Goal: Task Accomplishment & Management: Manage account settings

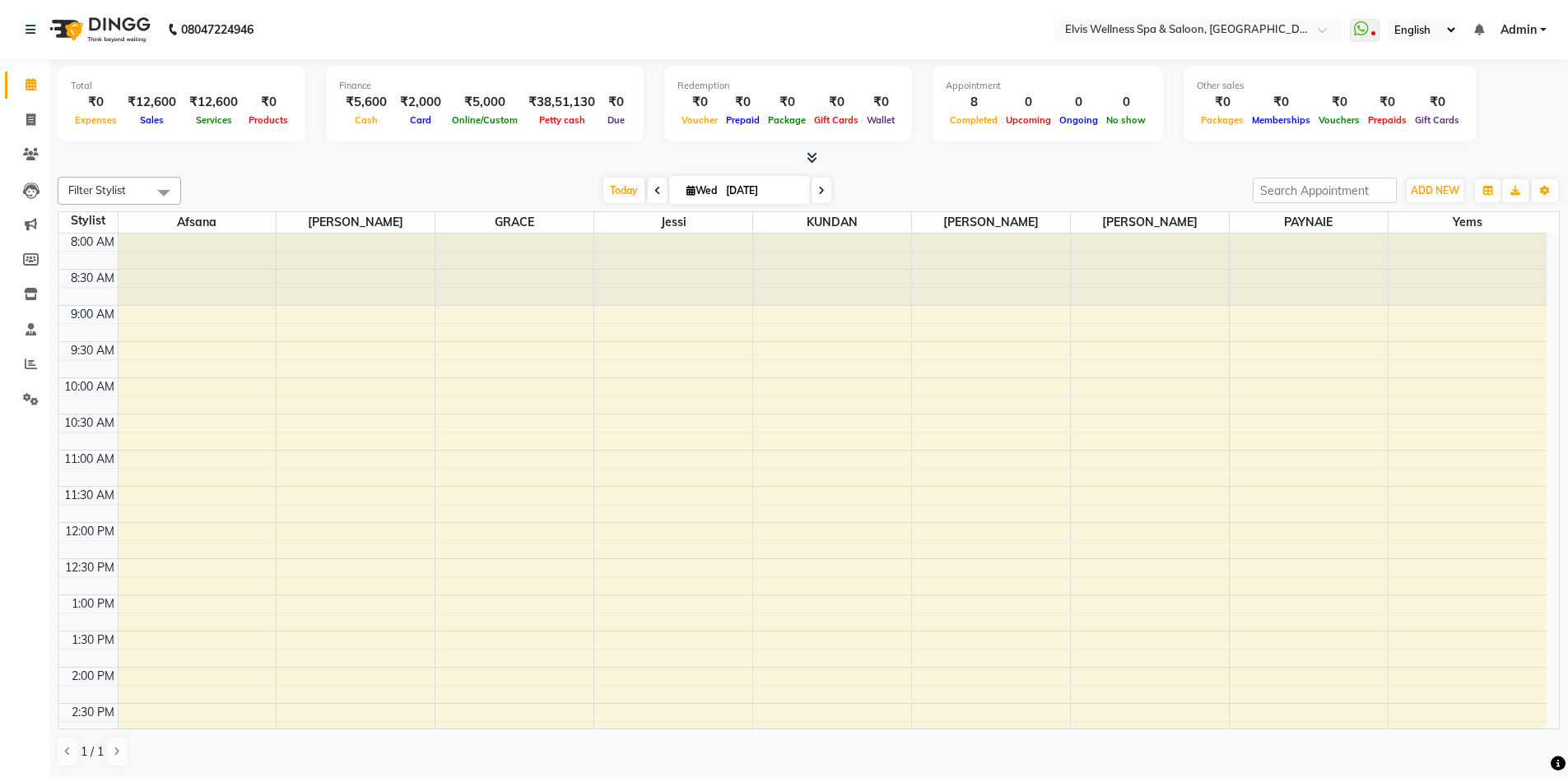
scroll to position [494, 0]
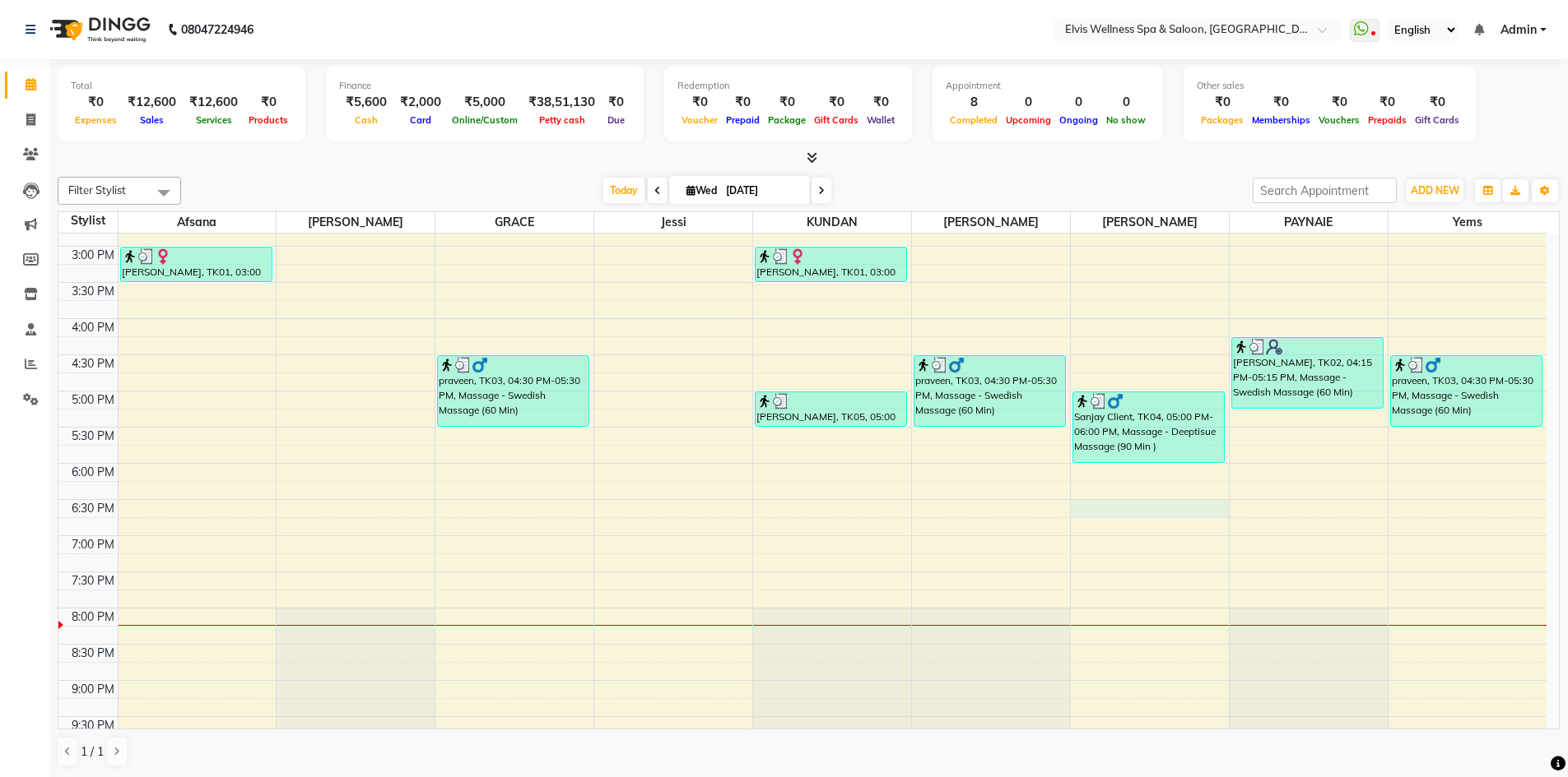
click at [1077, 514] on div "8:00 AM 8:30 AM 9:00 AM 9:30 AM 10:00 AM 10:30 AM 11:00 AM 11:30 AM 12:00 PM 12…" at bounding box center [802, 282] width 1488 height 1085
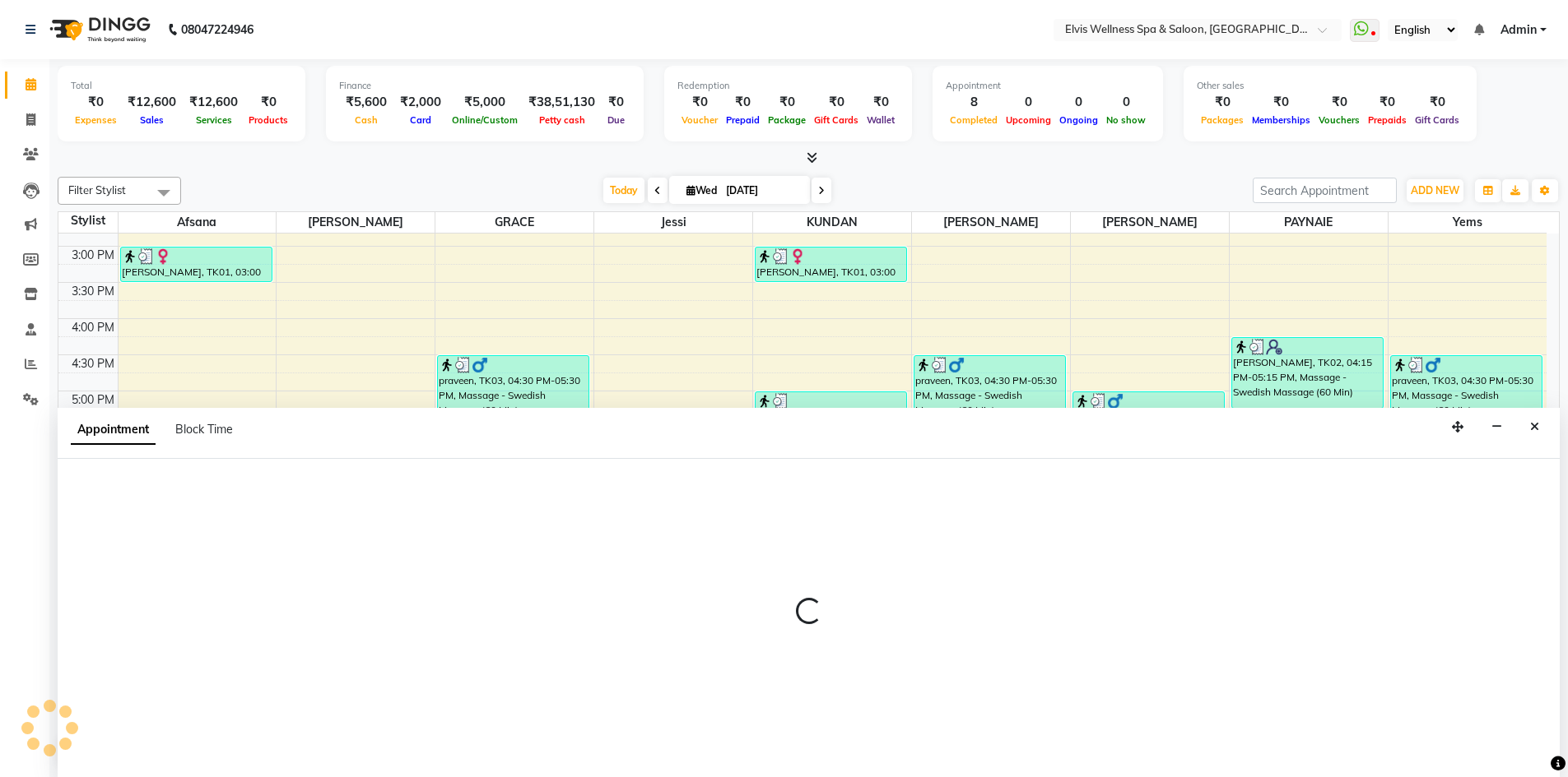
scroll to position [1, 0]
select select "89132"
select select "1110"
select select "tentative"
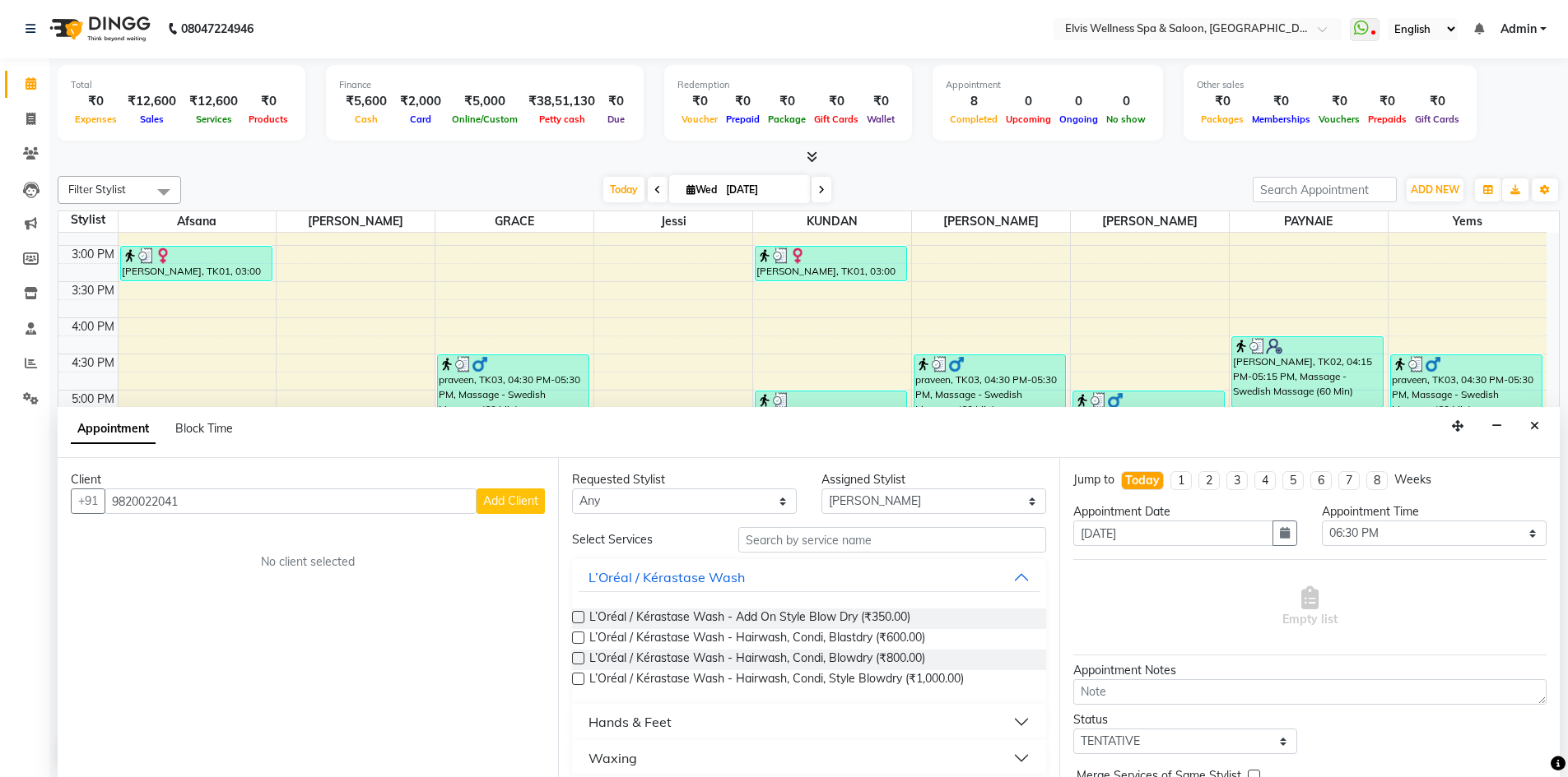
type input "9820022041"
click at [533, 507] on span "Add Client" at bounding box center [510, 501] width 55 height 15
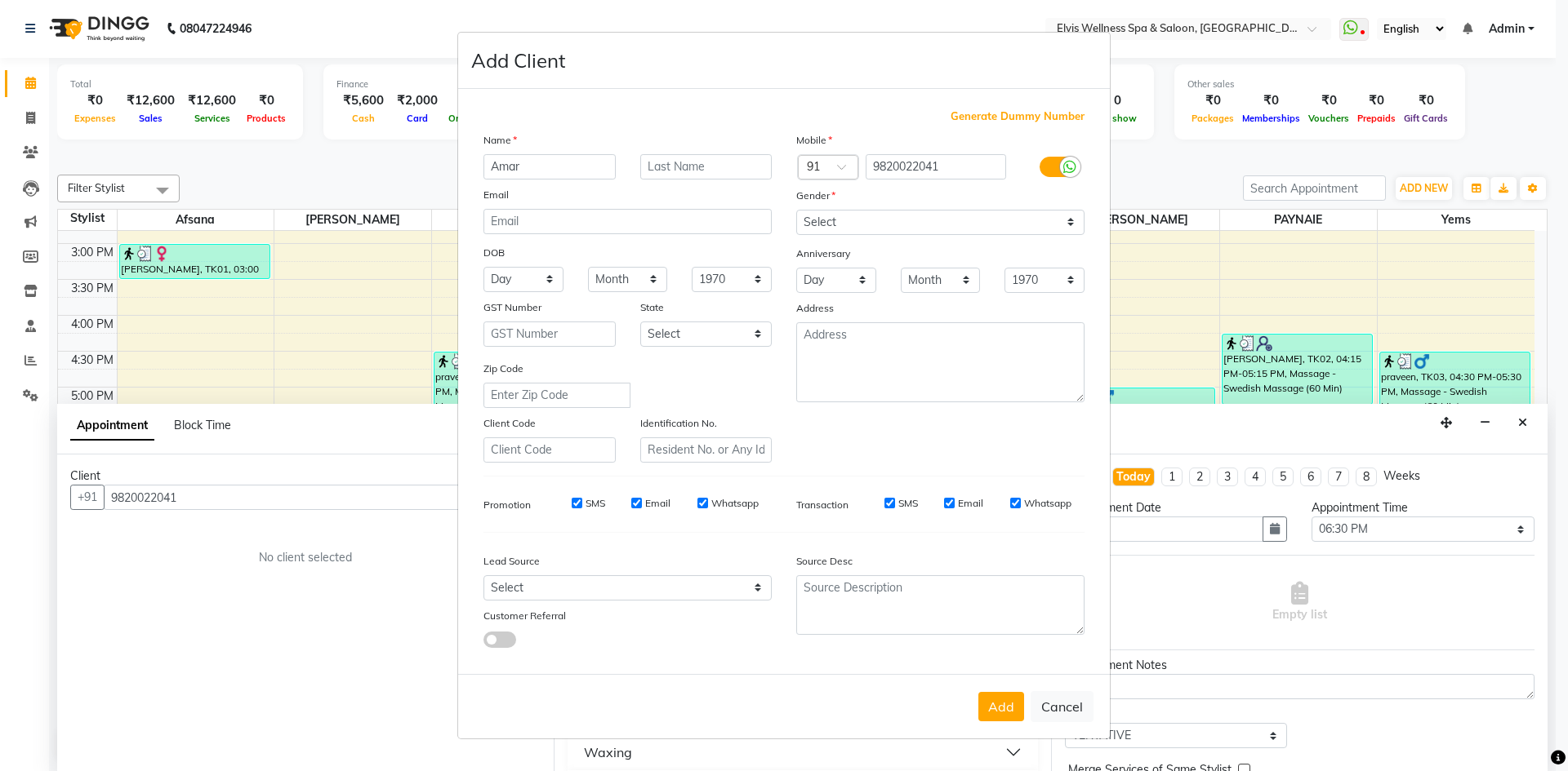
type input "Amar"
click at [985, 228] on select "Select Male Female Other Prefer Not To Say" at bounding box center [941, 222] width 288 height 25
select select "male"
click at [797, 210] on select "Select Male Female Other Prefer Not To Say" at bounding box center [941, 222] width 288 height 25
click at [1010, 706] on button "Add" at bounding box center [1001, 707] width 46 height 29
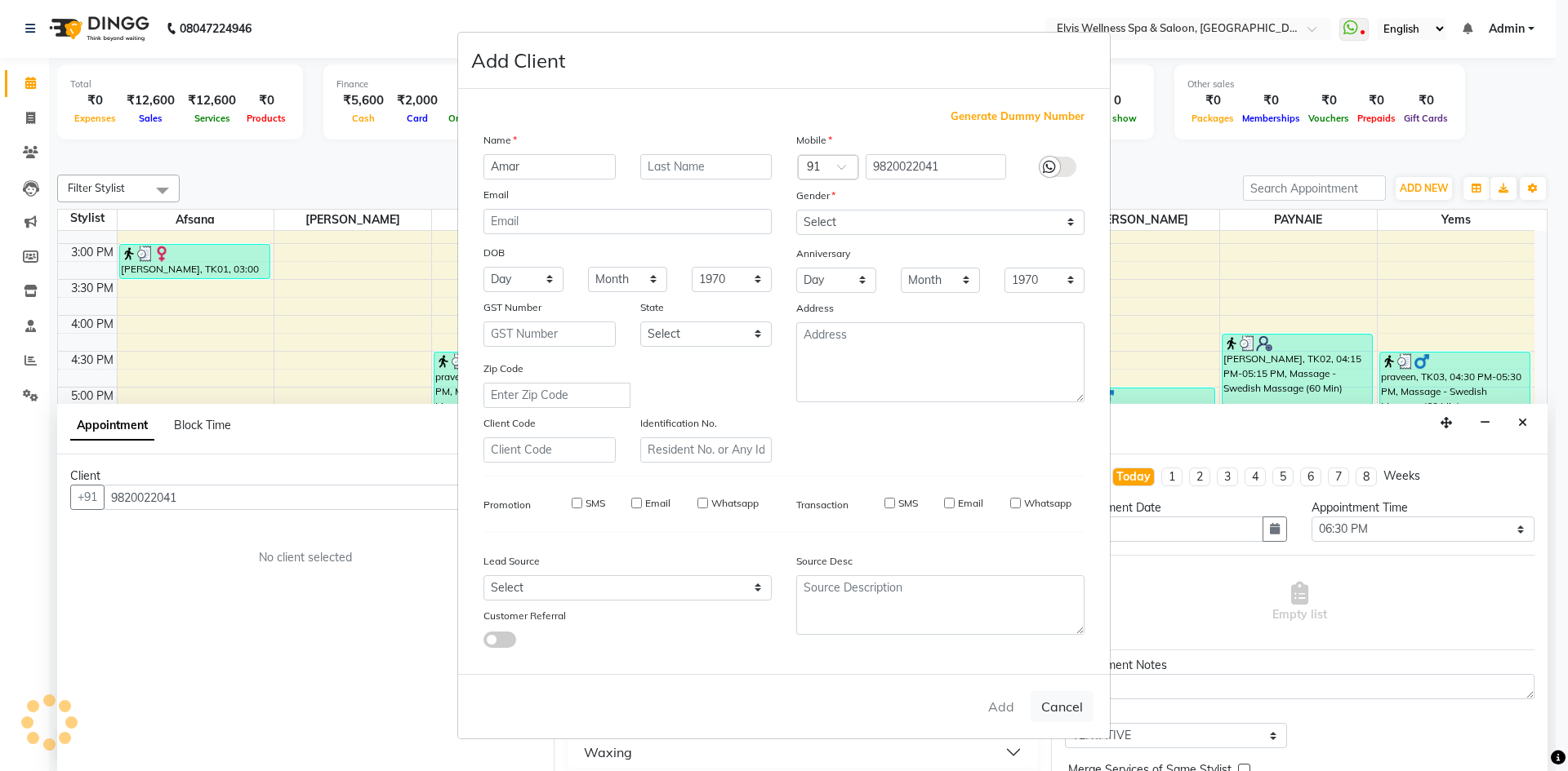
select select
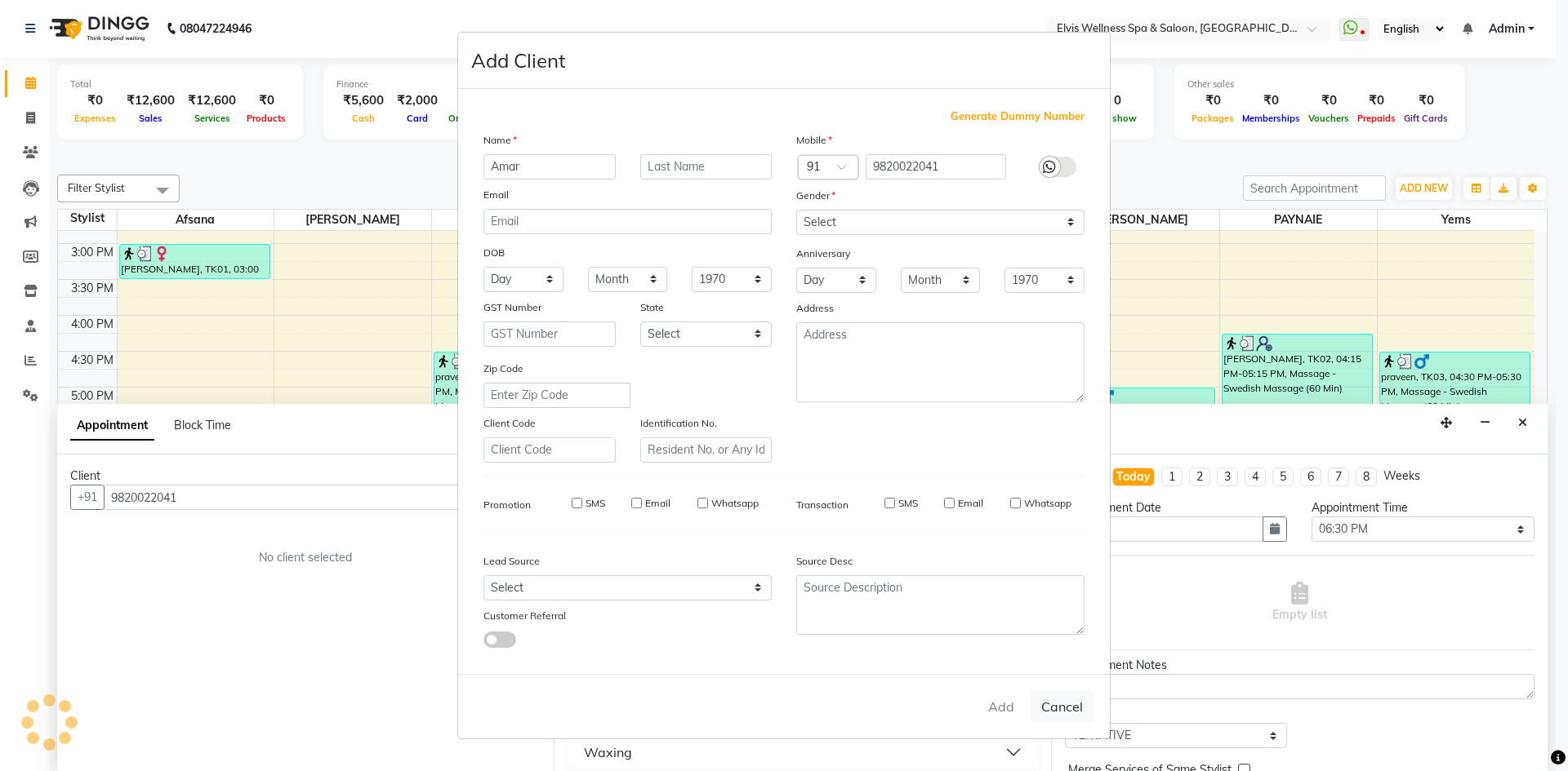
select select
checkbox input "false"
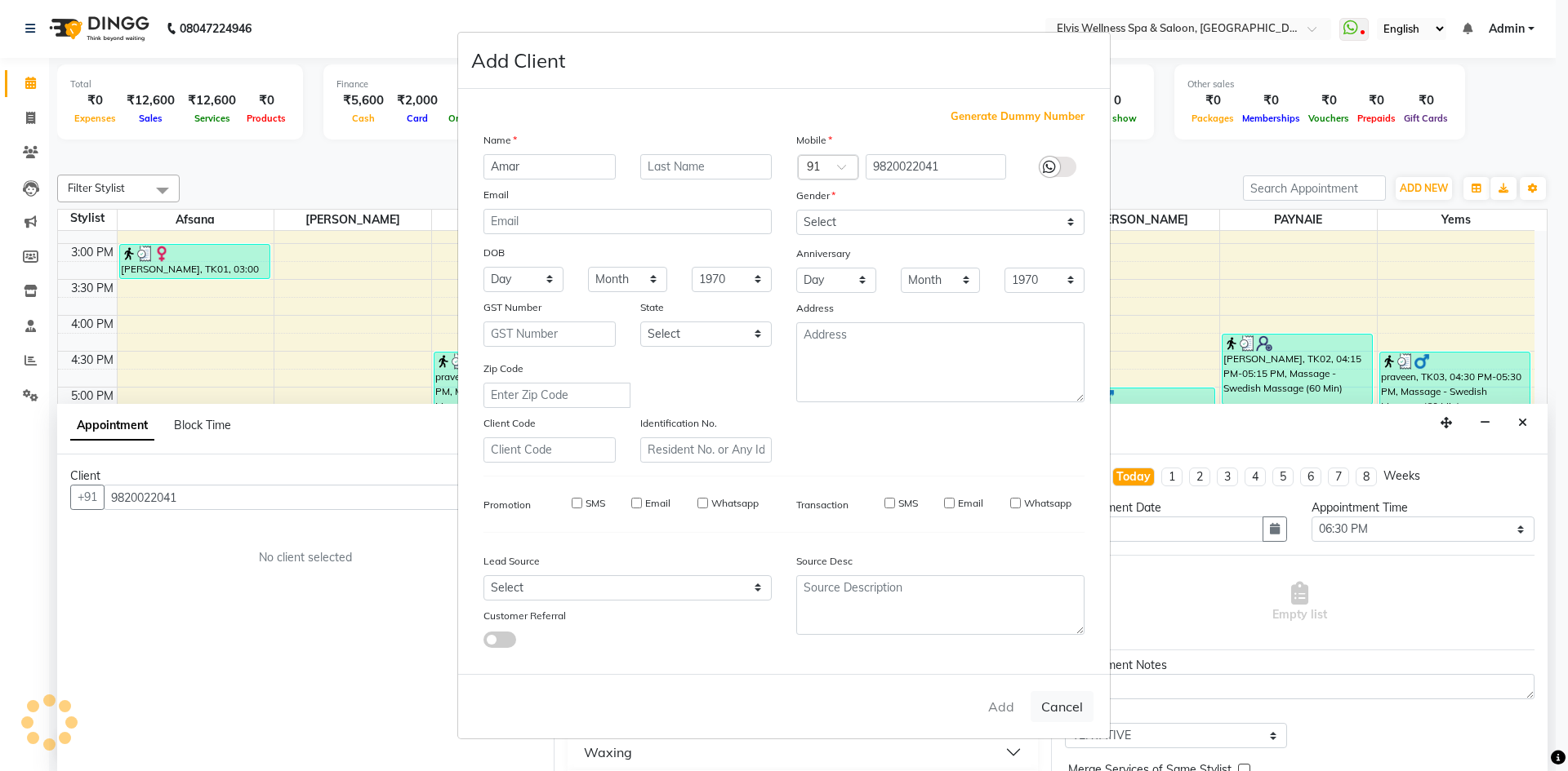
checkbox input "false"
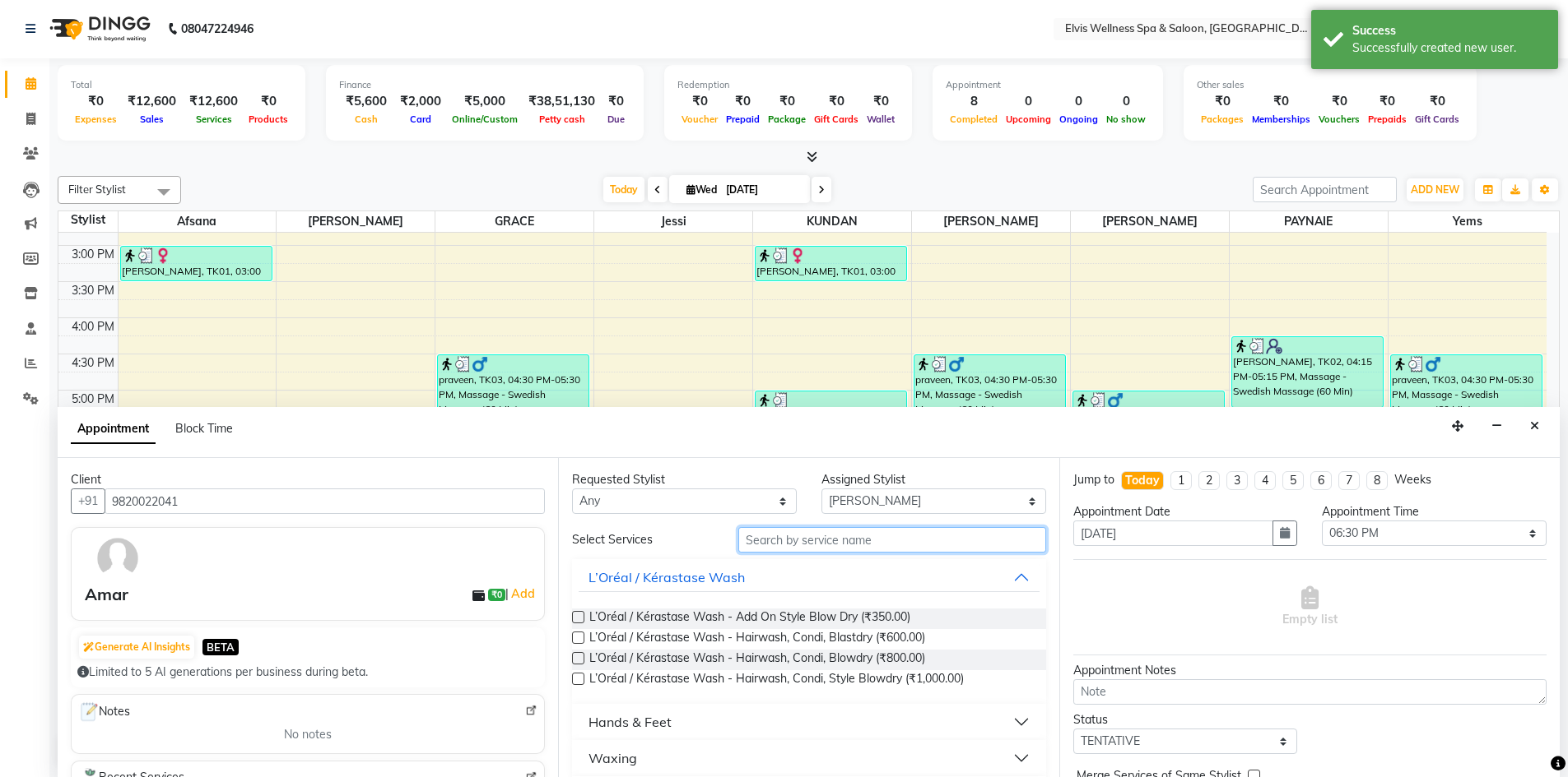
click at [777, 537] on input "text" at bounding box center [892, 539] width 308 height 25
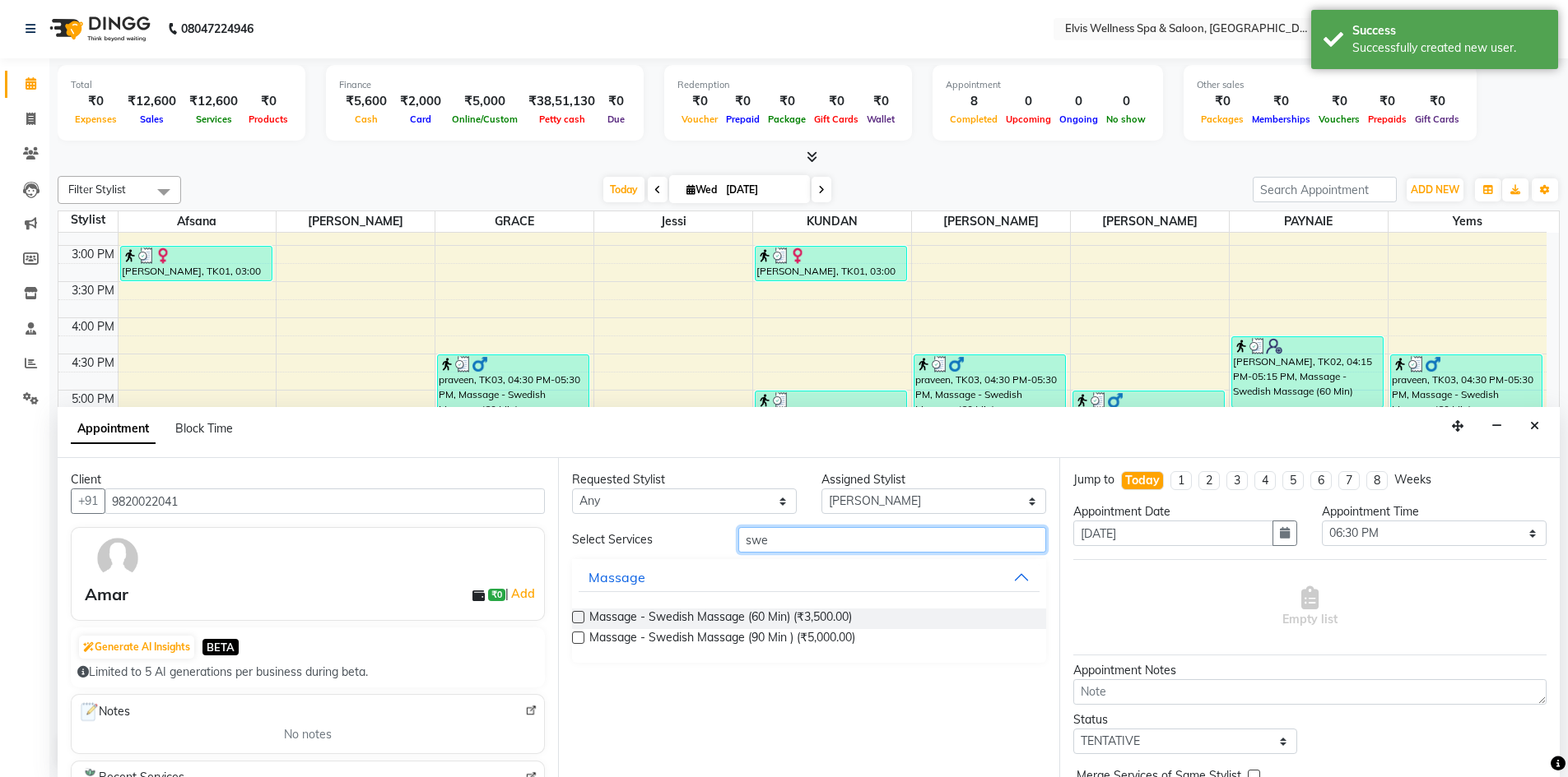
type input "swe"
click at [578, 619] on label at bounding box center [578, 617] width 12 height 12
click at [578, 619] on input "checkbox" at bounding box center [577, 619] width 10 height 10
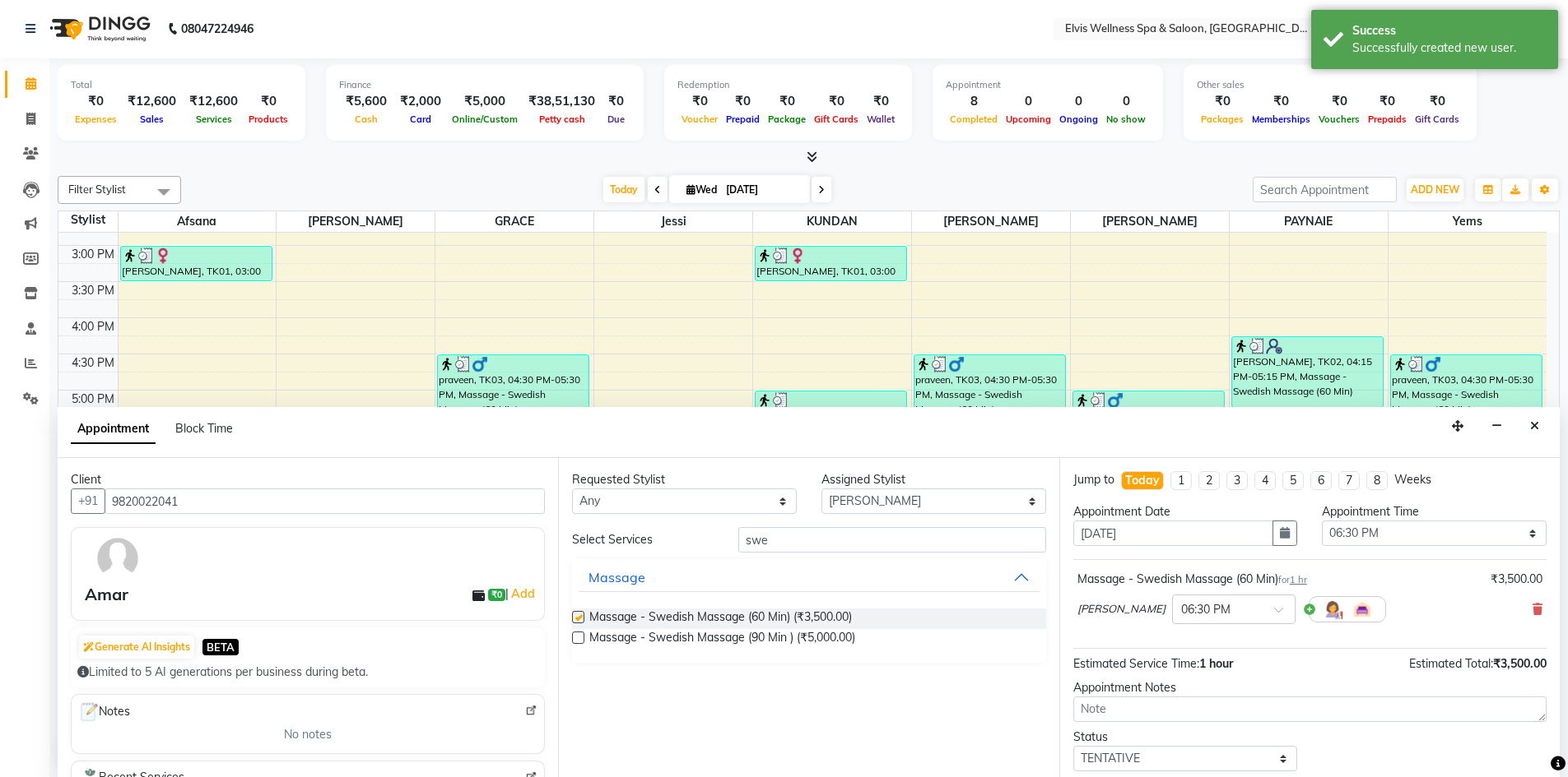
checkbox input "false"
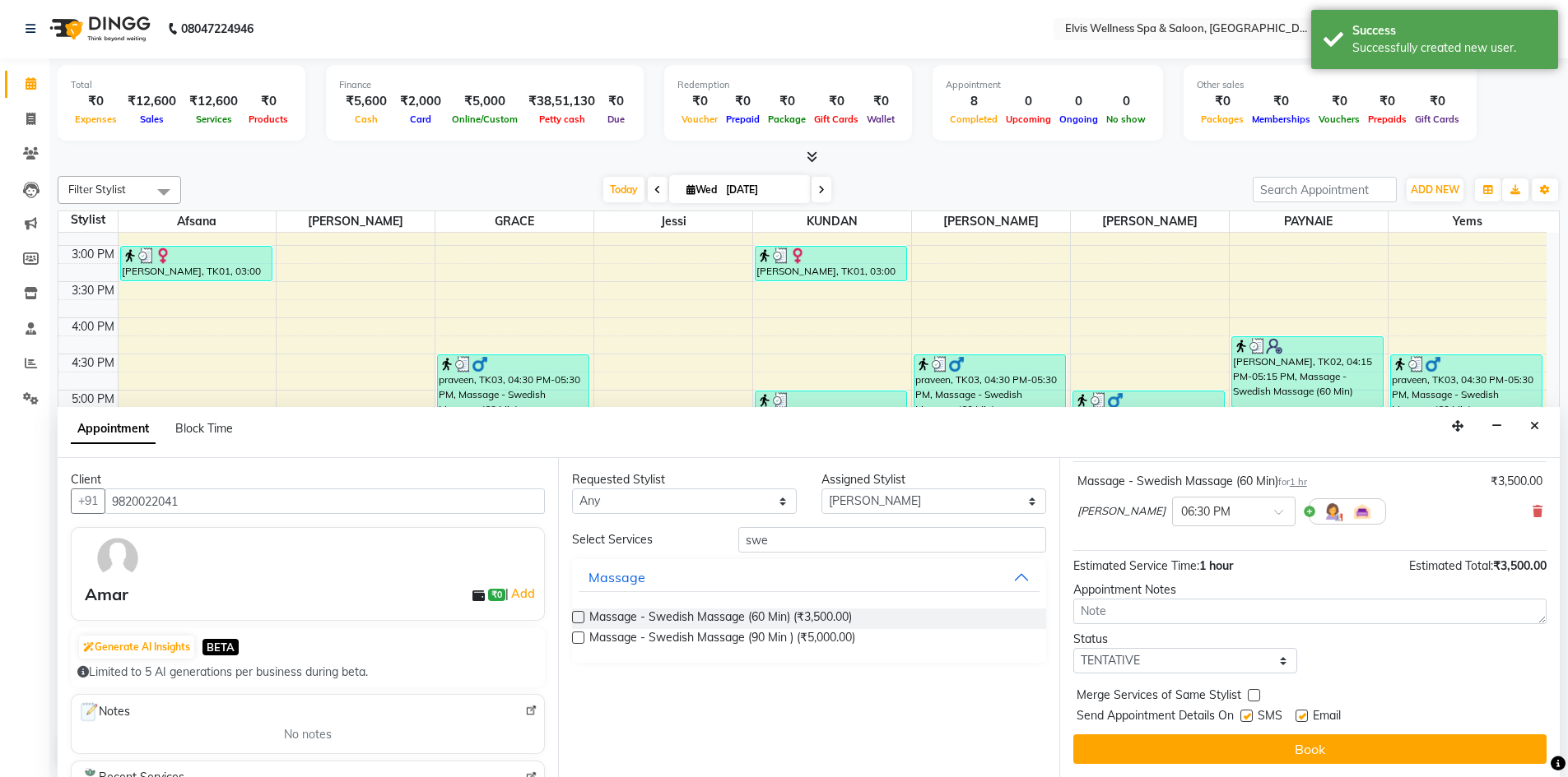
click at [1247, 718] on label at bounding box center [1246, 716] width 12 height 12
click at [1247, 718] on input "checkbox" at bounding box center [1245, 718] width 10 height 10
checkbox input "false"
click at [1271, 765] on div "Jump to Today 1 2 3 4 5 6 7 8 Weeks Appointment Date 03-09-2025 Appointment Tim…" at bounding box center [1309, 617] width 500 height 319
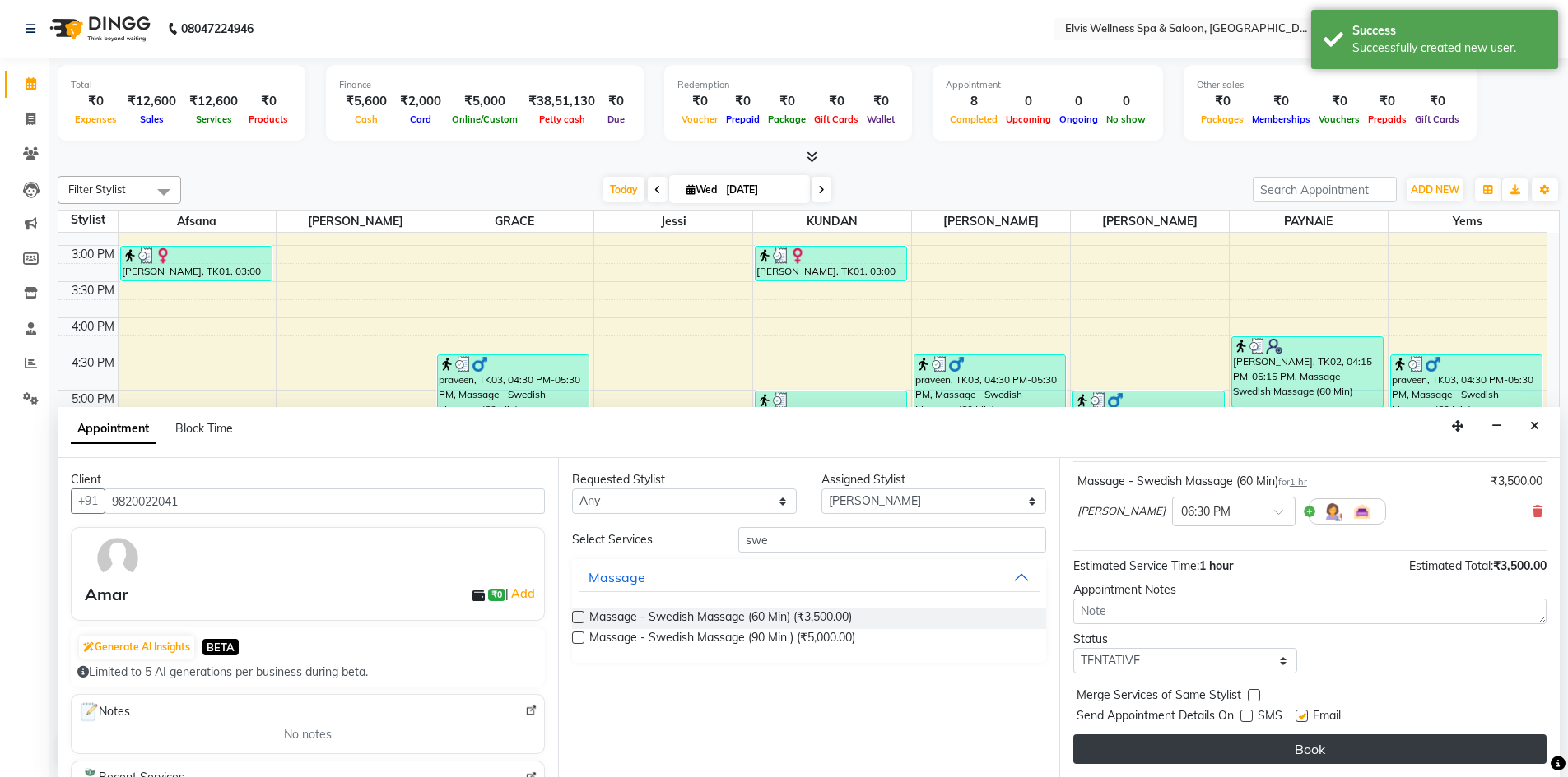
click at [1271, 748] on button "Book" at bounding box center [1309, 749] width 473 height 30
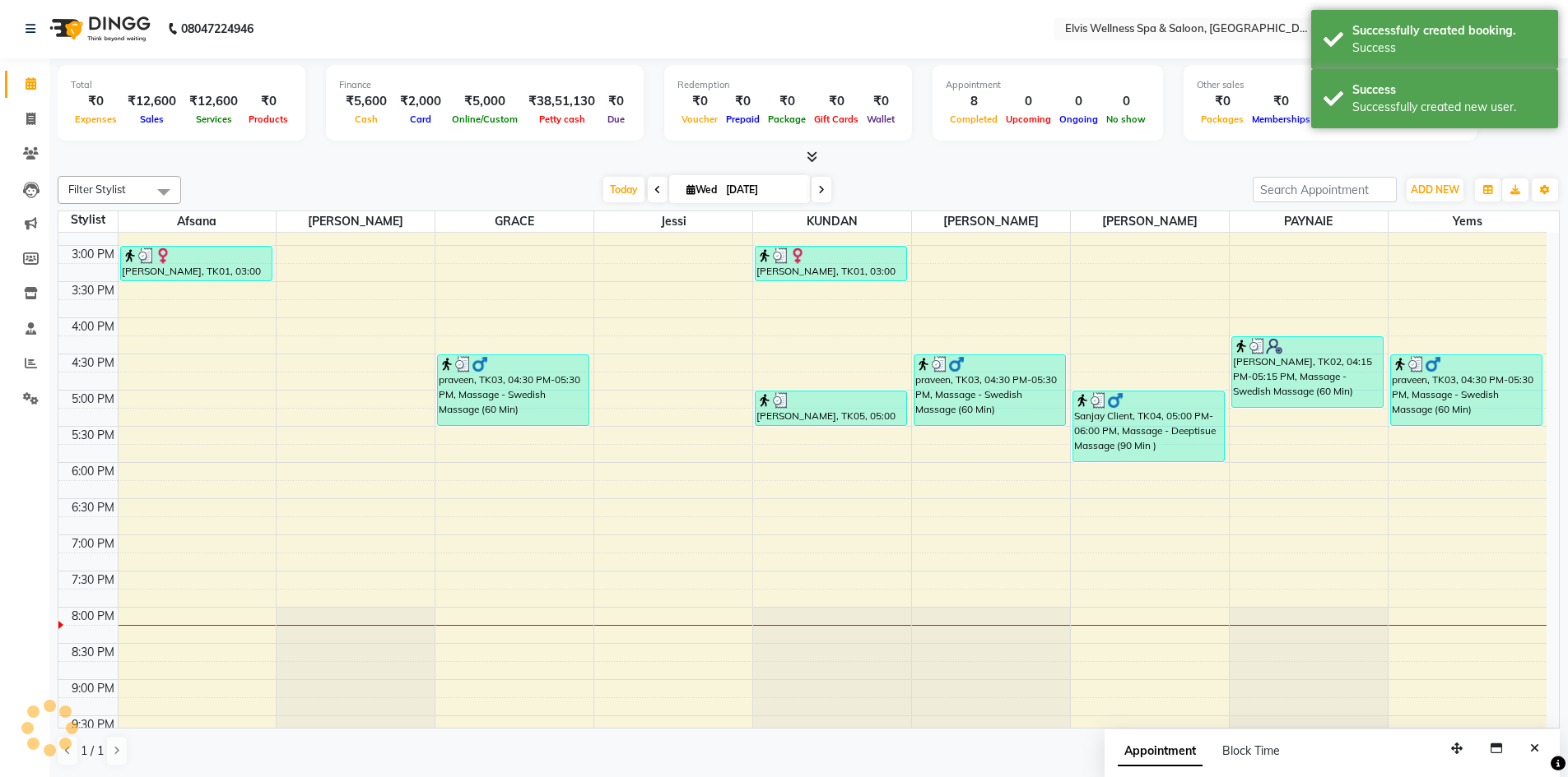
scroll to position [0, 0]
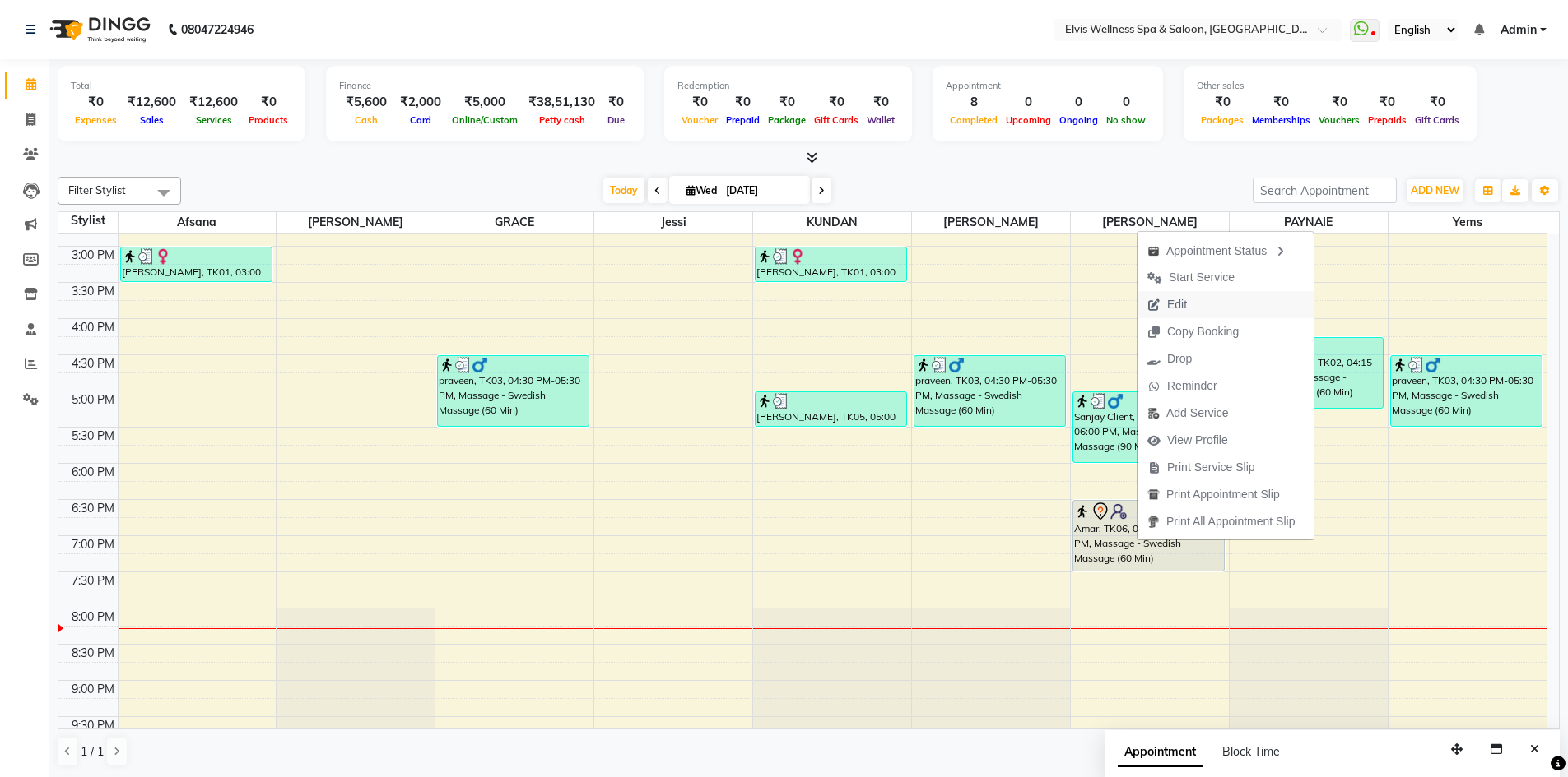
click at [1170, 297] on span "Edit" at bounding box center [1176, 305] width 20 height 17
select select "tentative"
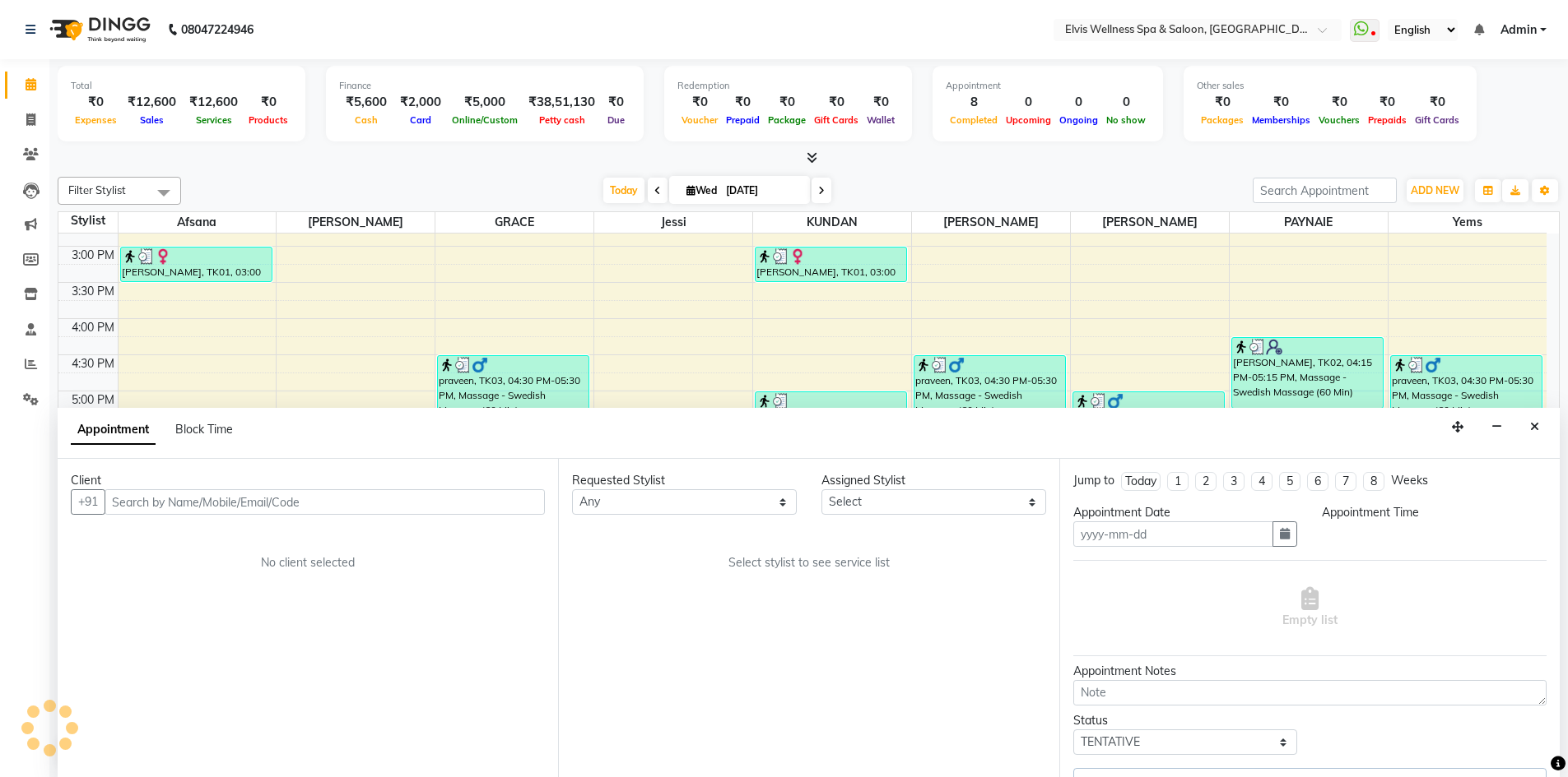
type input "[DATE]"
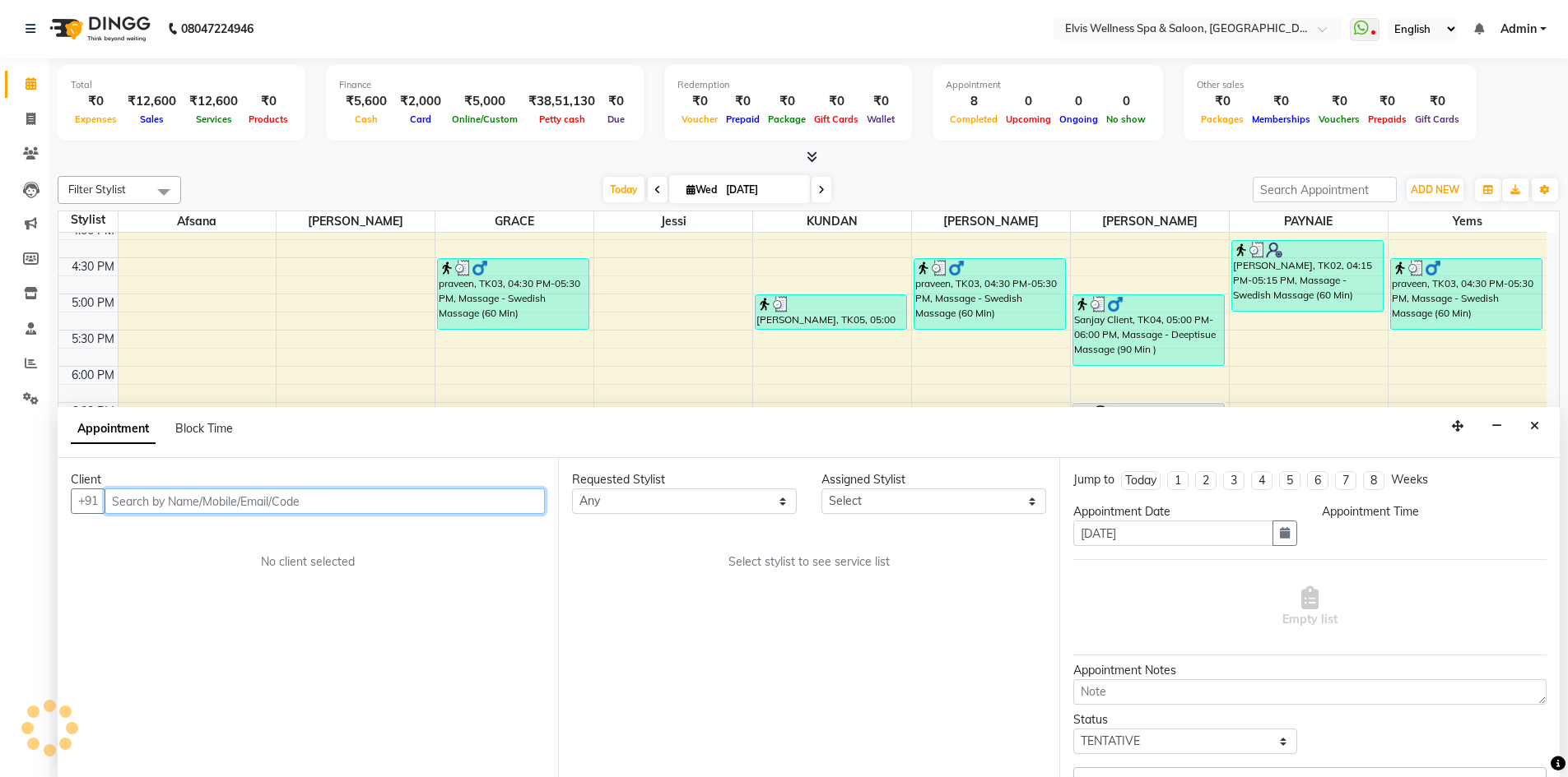
select select "89132"
select select "1110"
select select "1885"
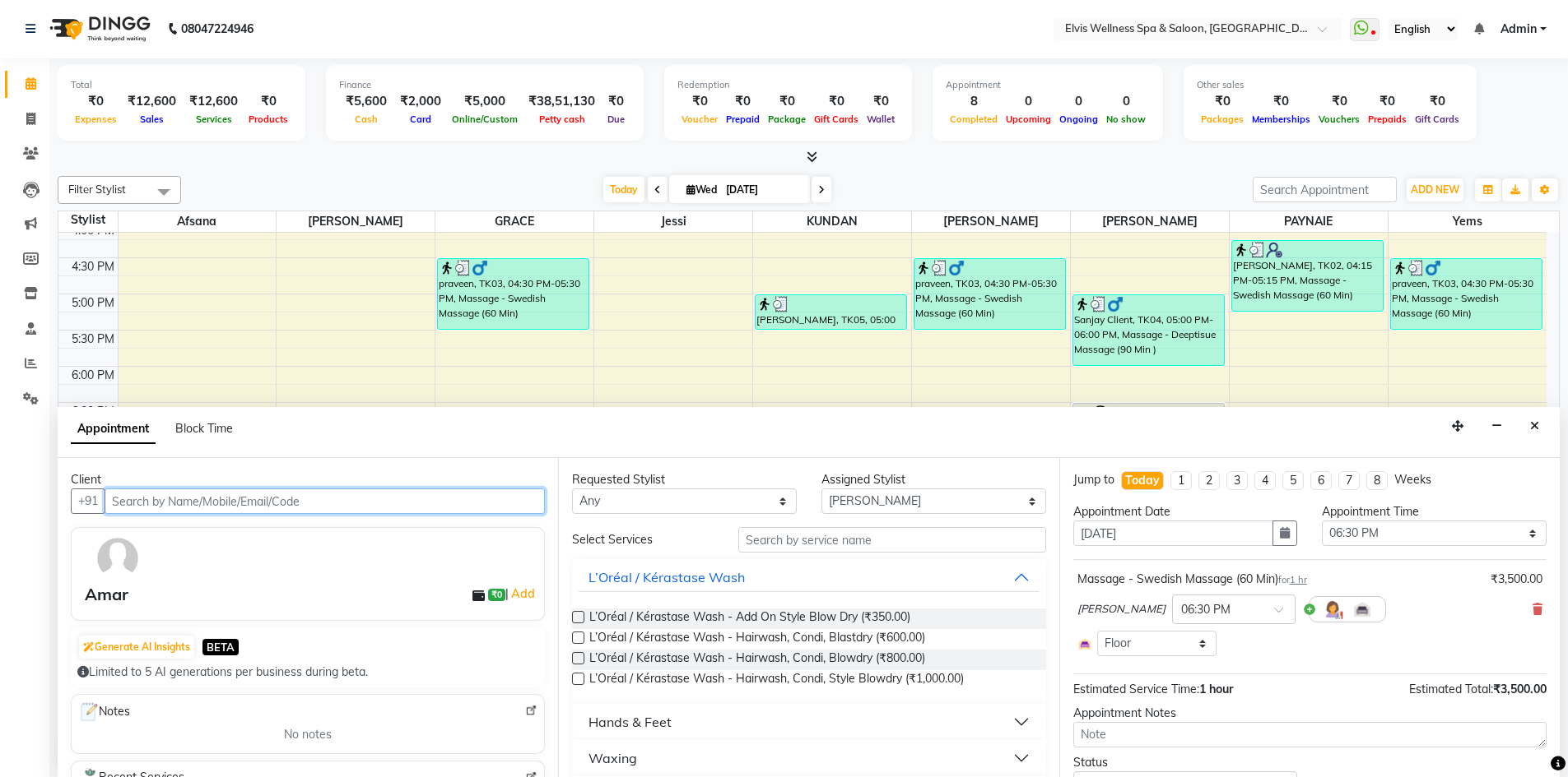
scroll to position [76, 0]
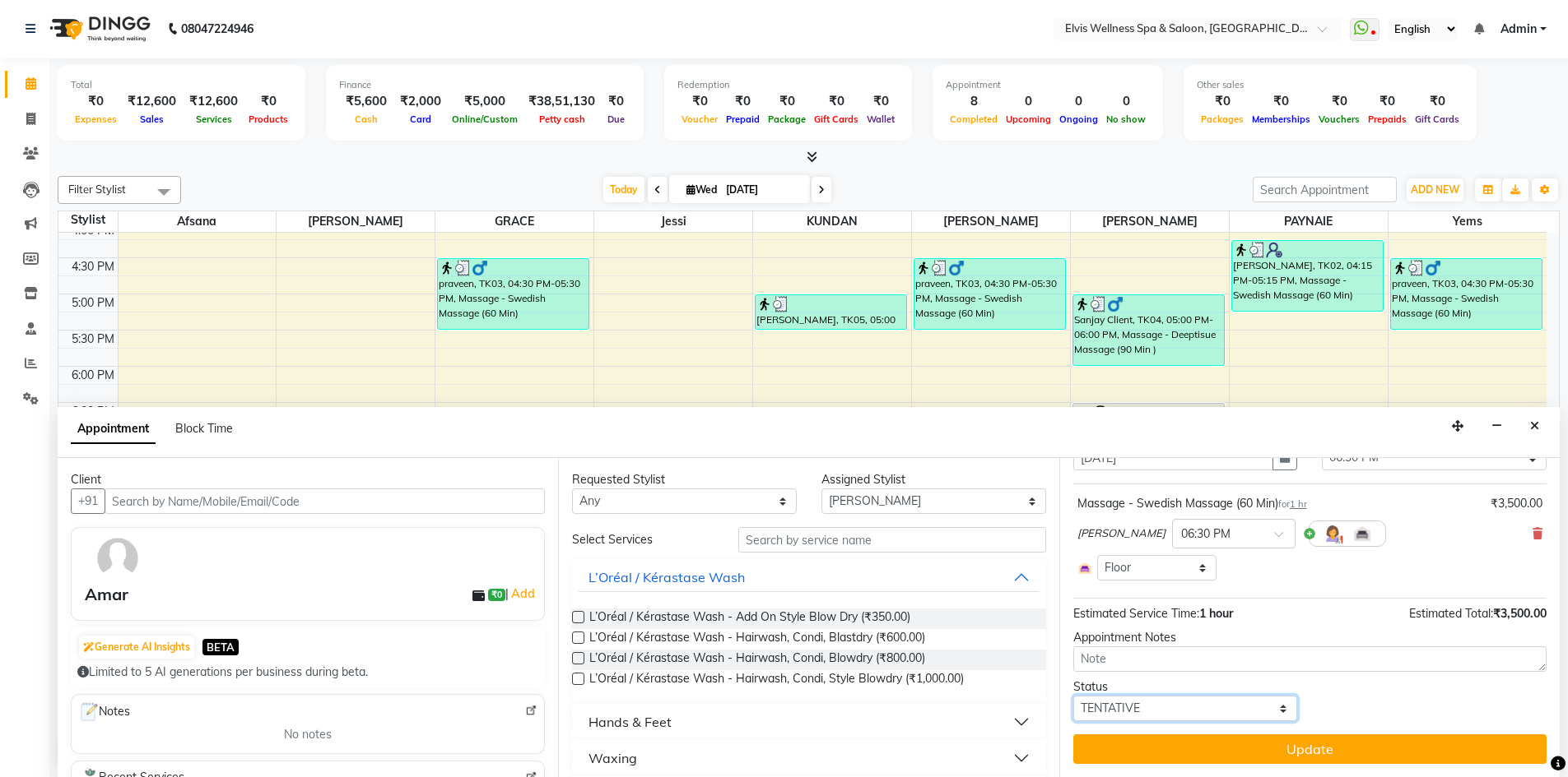
click at [1267, 711] on select "Select TENTATIVE CONFIRM CHECK-IN UPCOMING" at bounding box center [1185, 708] width 225 height 25
click at [1533, 427] on icon "Close" at bounding box center [1534, 426] width 9 height 11
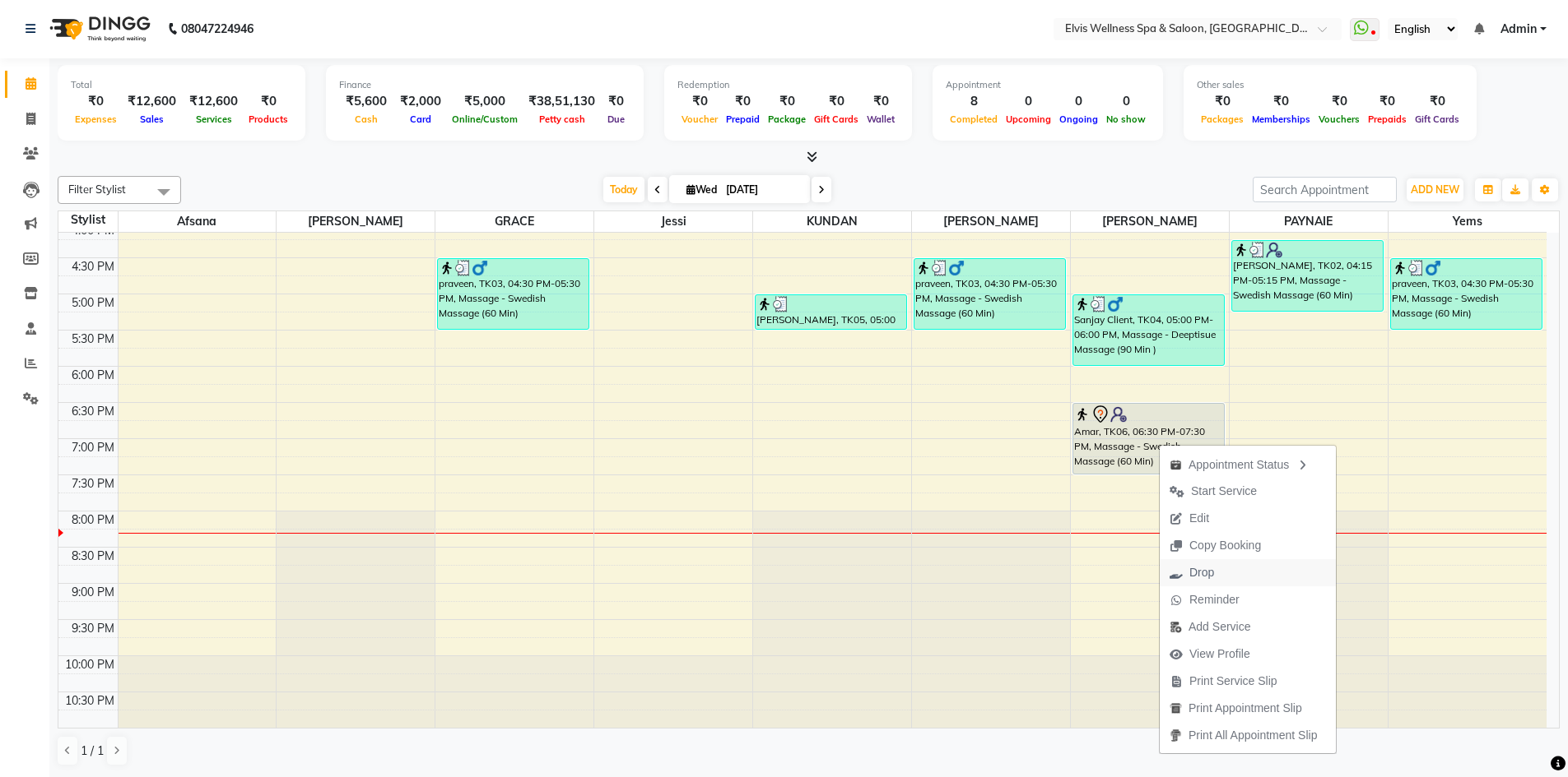
click at [1208, 566] on span "Drop" at bounding box center [1202, 573] width 24 height 17
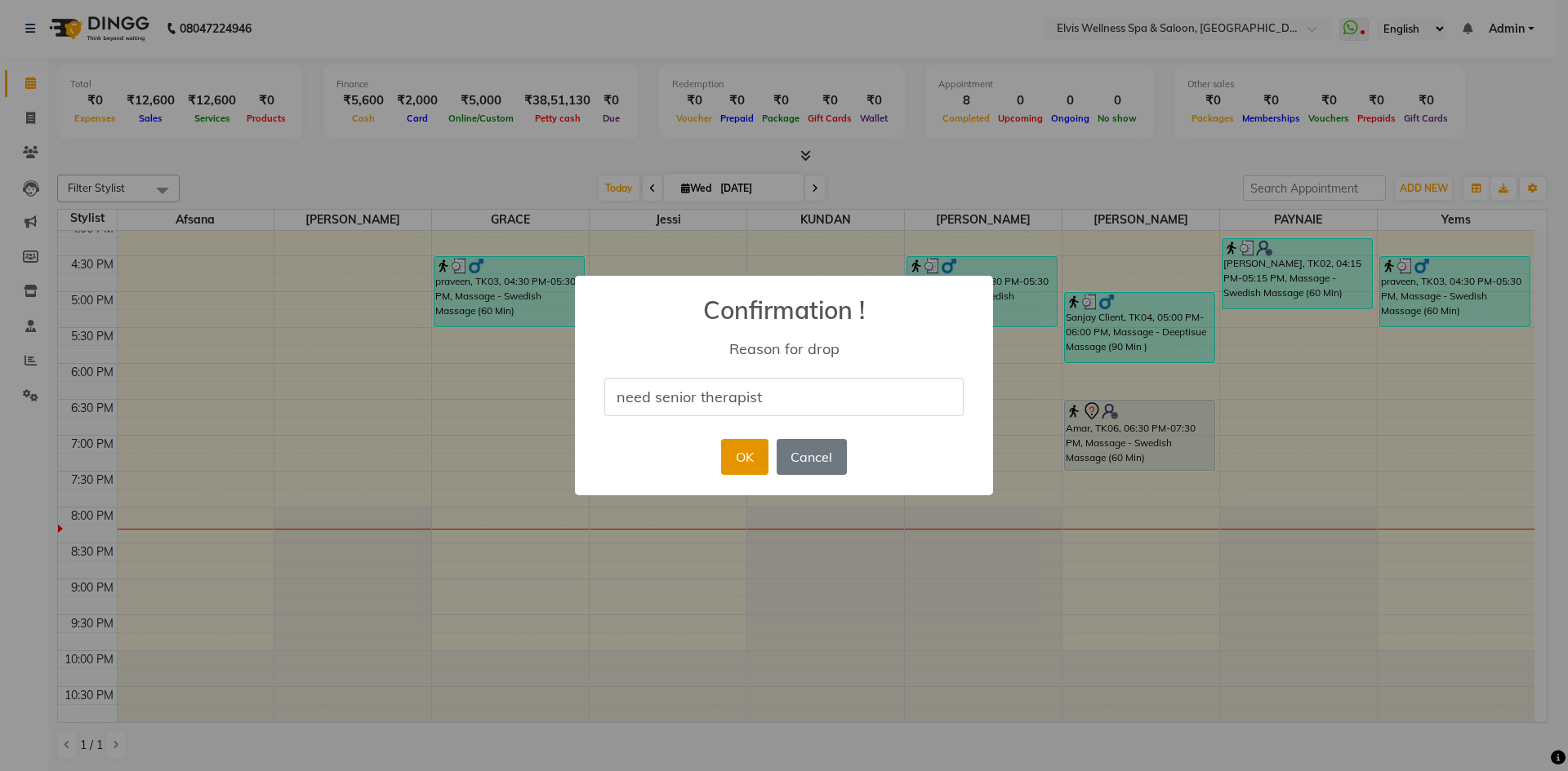
type input "need senior therapist"
click at [754, 464] on button "OK" at bounding box center [745, 456] width 47 height 36
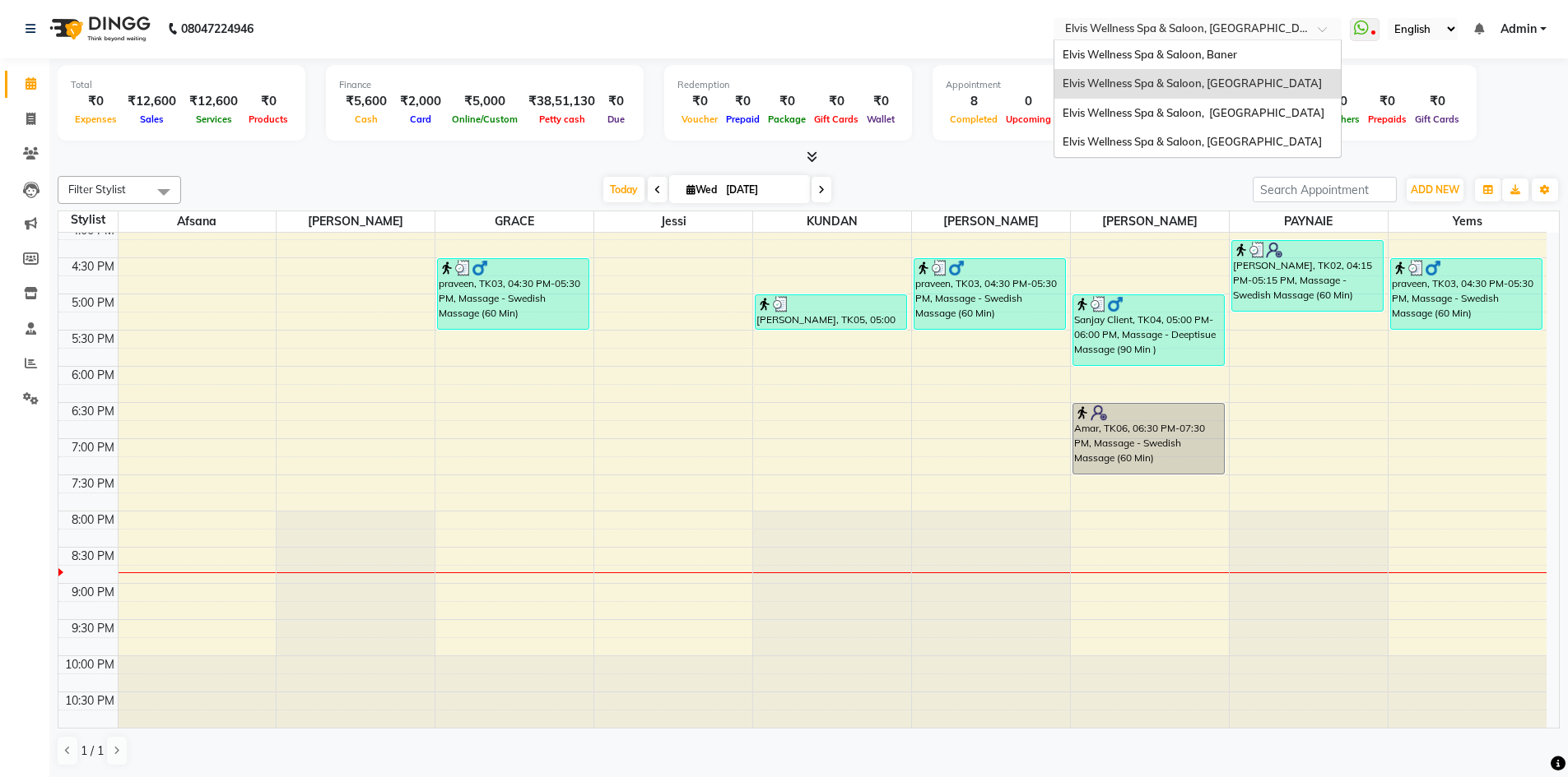
click at [1332, 30] on span at bounding box center [1328, 33] width 21 height 17
click at [1222, 122] on div "Elvis Wellness Spa & Saloon, Kalyaninagar Central Avenue" at bounding box center [1196, 114] width 286 height 30
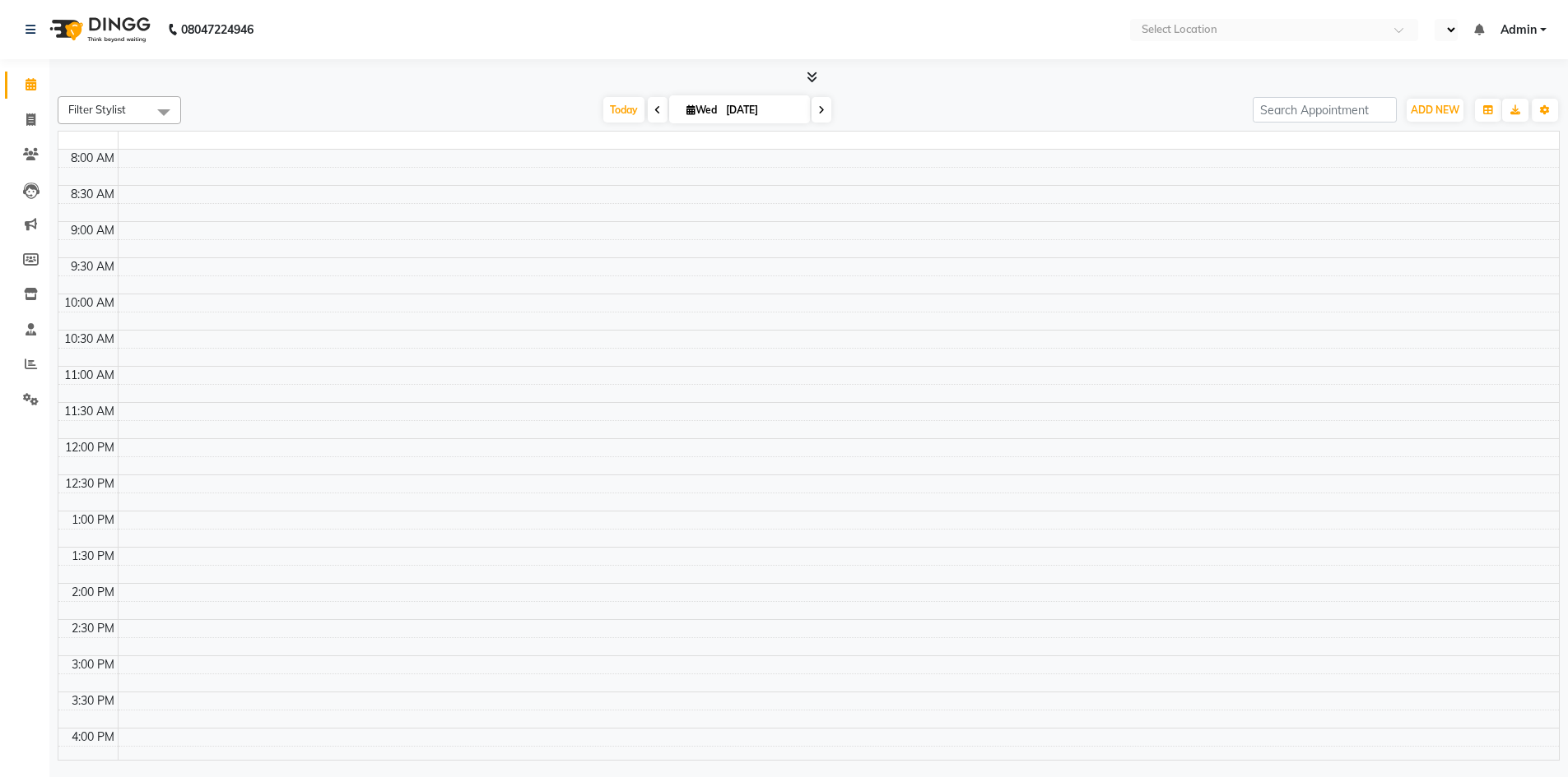
select select "en"
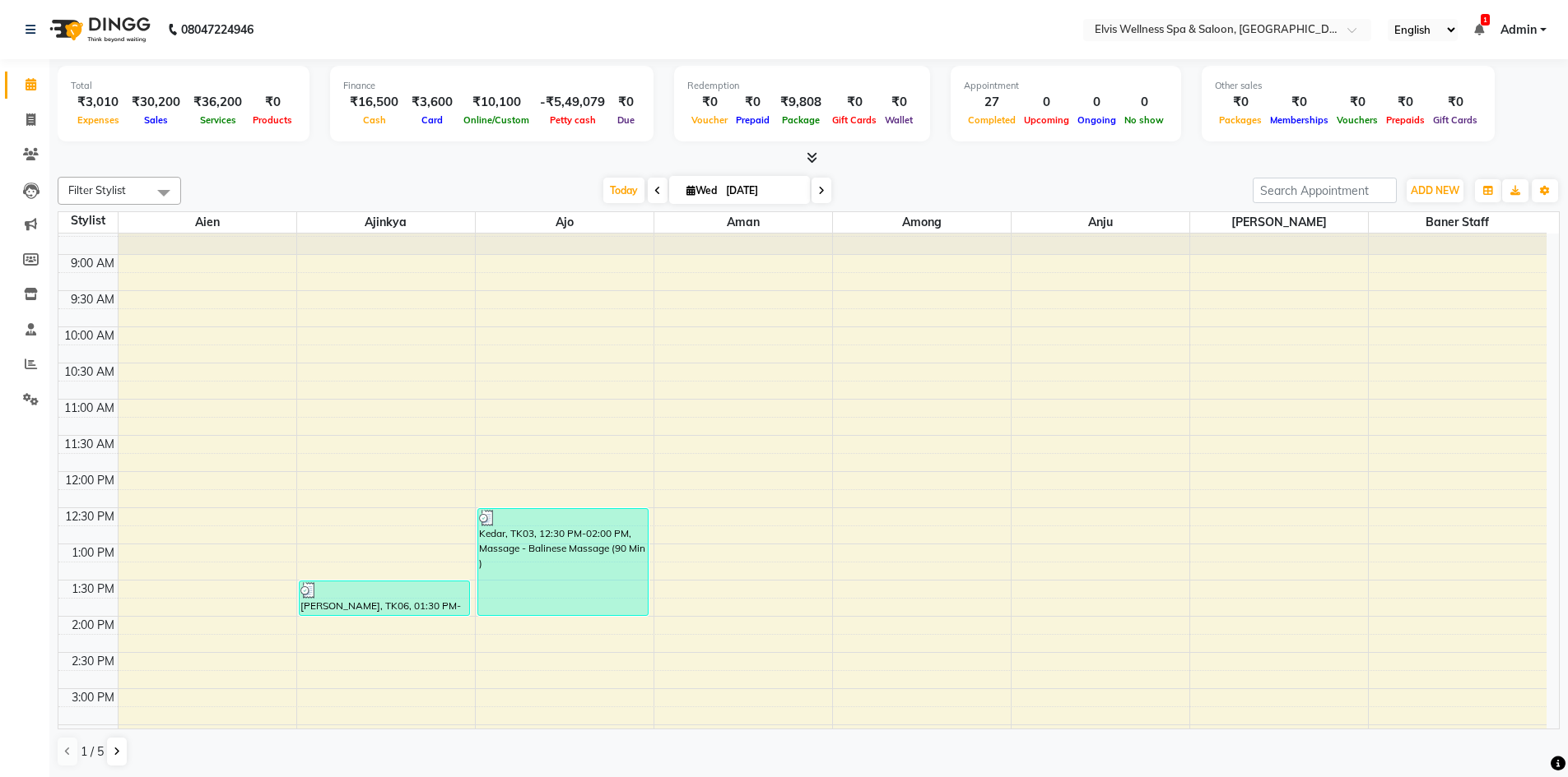
scroll to position [24, 0]
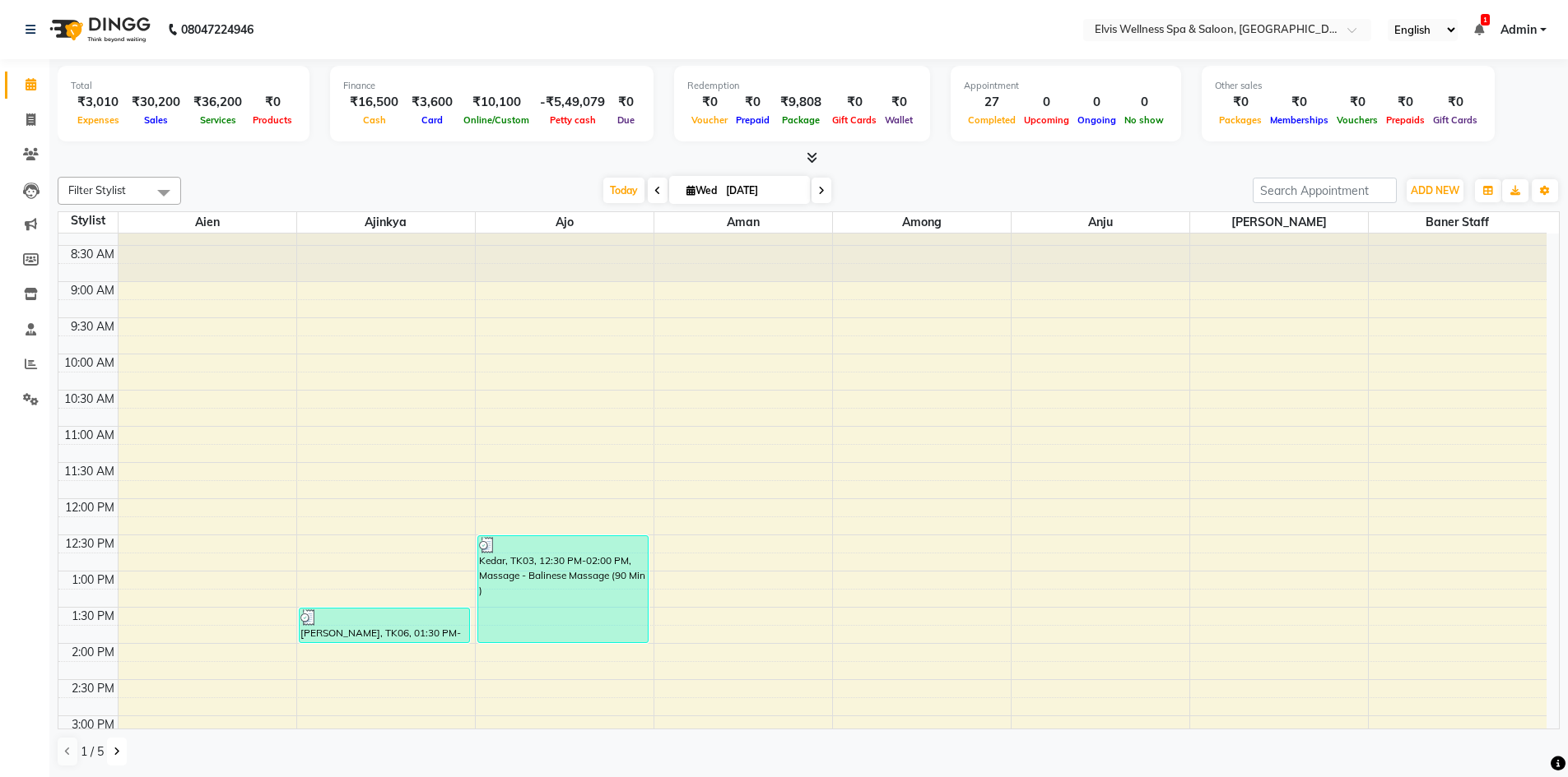
click at [118, 749] on icon at bounding box center [117, 751] width 7 height 10
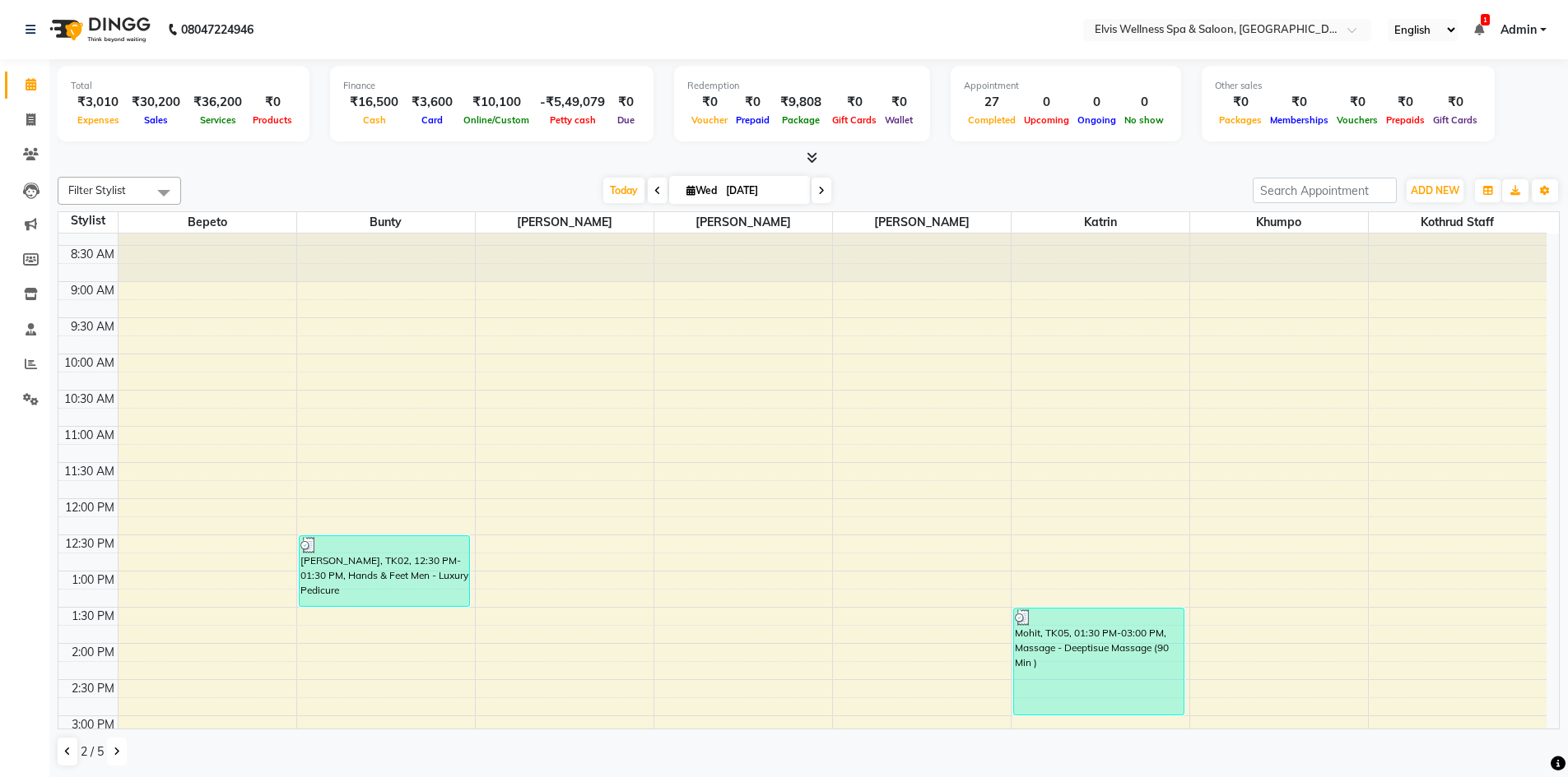
scroll to position [188, 0]
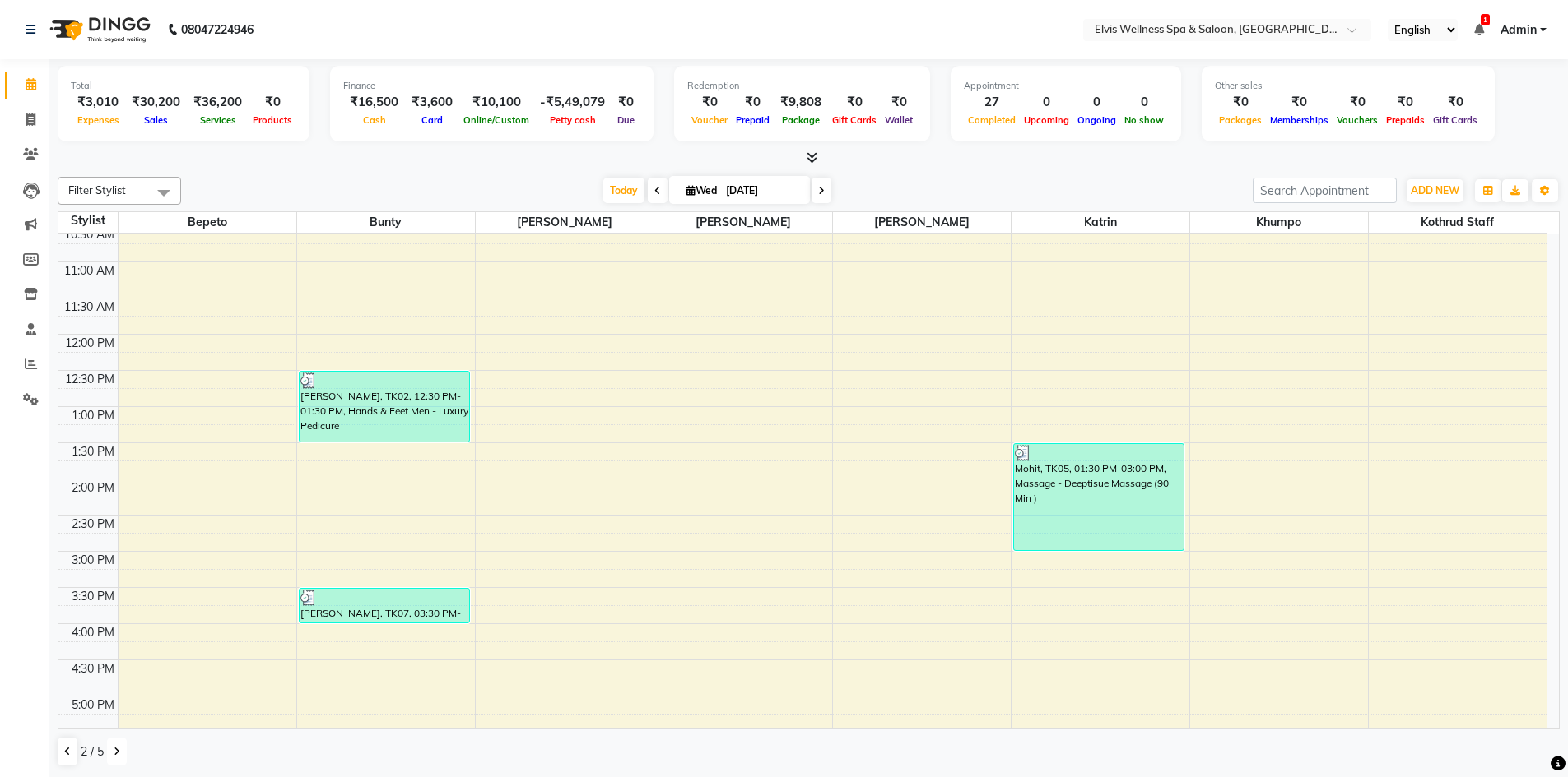
click at [111, 750] on button at bounding box center [116, 752] width 20 height 28
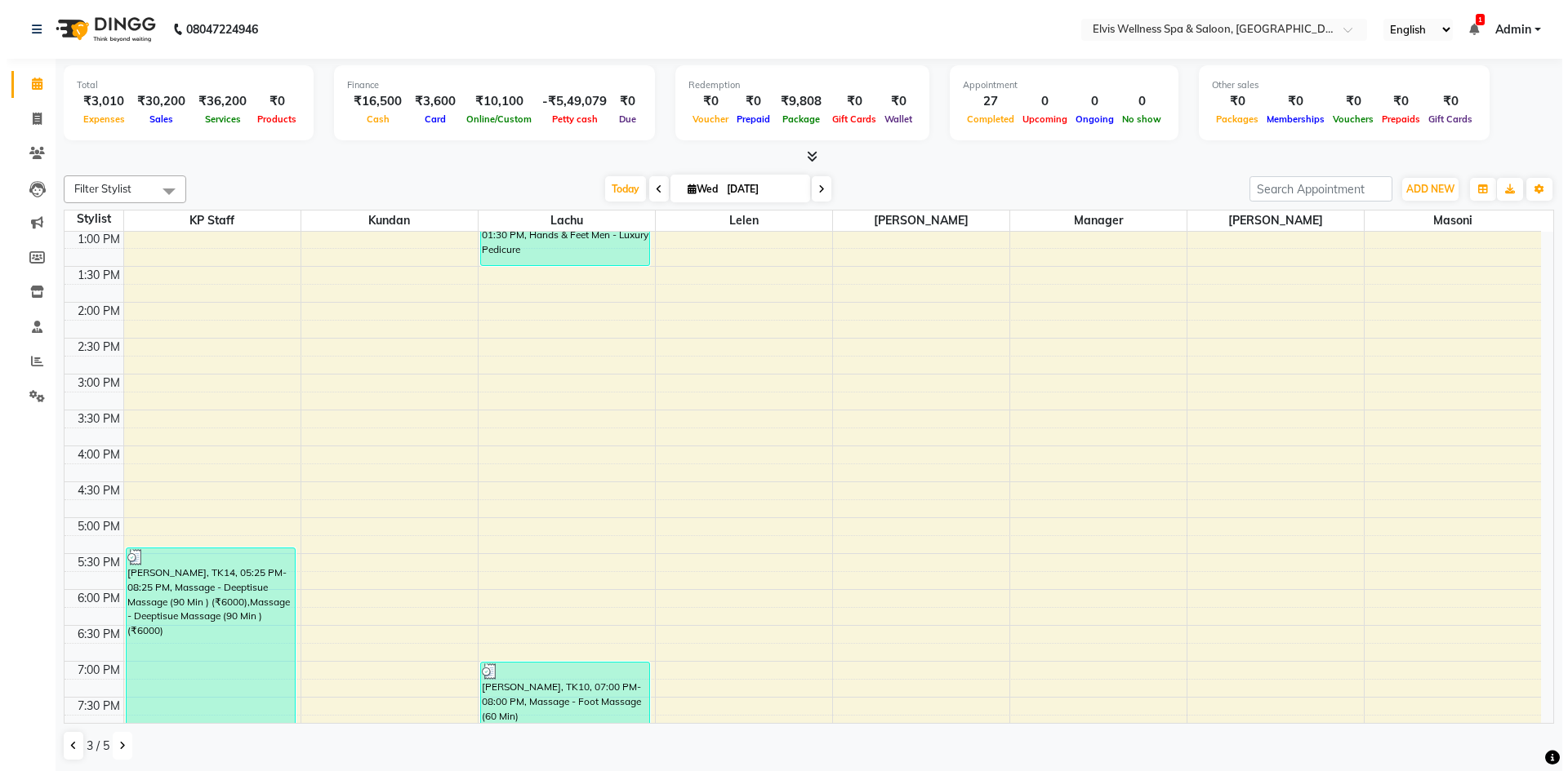
scroll to position [432, 0]
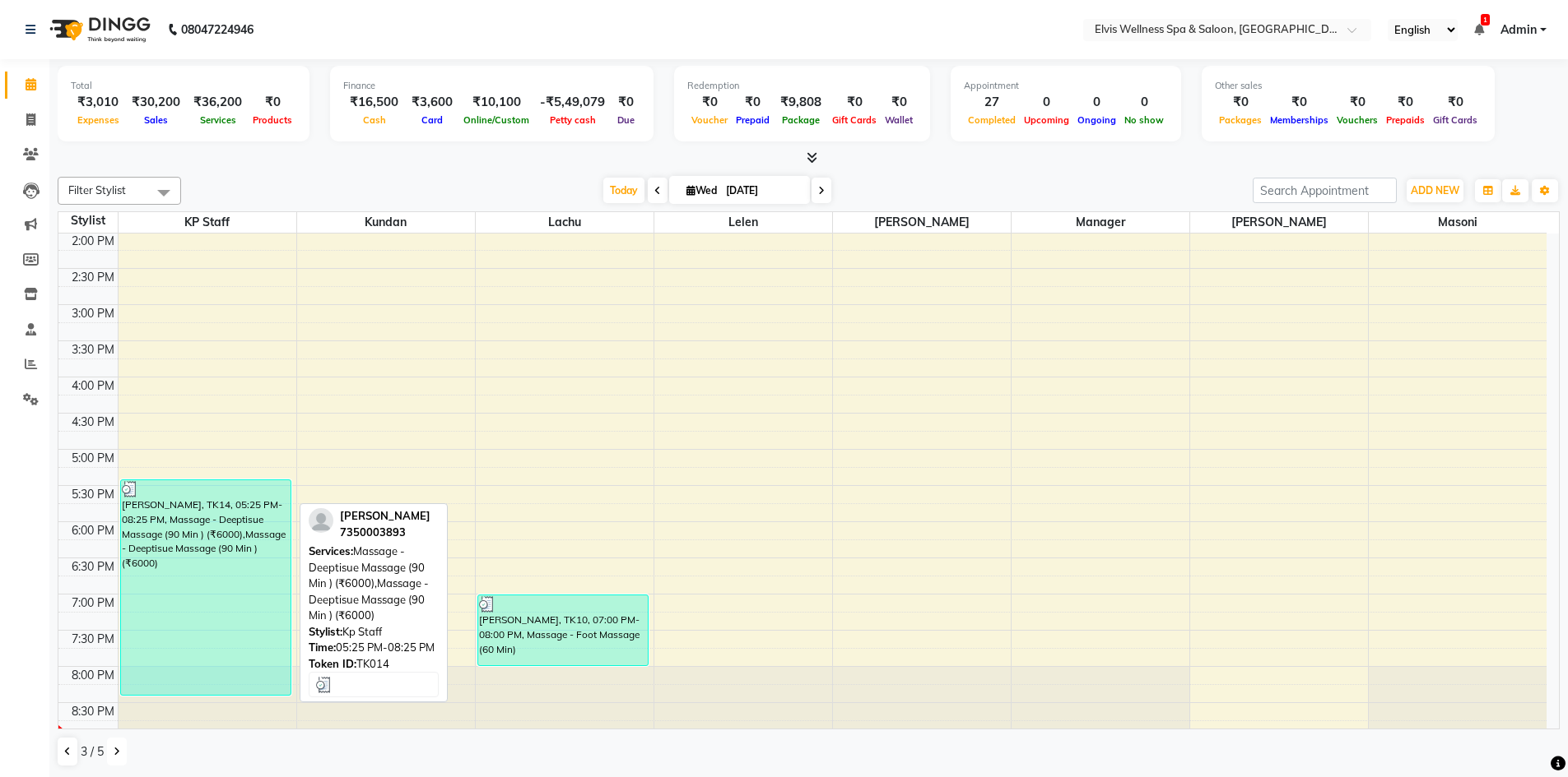
click at [231, 564] on div "Dinesh Agarwal, TK14, 05:25 PM-08:25 PM, Massage - Deeptisue Massage (90 Min ) …" at bounding box center [206, 588] width 171 height 215
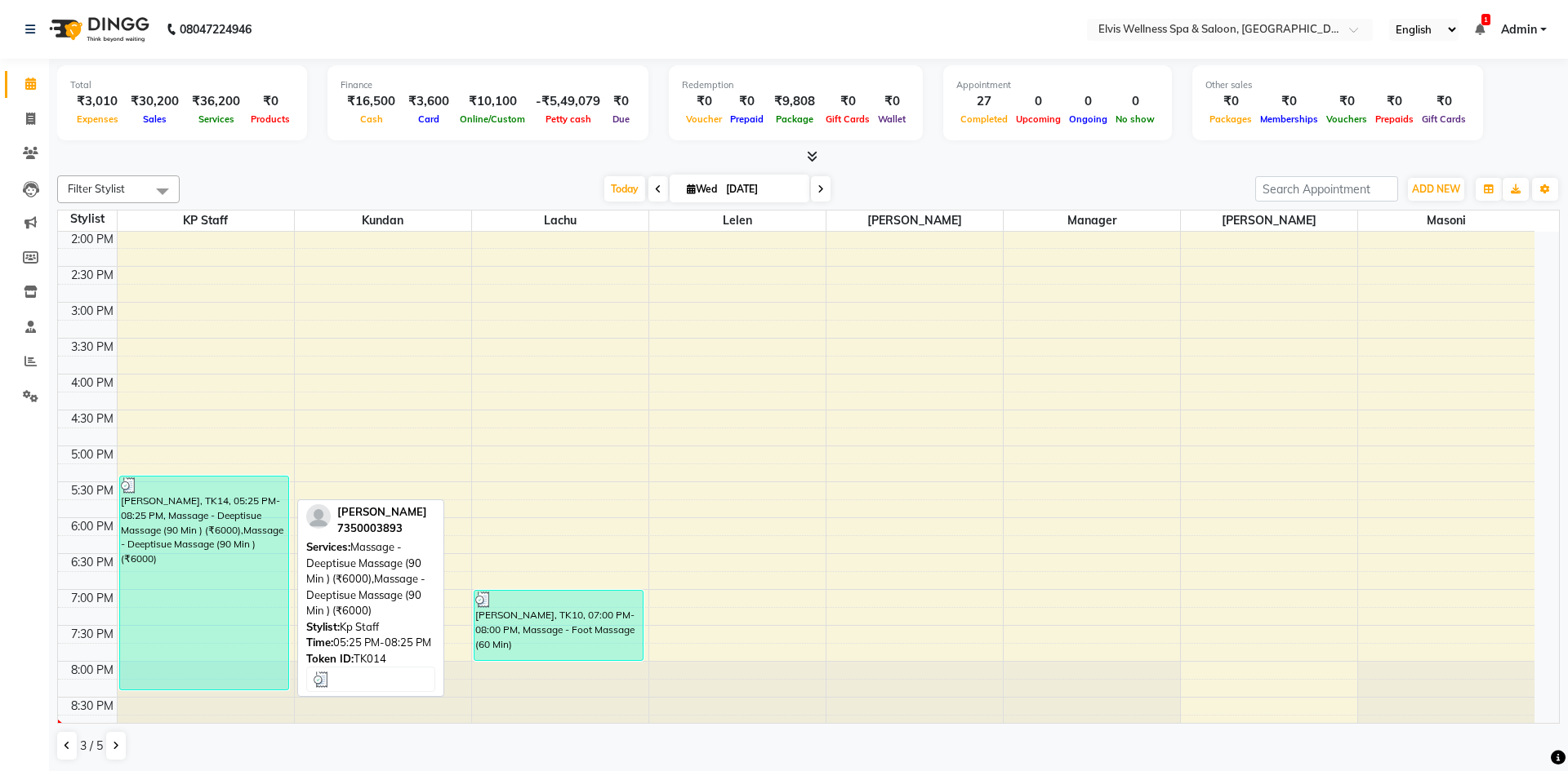
select select "3"
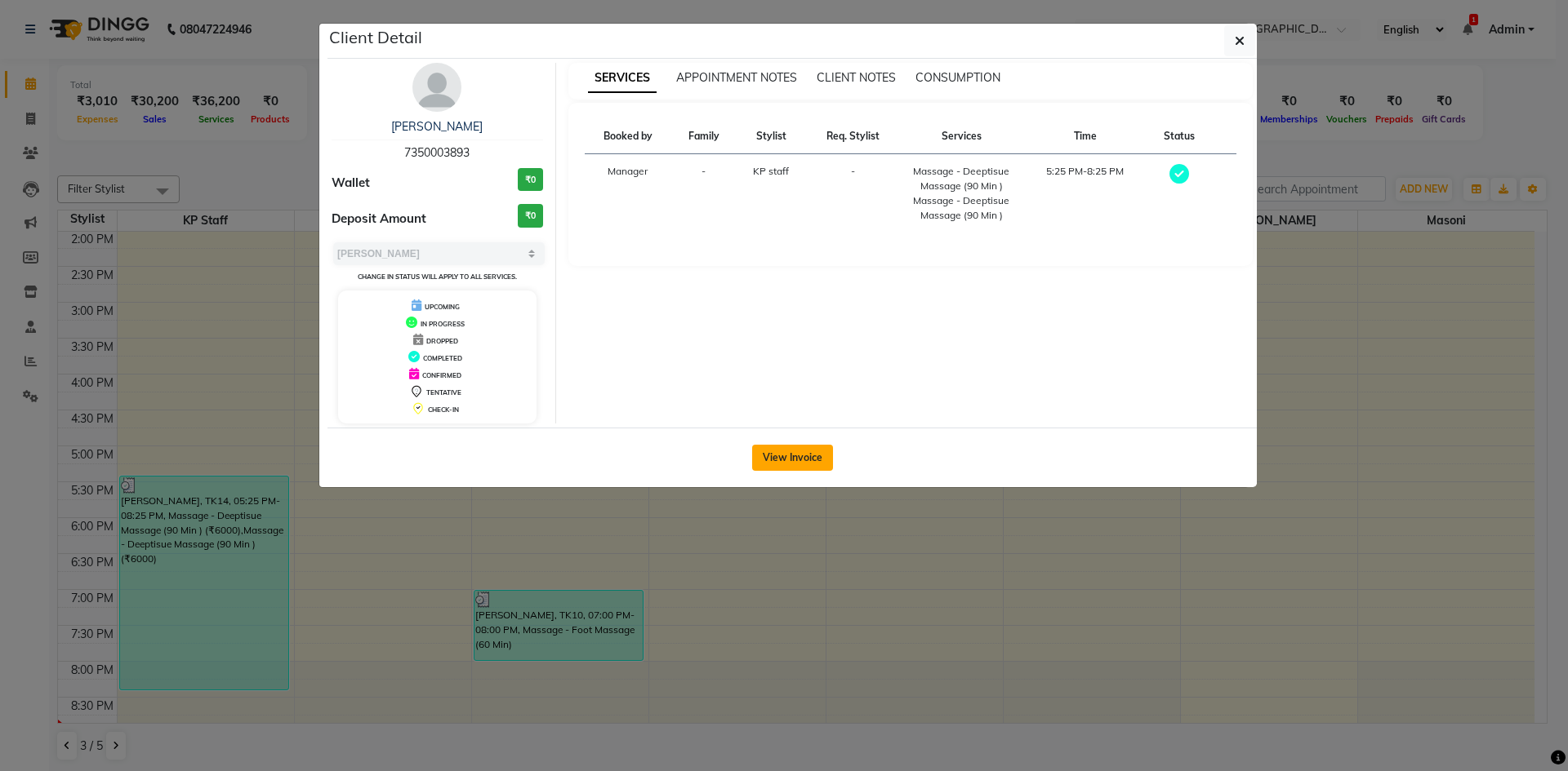
click at [783, 463] on button "View Invoice" at bounding box center [792, 458] width 81 height 26
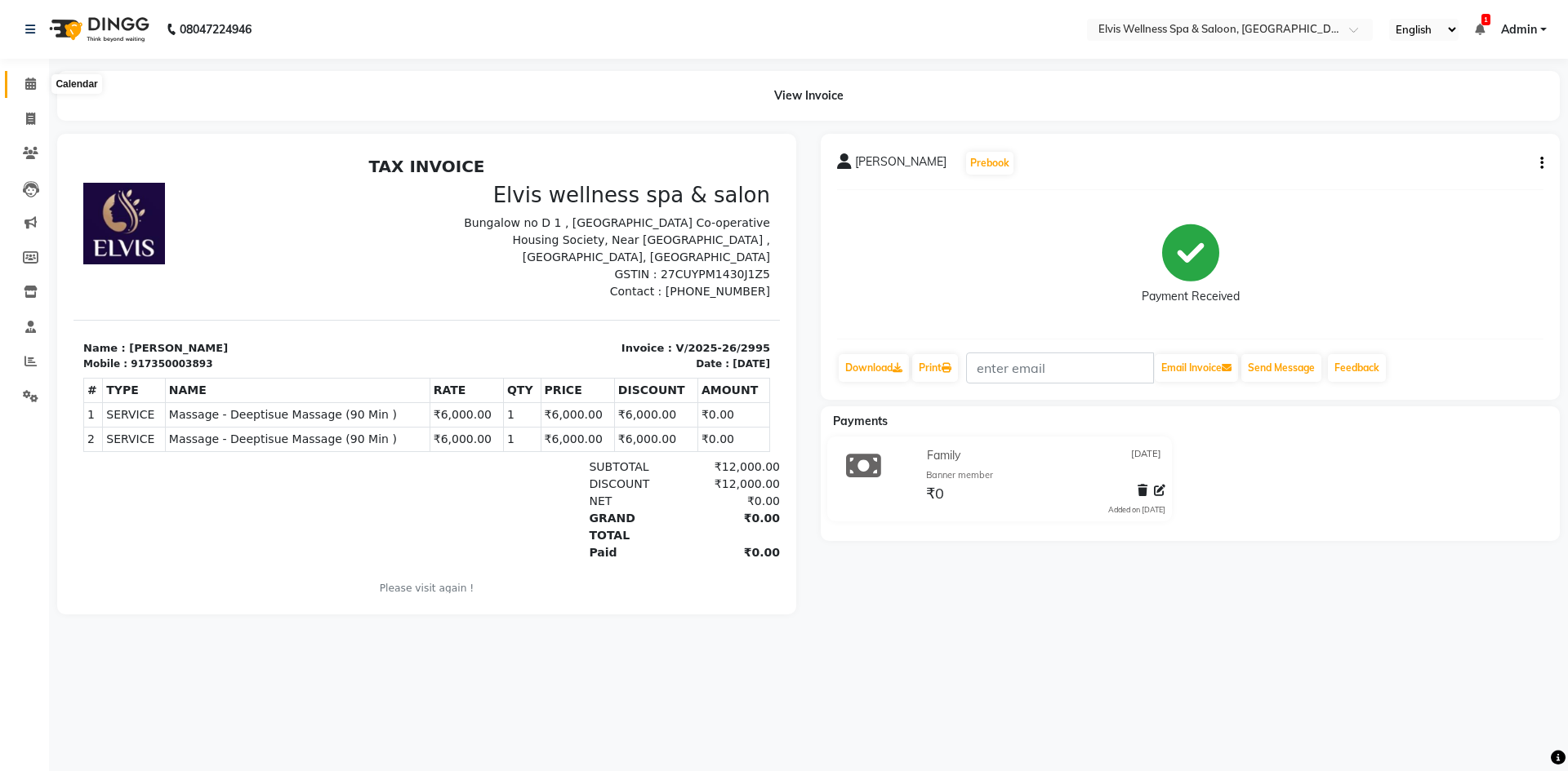
click at [30, 85] on icon at bounding box center [30, 83] width 10 height 12
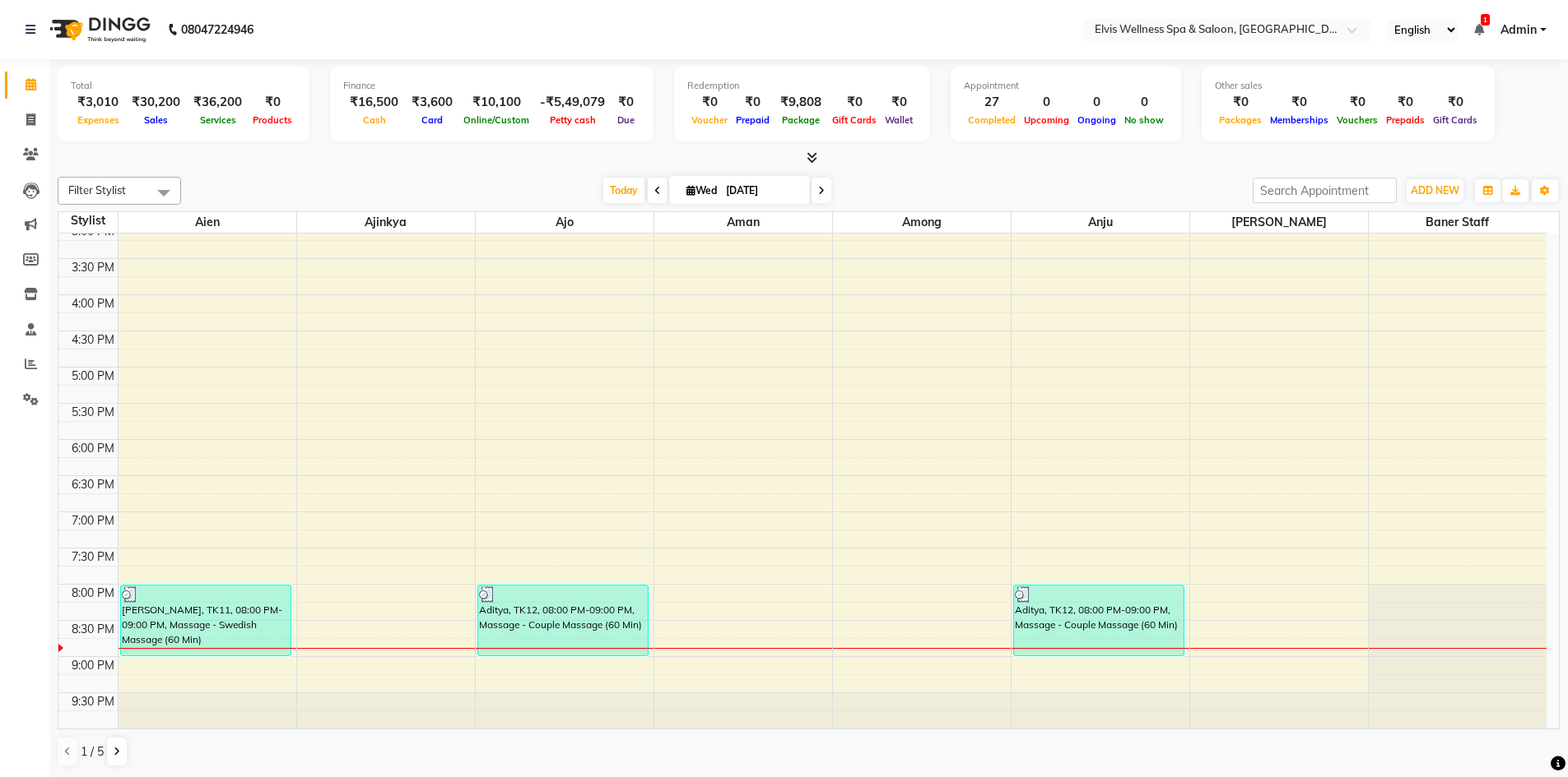
scroll to position [1, 0]
click at [114, 746] on icon at bounding box center [117, 751] width 7 height 10
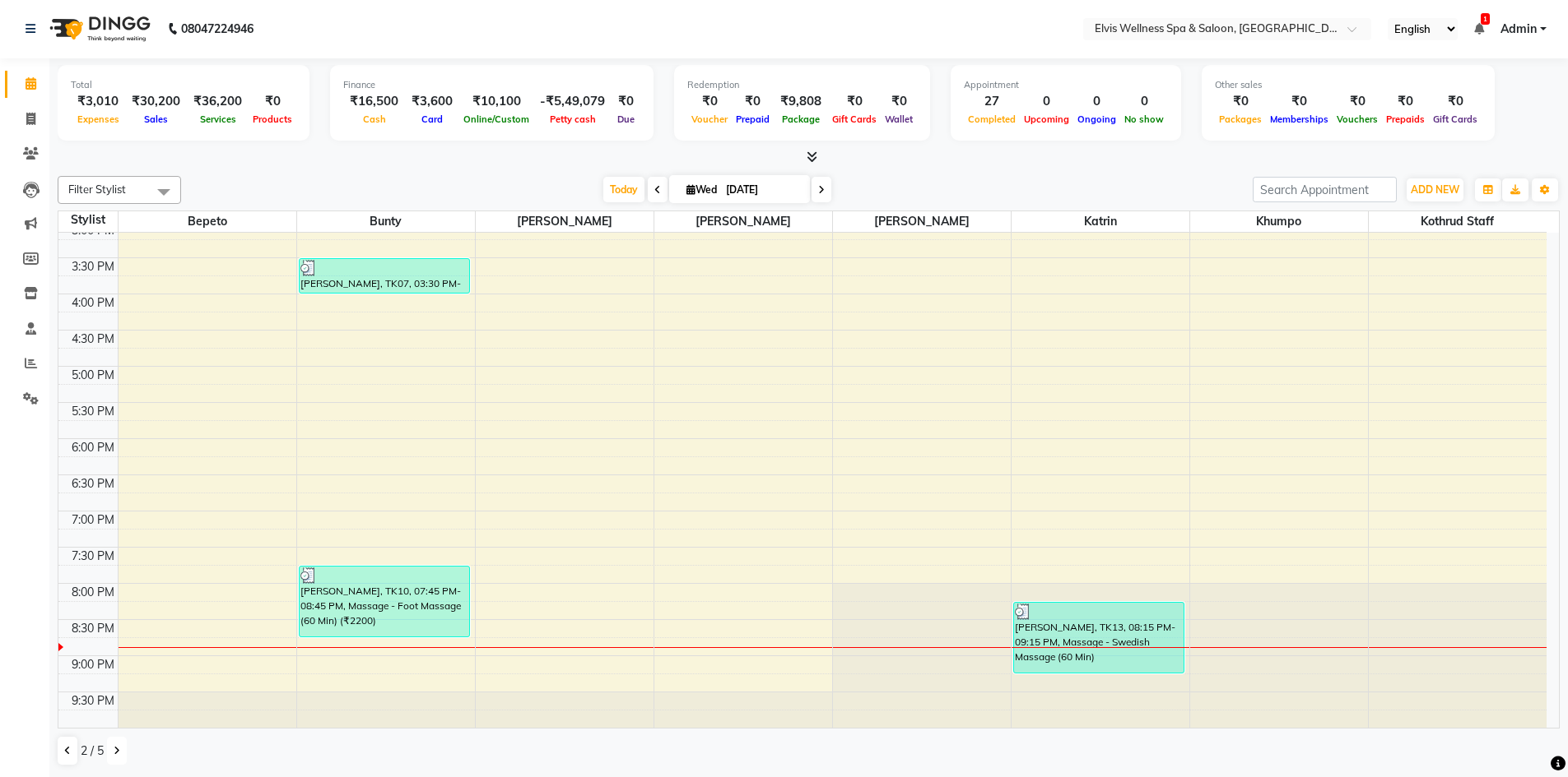
click at [114, 746] on icon at bounding box center [117, 751] width 7 height 10
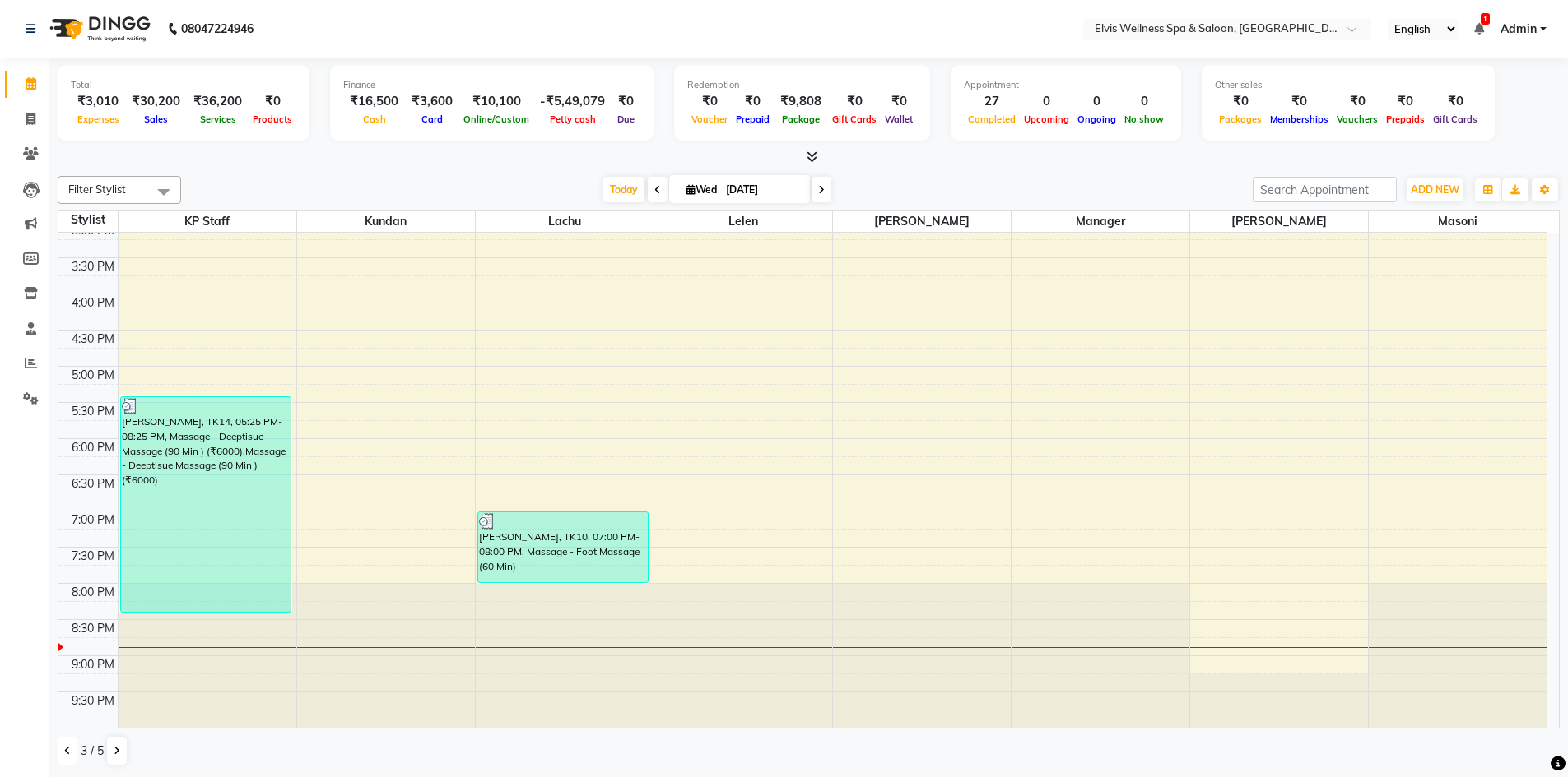
click at [75, 751] on button at bounding box center [67, 751] width 20 height 28
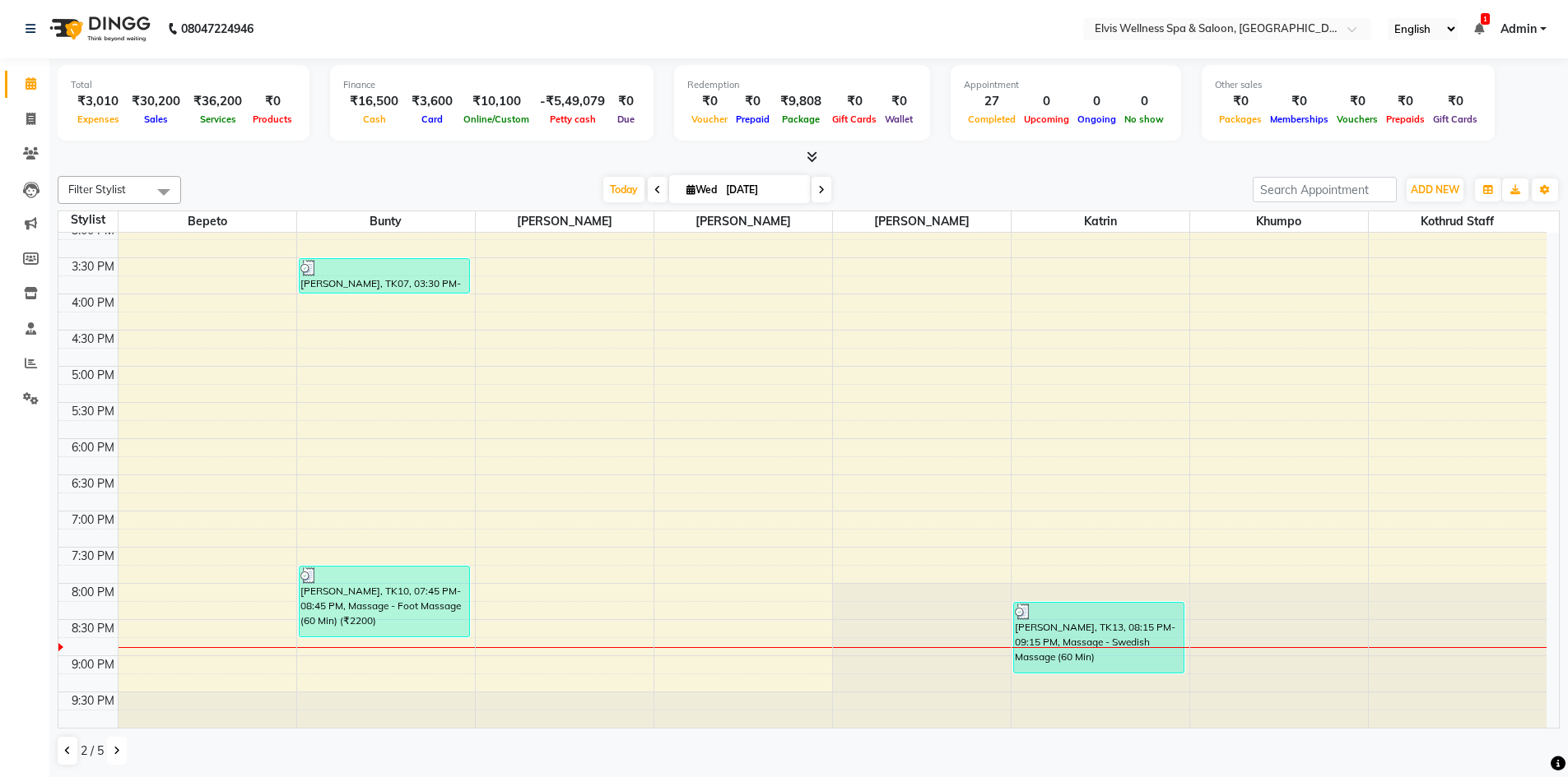
click at [125, 753] on button at bounding box center [116, 751] width 20 height 28
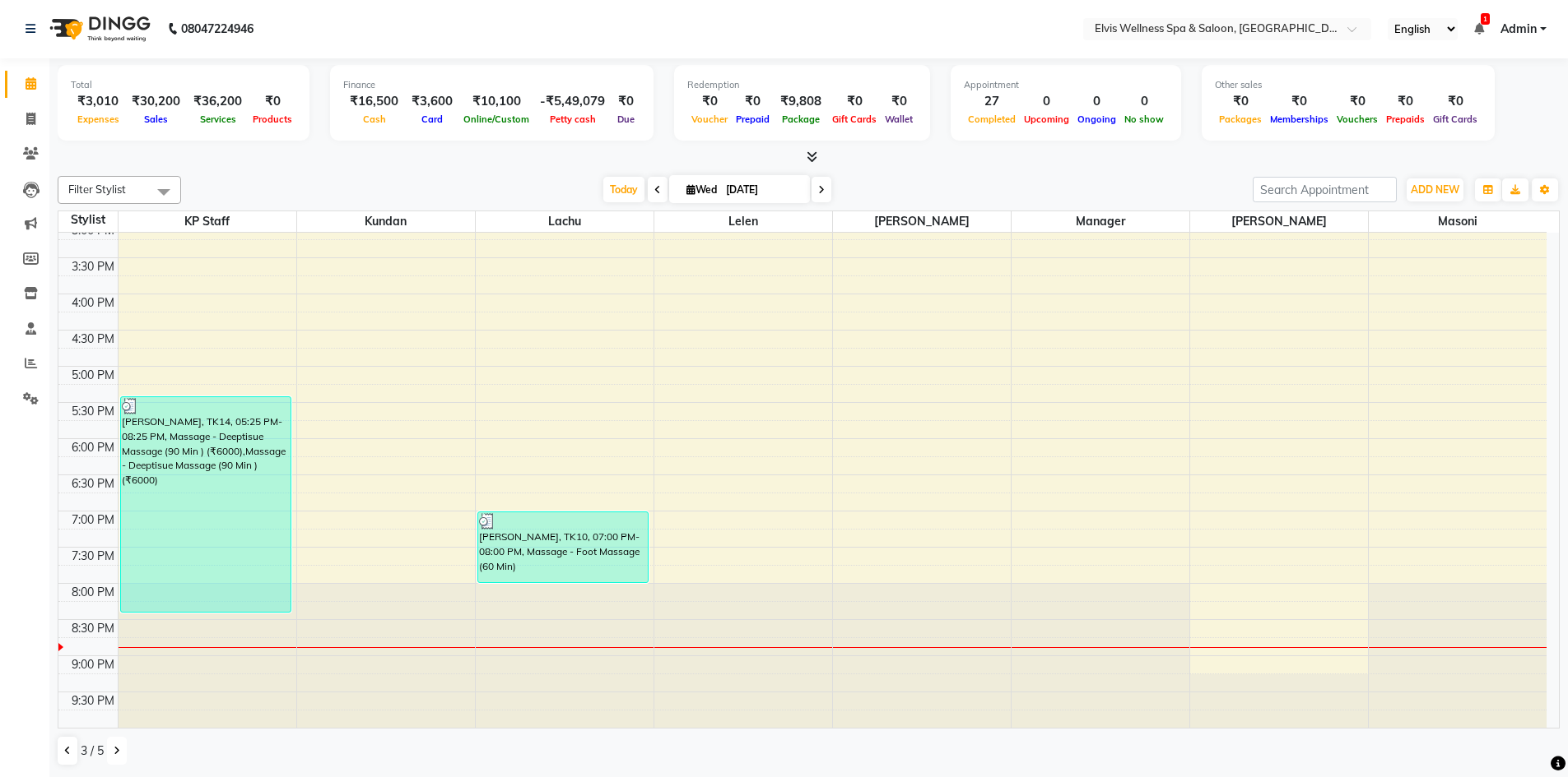
click at [118, 747] on icon at bounding box center [117, 751] width 7 height 10
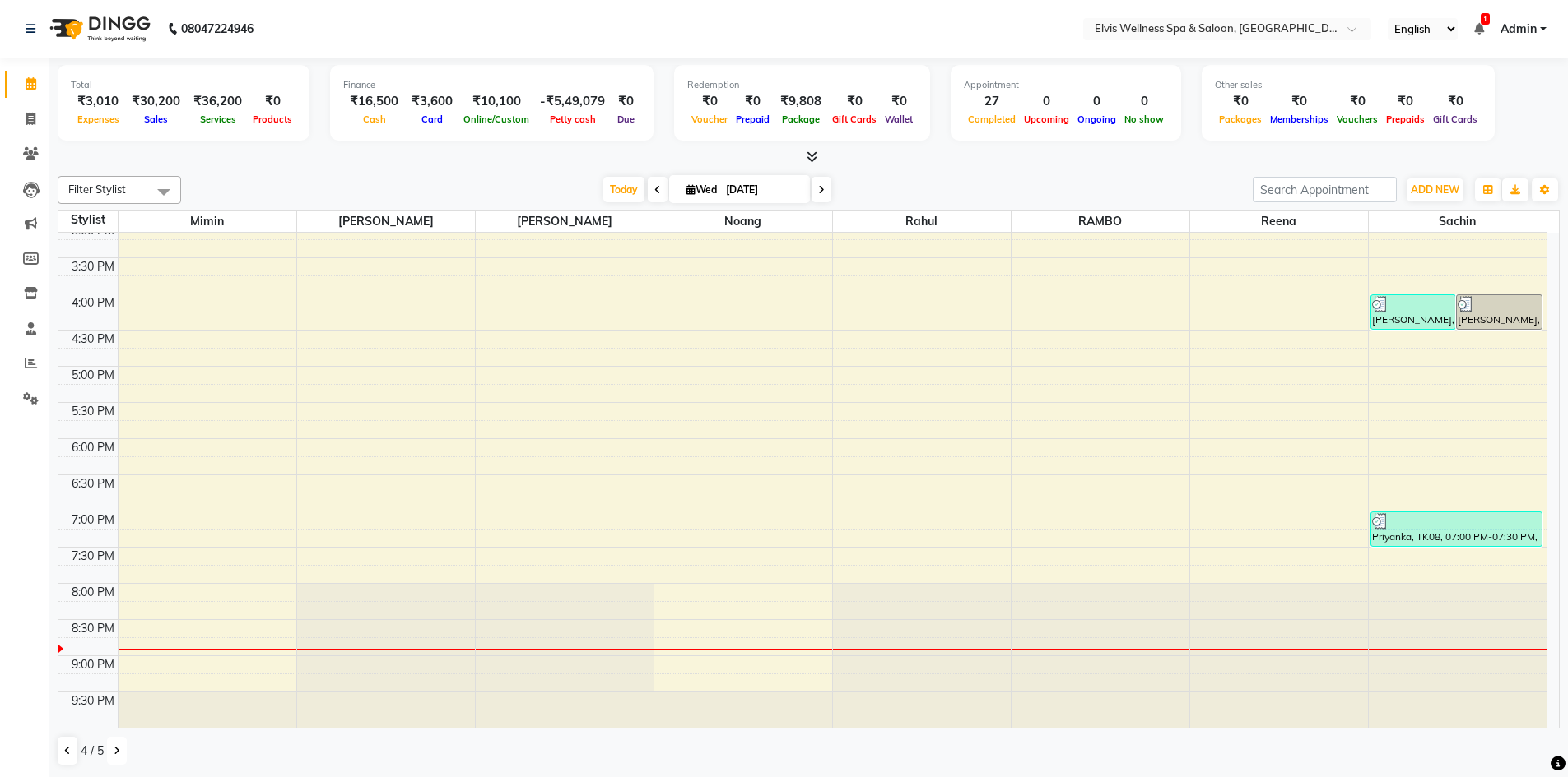
click at [118, 747] on icon at bounding box center [117, 751] width 7 height 10
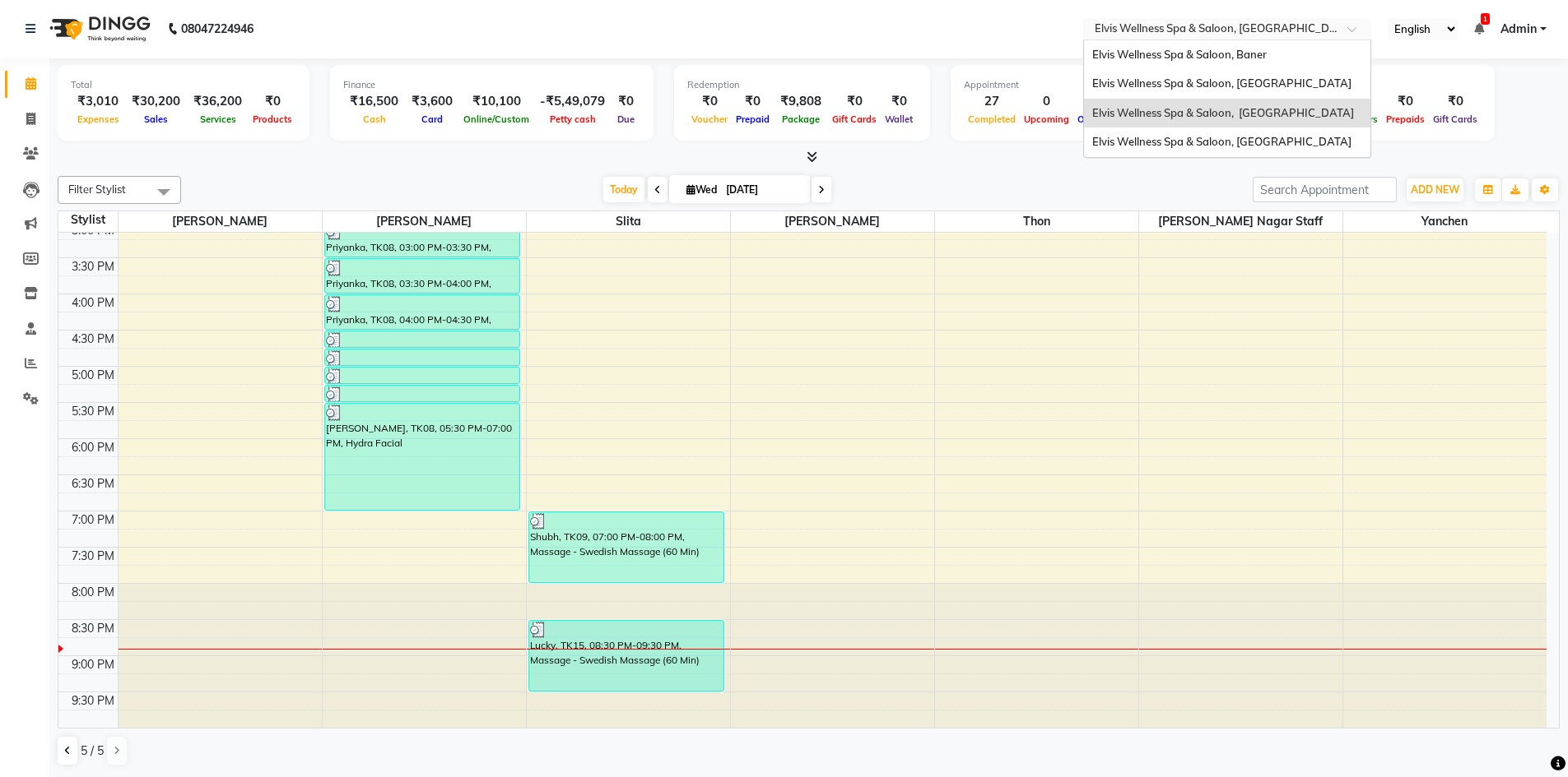
click at [1341, 24] on div at bounding box center [1226, 30] width 288 height 17
click at [1263, 56] on span "Elvis Wellness Spa & Saloon, Baner" at bounding box center [1180, 54] width 175 height 13
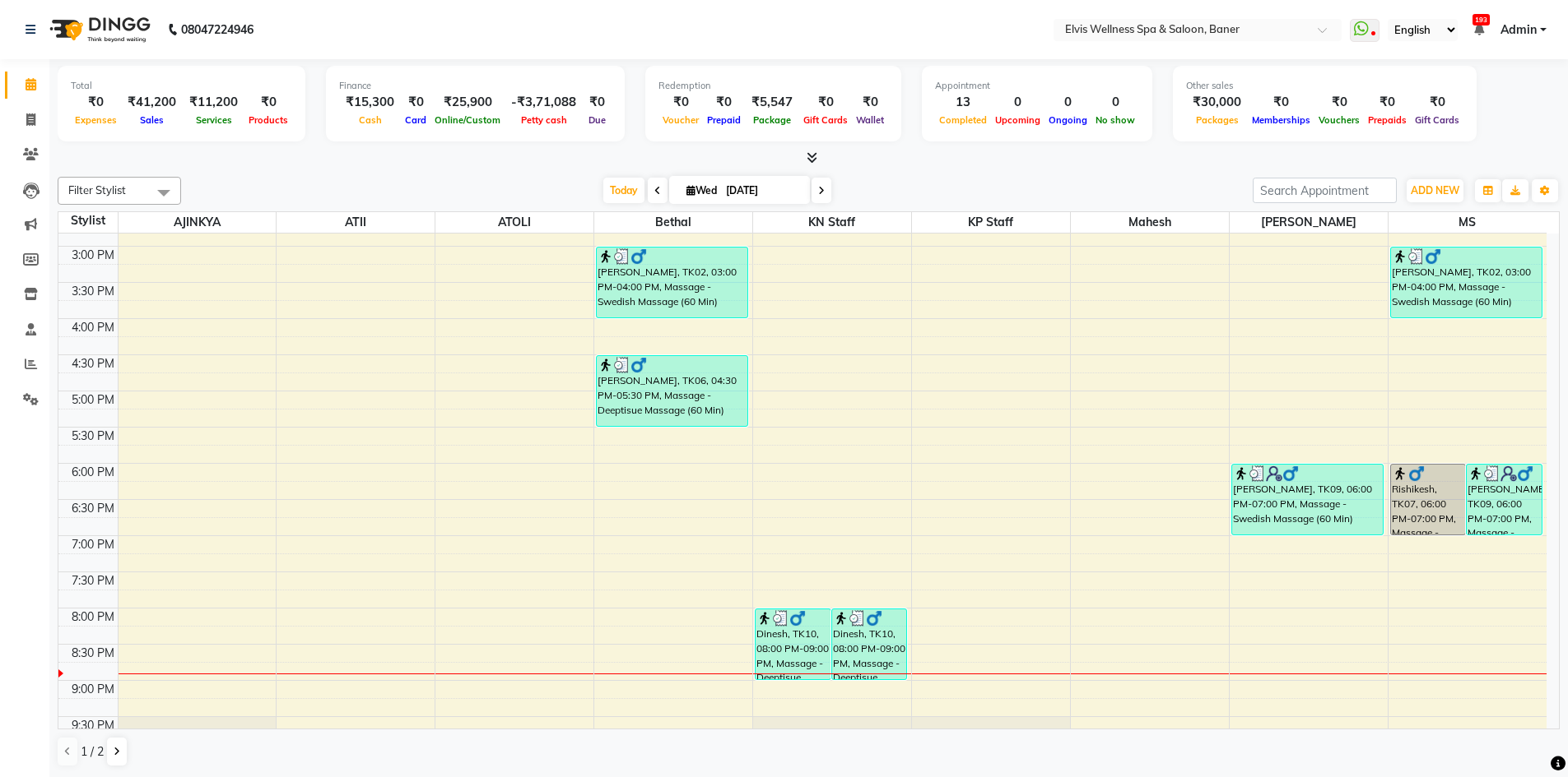
scroll to position [517, 0]
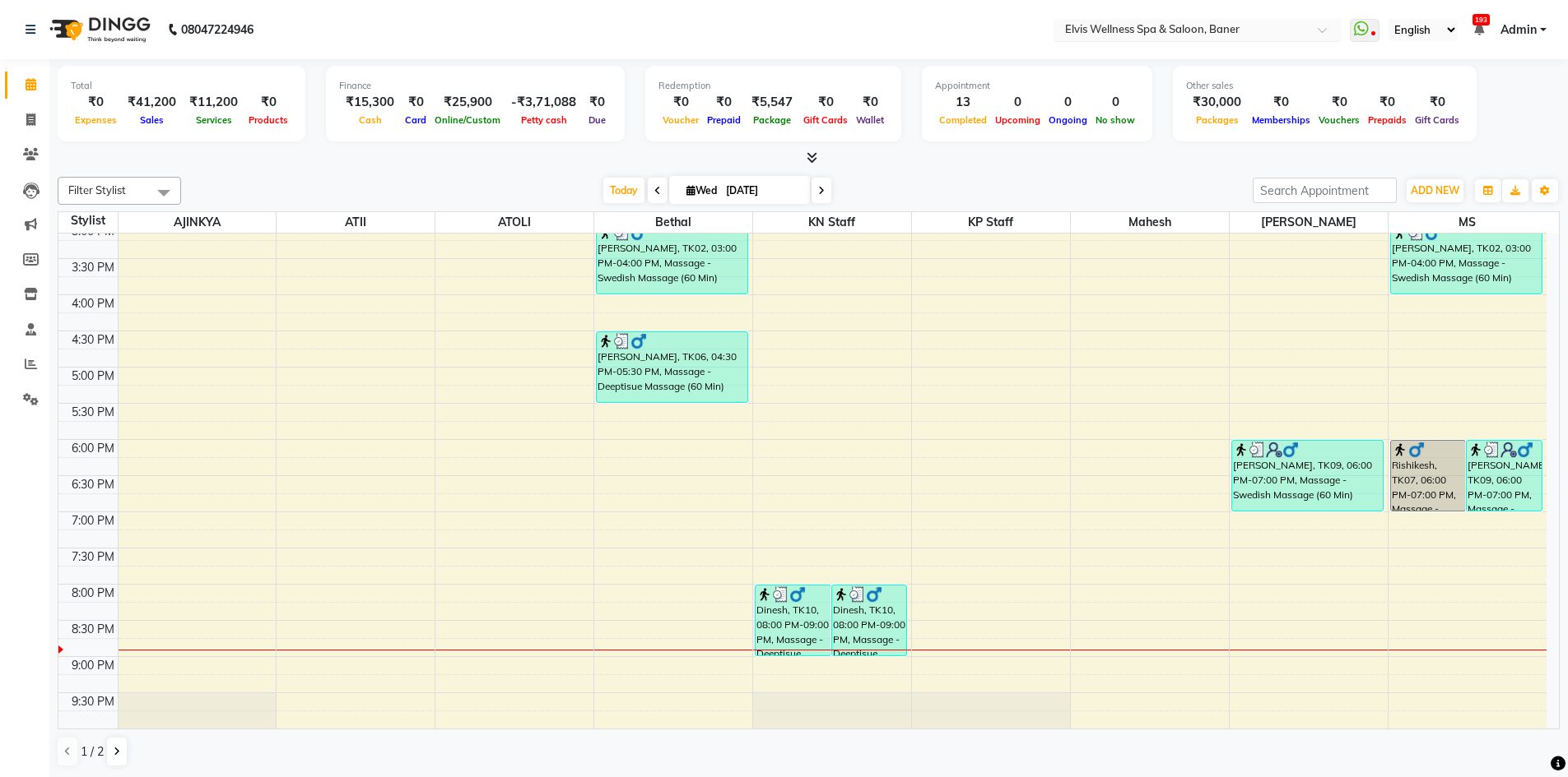
click at [1303, 38] on div "Select Location × Elvis Wellness Spa & Saloon, Baner" at bounding box center [1197, 30] width 288 height 22
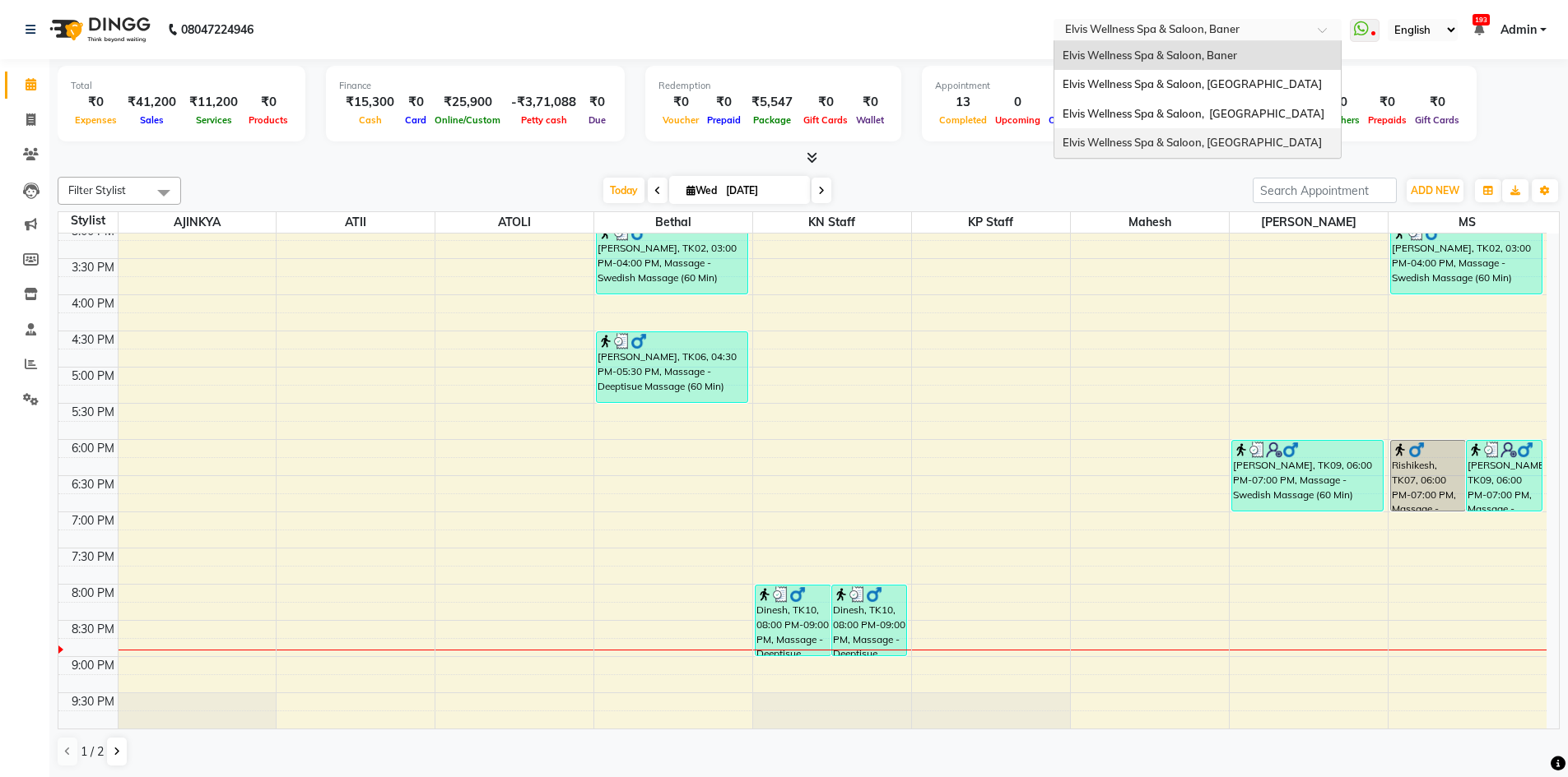
click at [1263, 158] on div "Elvis Wellness Spa & Saloon, [GEOGRAPHIC_DATA]" at bounding box center [1196, 143] width 286 height 30
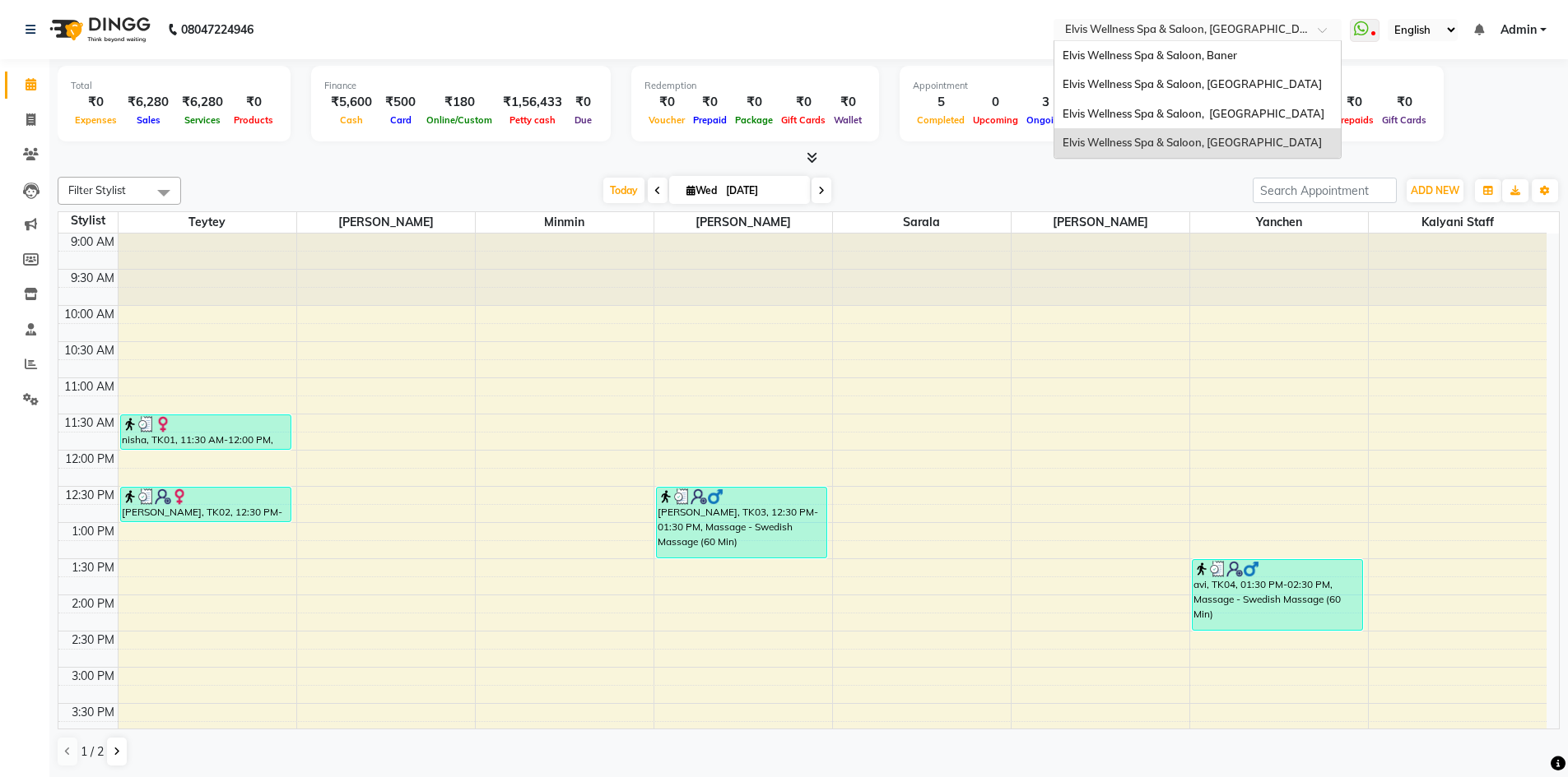
click at [1262, 29] on input "text" at bounding box center [1181, 31] width 239 height 17
click at [1233, 87] on span "Elvis Wellness Spa & Saloon, [GEOGRAPHIC_DATA]" at bounding box center [1192, 83] width 259 height 13
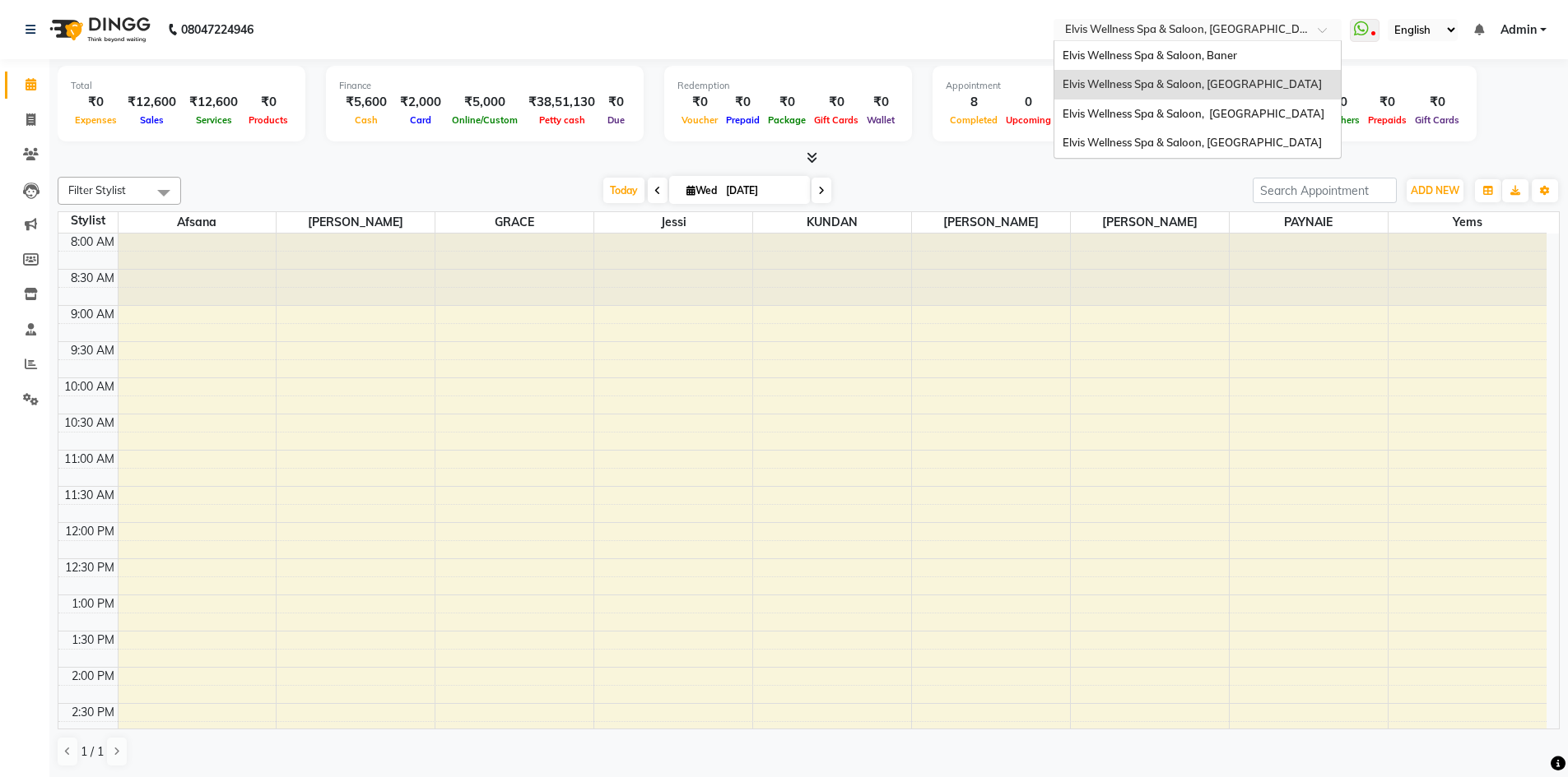
click at [1268, 28] on input "text" at bounding box center [1181, 31] width 239 height 17
click at [1105, 363] on div "8:00 AM 8:30 AM 9:00 AM 9:30 AM 10:00 AM 10:30 AM 11:00 AM 11:30 AM 12:00 PM 12…" at bounding box center [802, 775] width 1488 height 1085
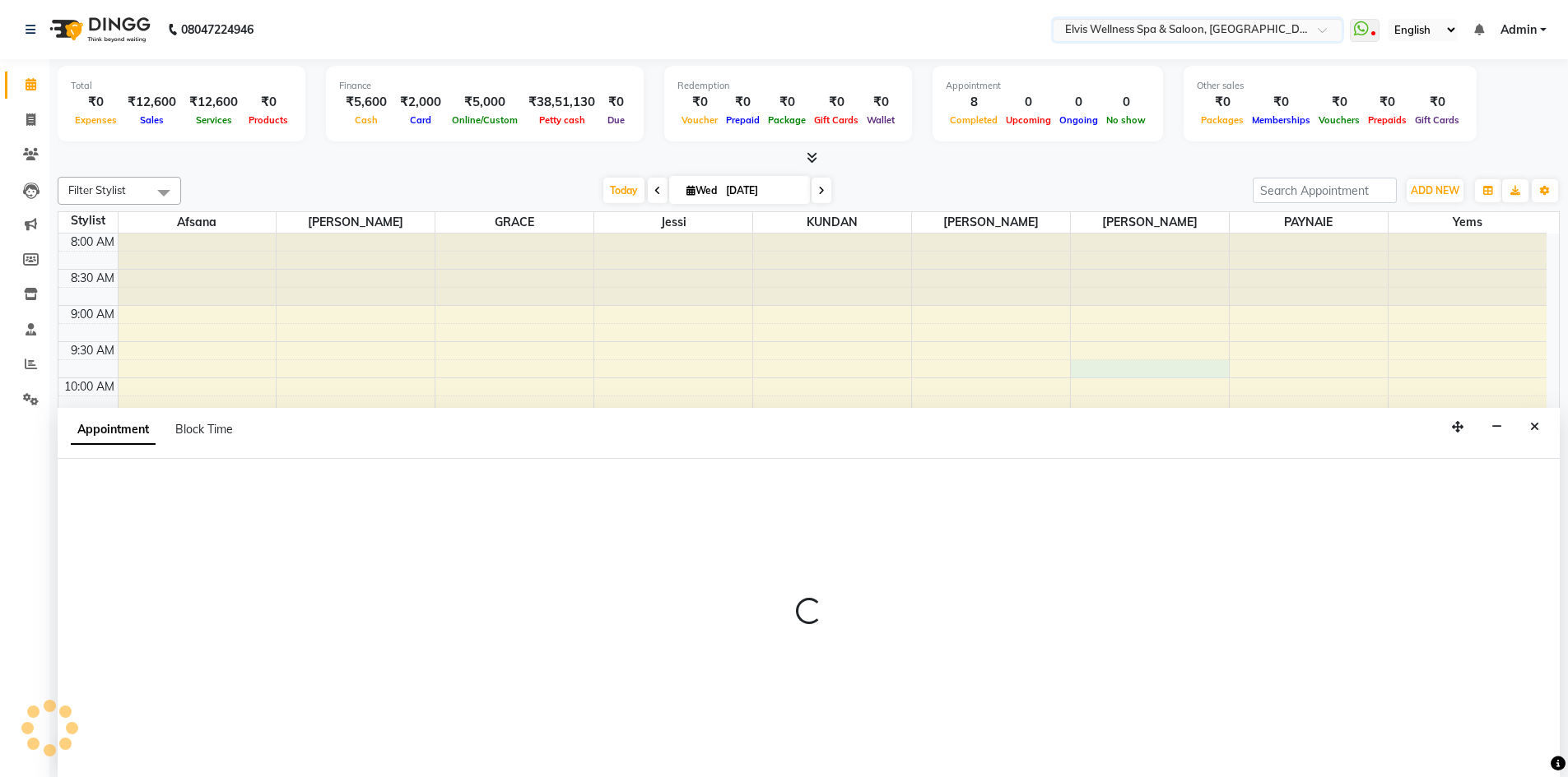
scroll to position [1, 0]
select select "89132"
select select "585"
select select "tentative"
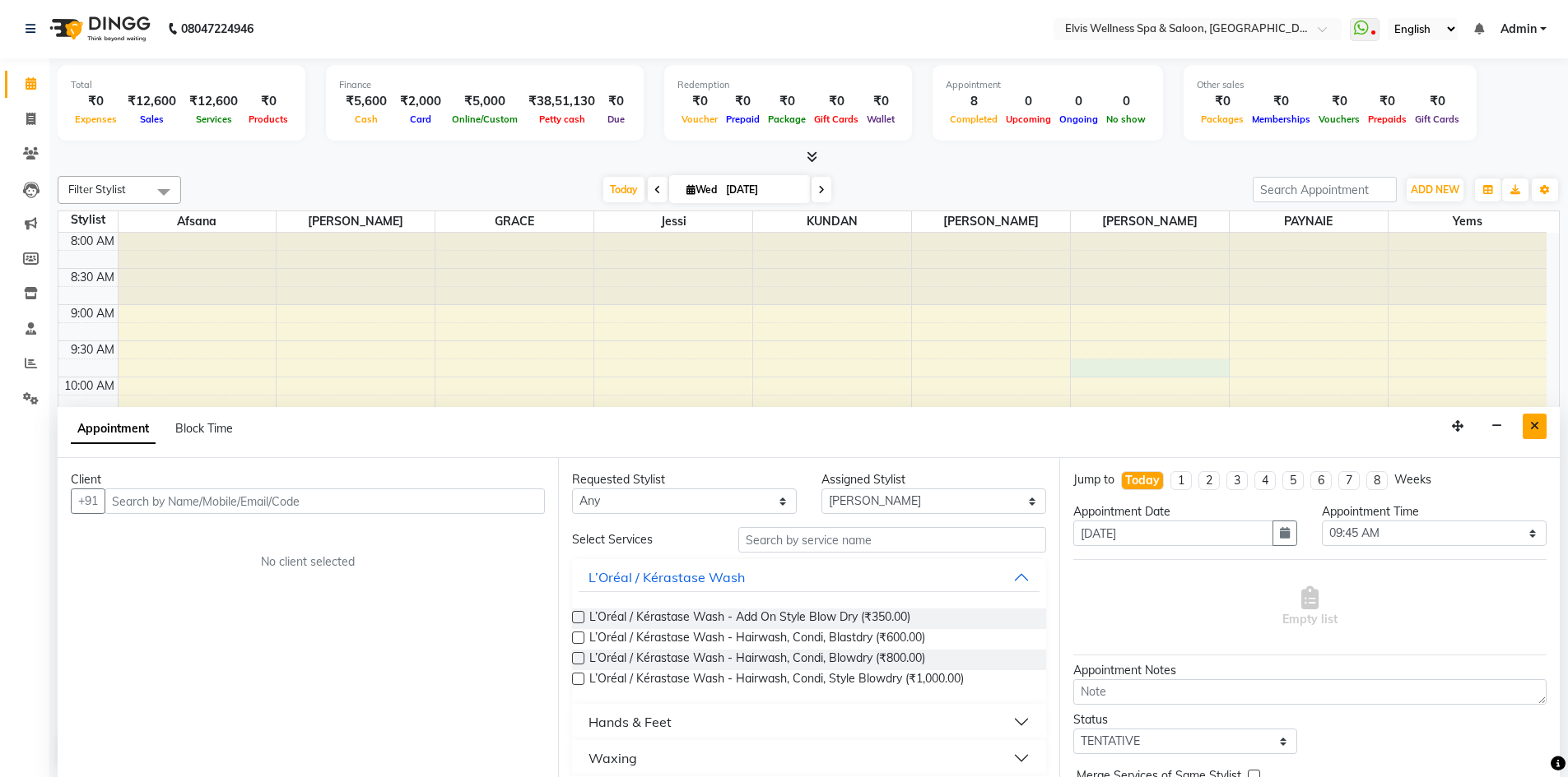
click at [1537, 428] on icon "Close" at bounding box center [1534, 426] width 9 height 11
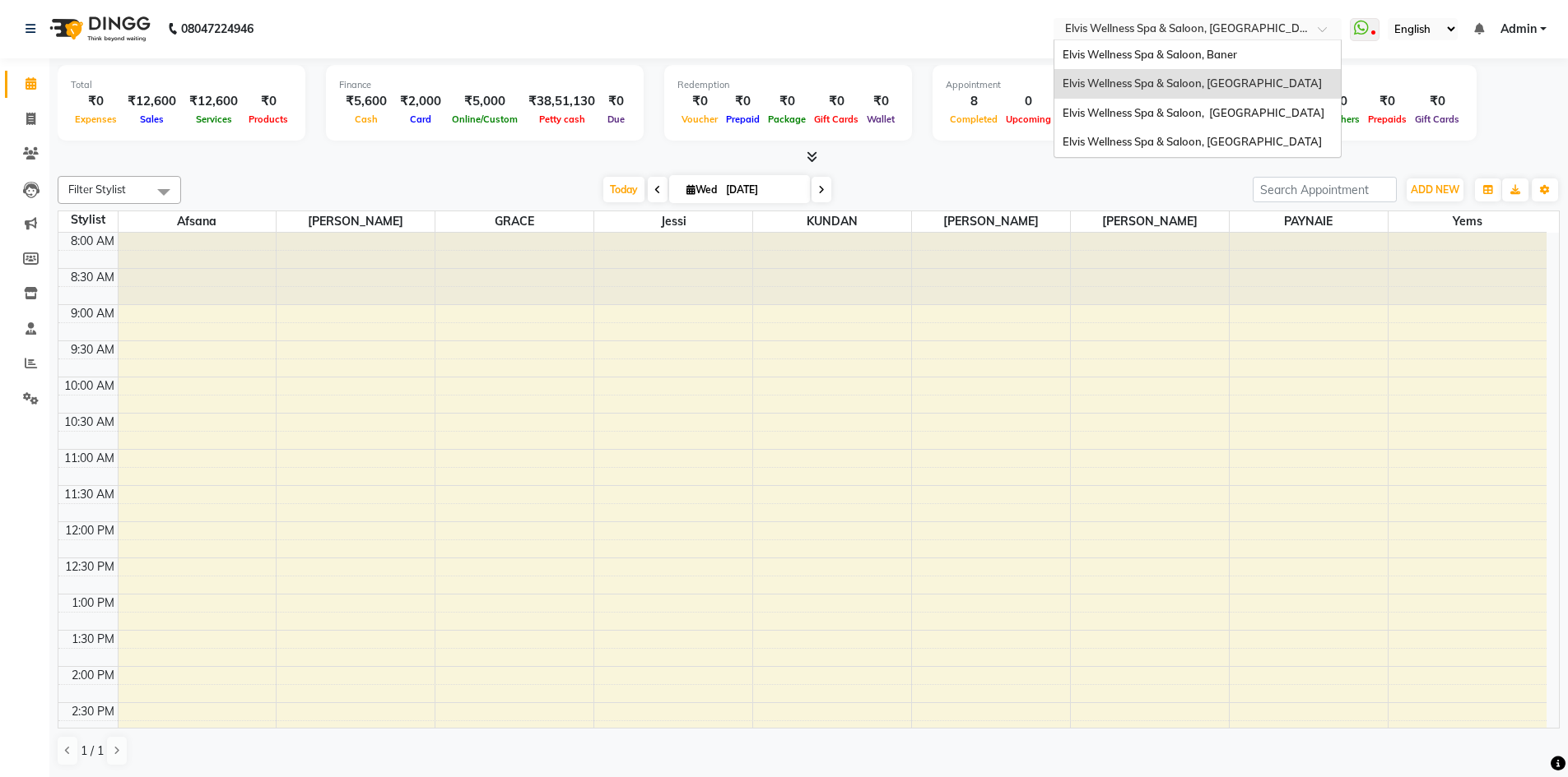
click at [1291, 27] on input "text" at bounding box center [1181, 30] width 239 height 17
click at [1197, 148] on span "Elvis Wellness Spa & Saloon, Lohegaon" at bounding box center [1192, 141] width 259 height 13
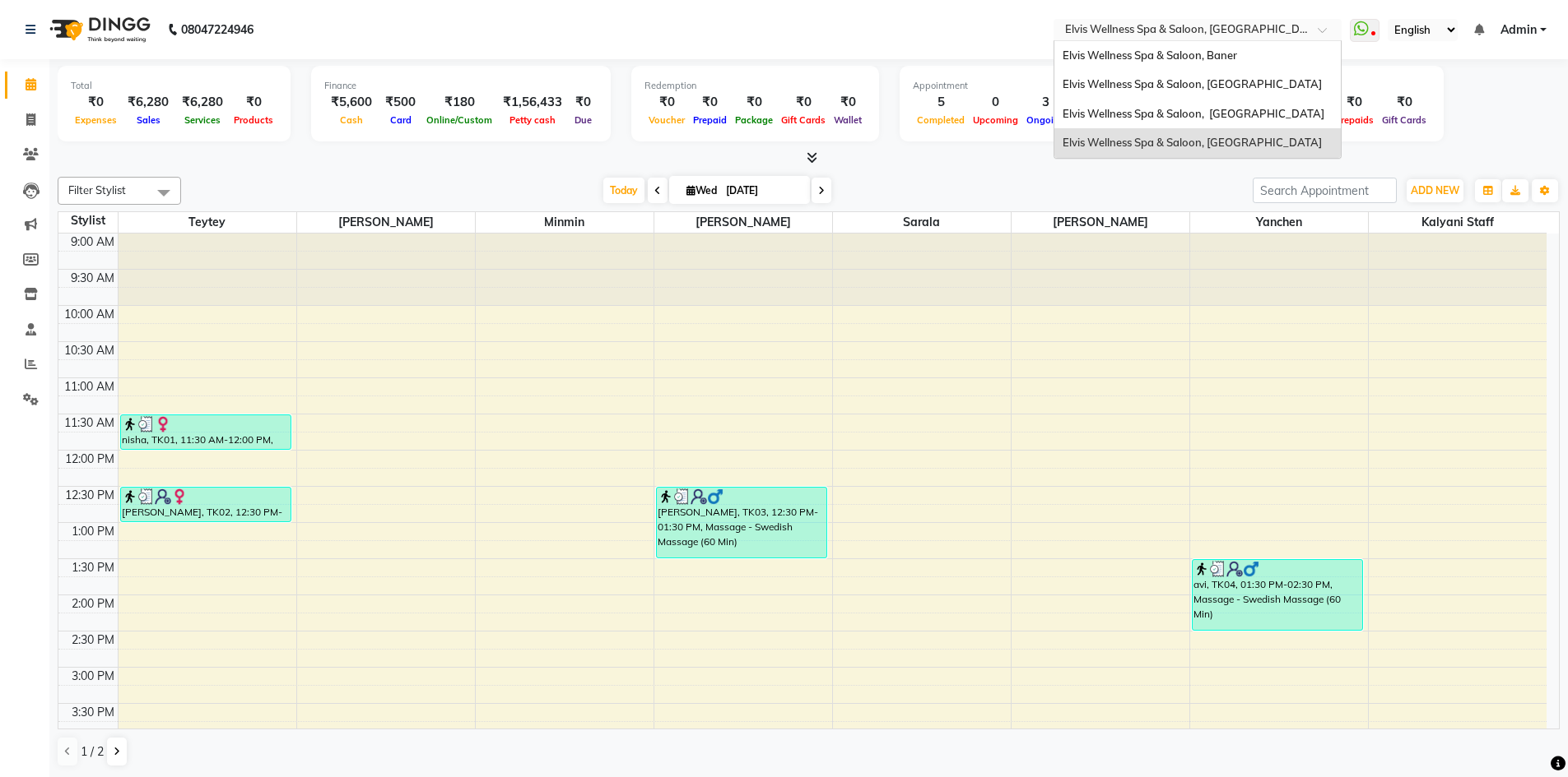
click at [1268, 23] on input "text" at bounding box center [1181, 31] width 239 height 17
click at [1225, 80] on span "Elvis Wellness Spa & Saloon, [GEOGRAPHIC_DATA]" at bounding box center [1192, 83] width 259 height 13
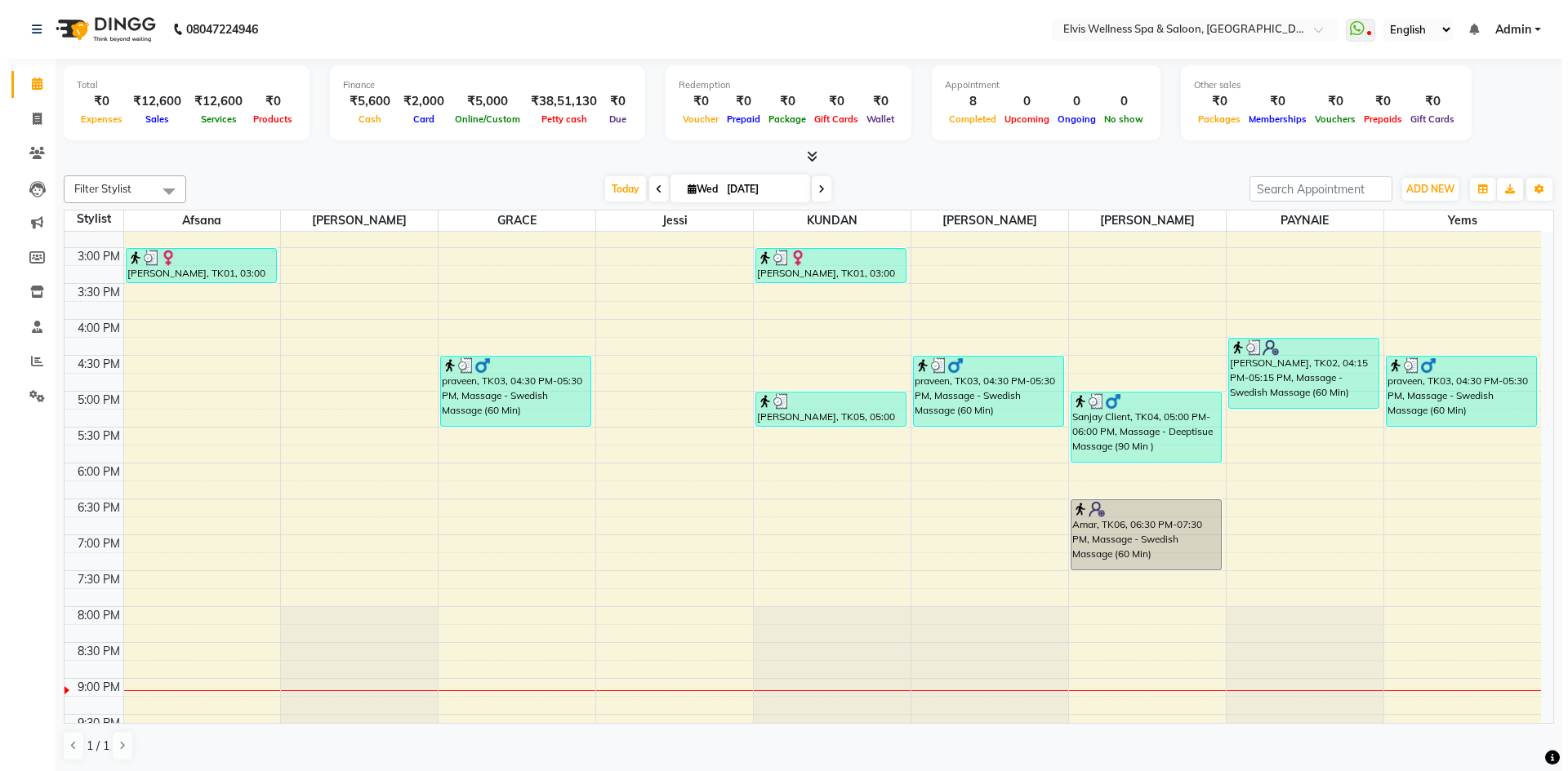
scroll to position [340, 0]
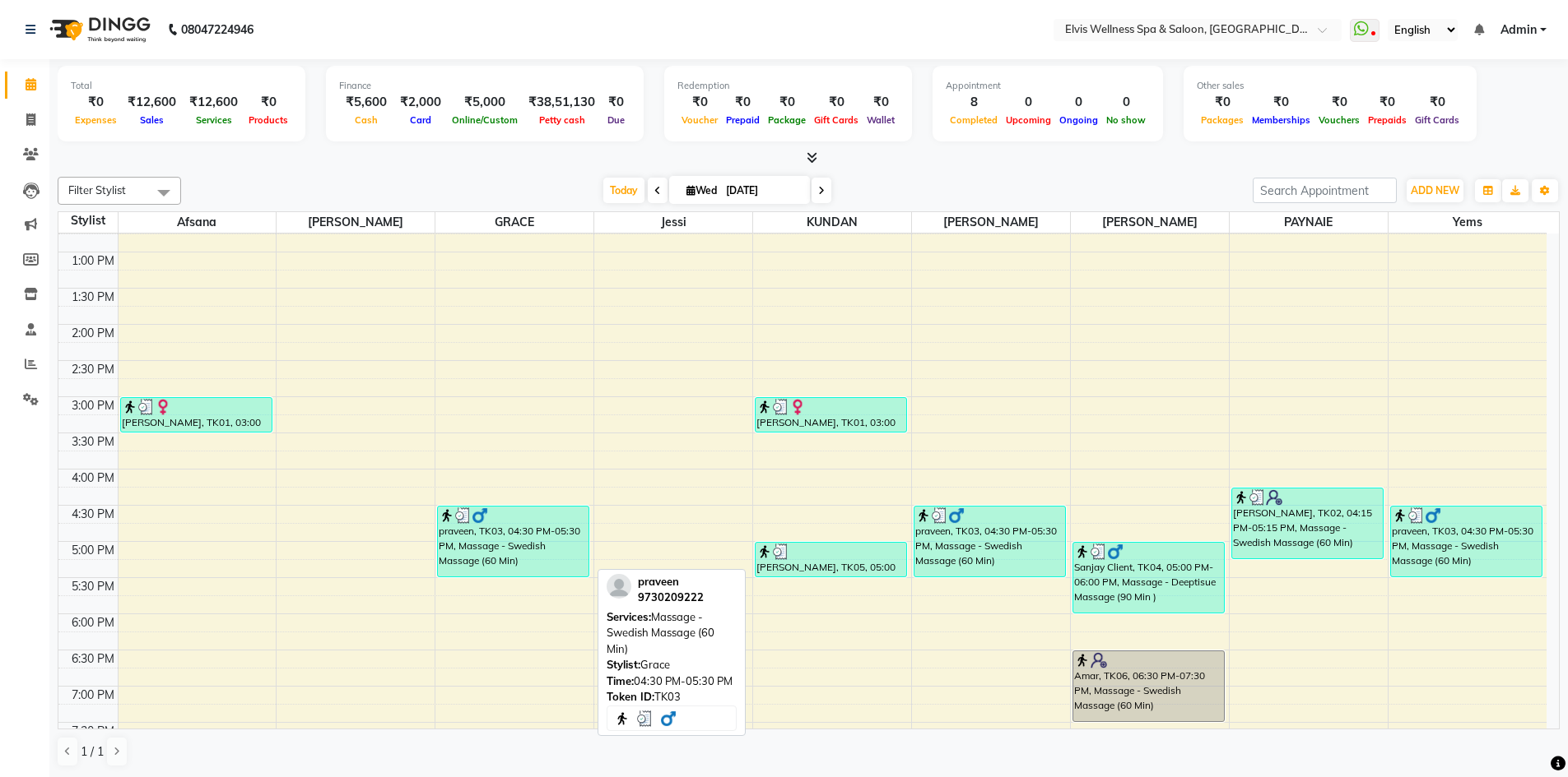
click at [516, 531] on div "praveen, TK03, 04:30 PM-05:30 PM, Massage - Swedish Massage (60 Min)" at bounding box center [513, 542] width 150 height 70
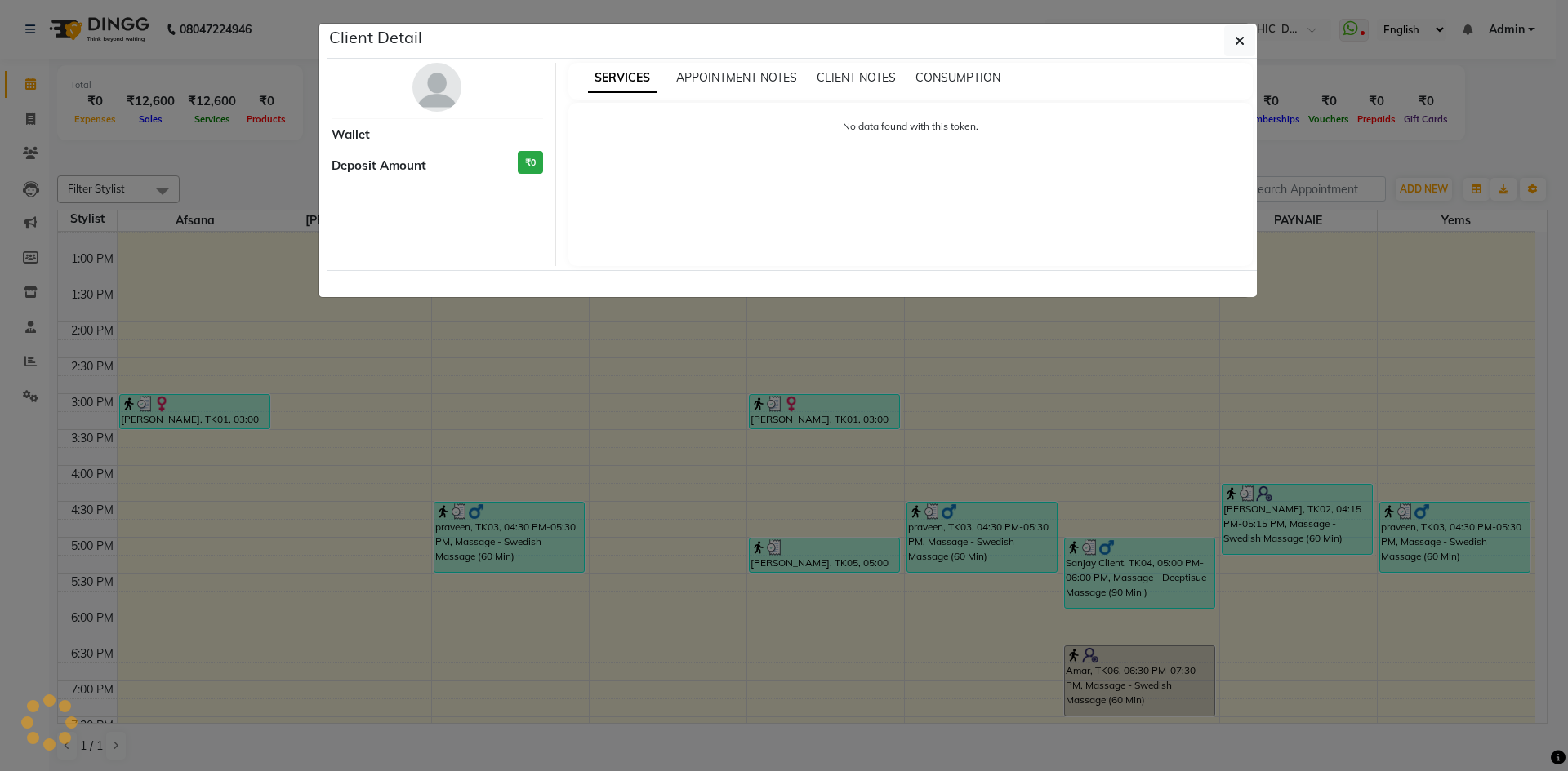
select select "3"
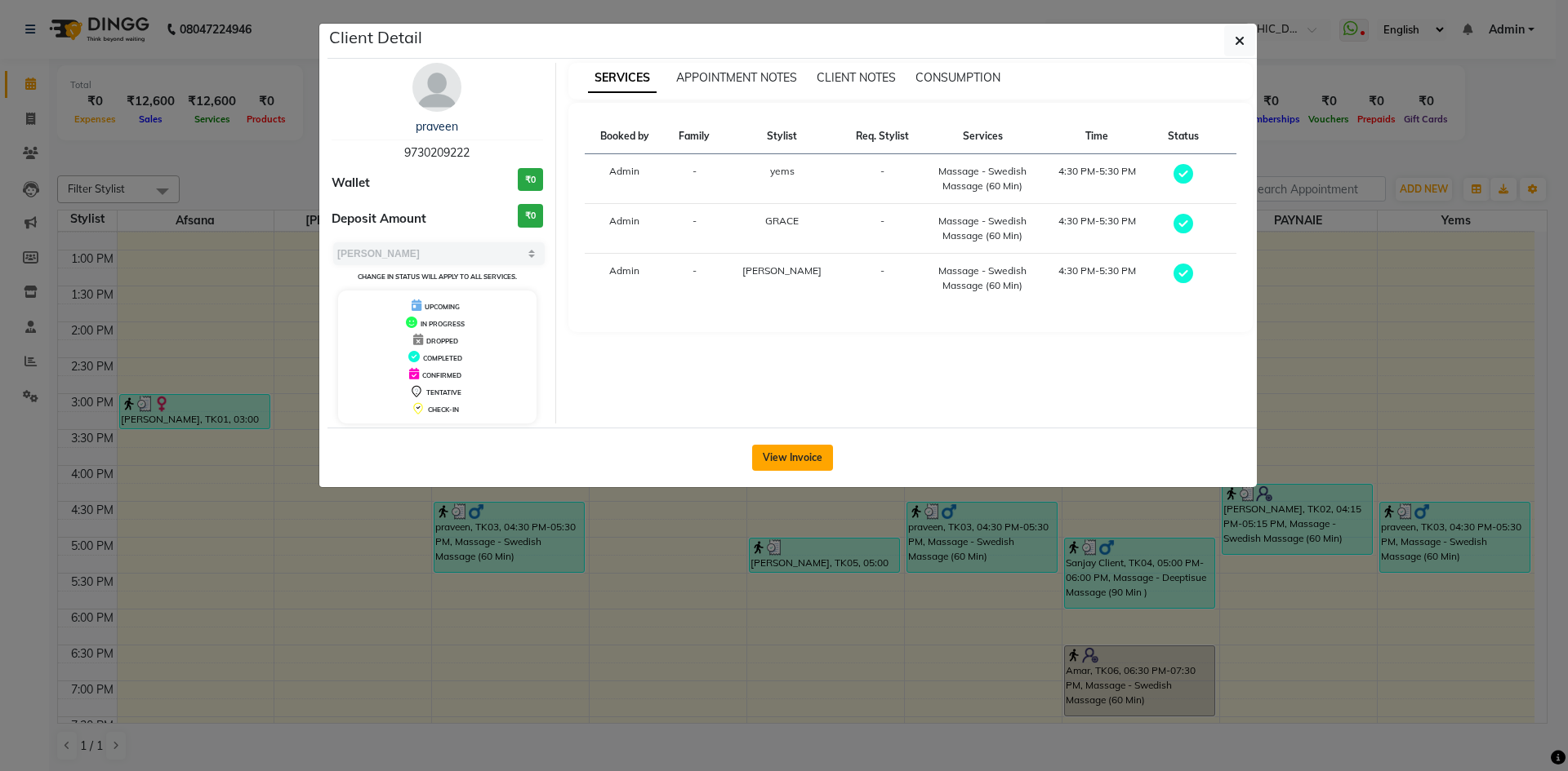
click at [788, 454] on button "View Invoice" at bounding box center [792, 458] width 81 height 26
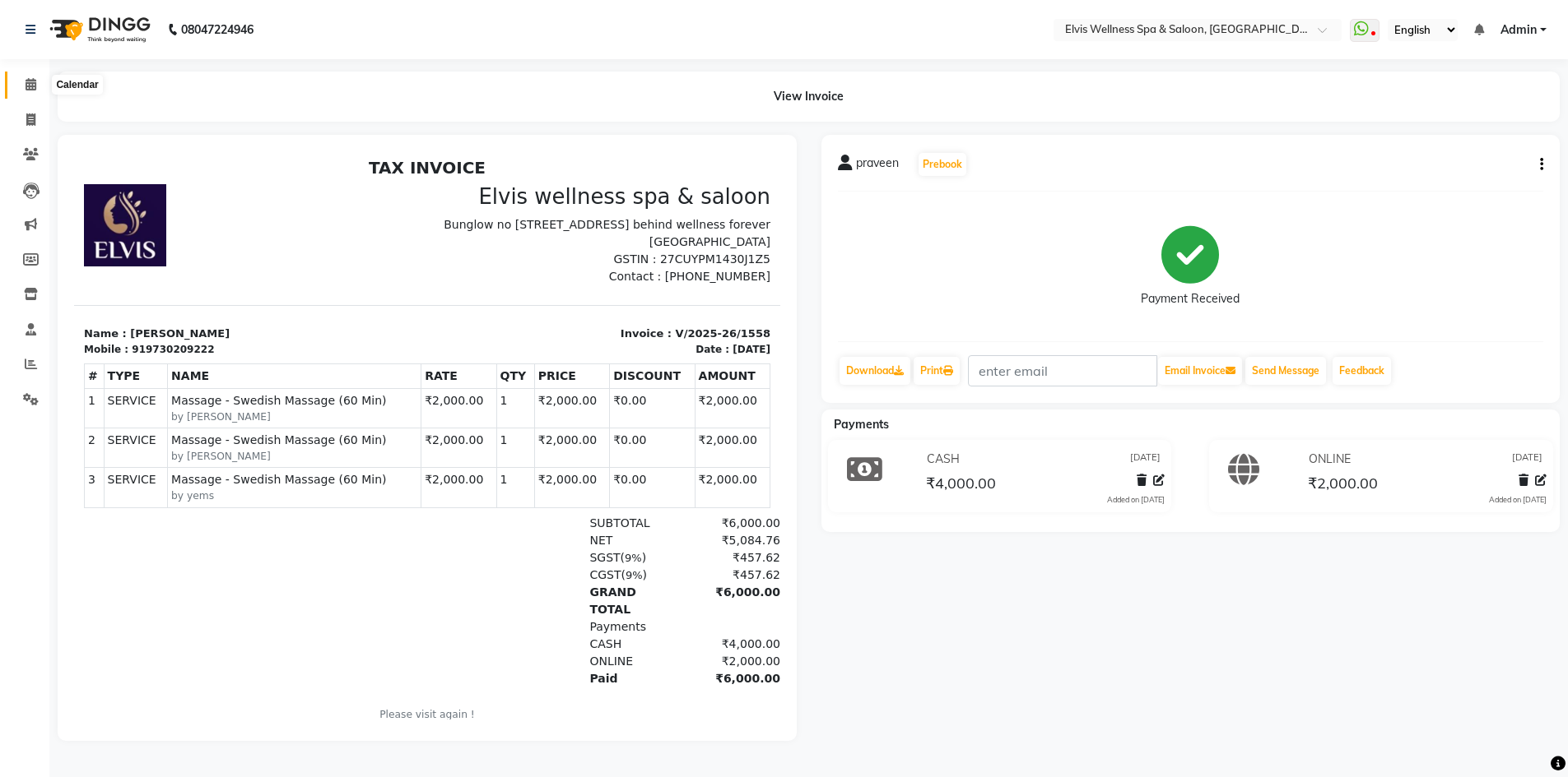
click at [33, 92] on span at bounding box center [31, 86] width 29 height 19
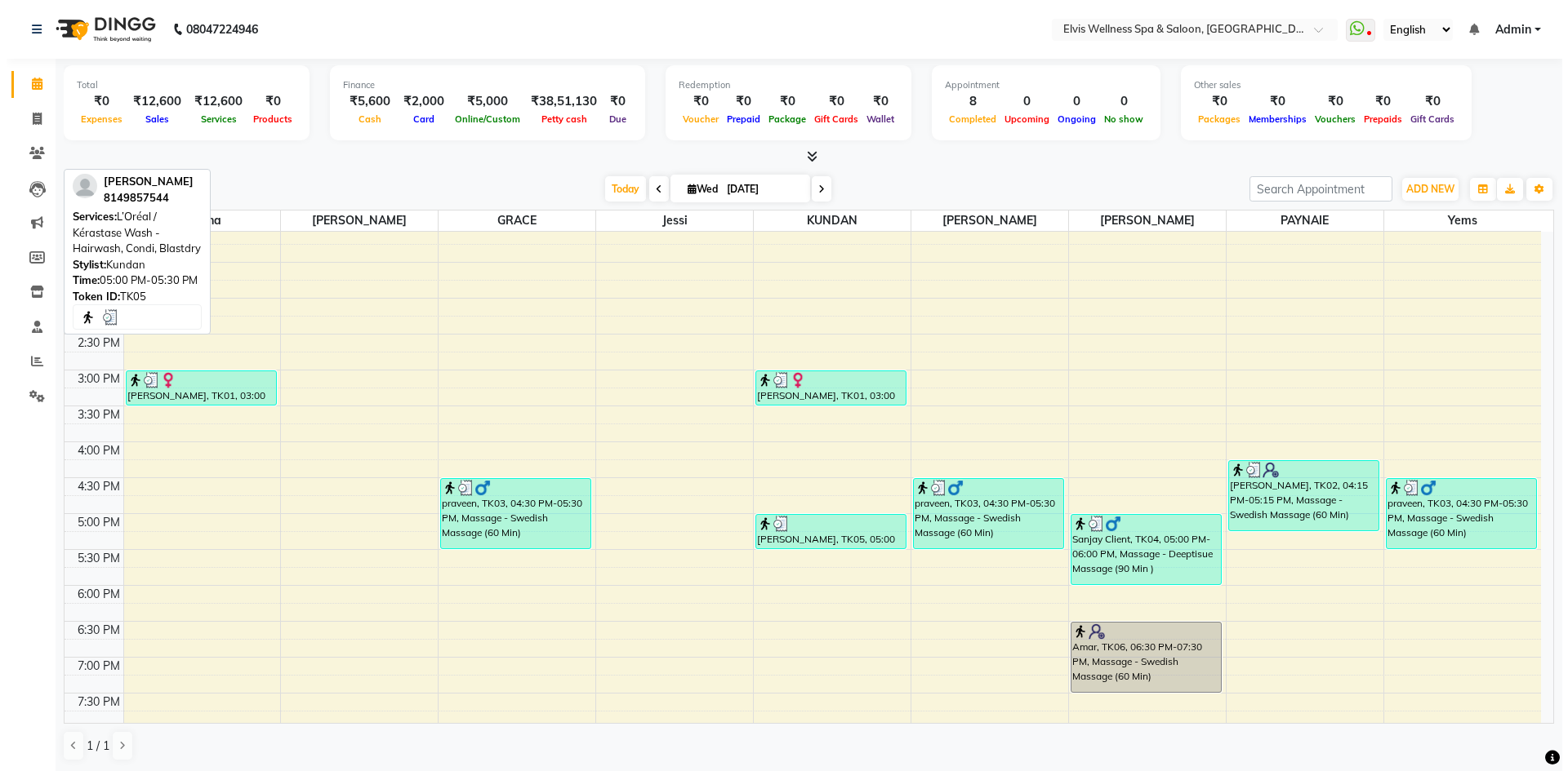
scroll to position [408, 0]
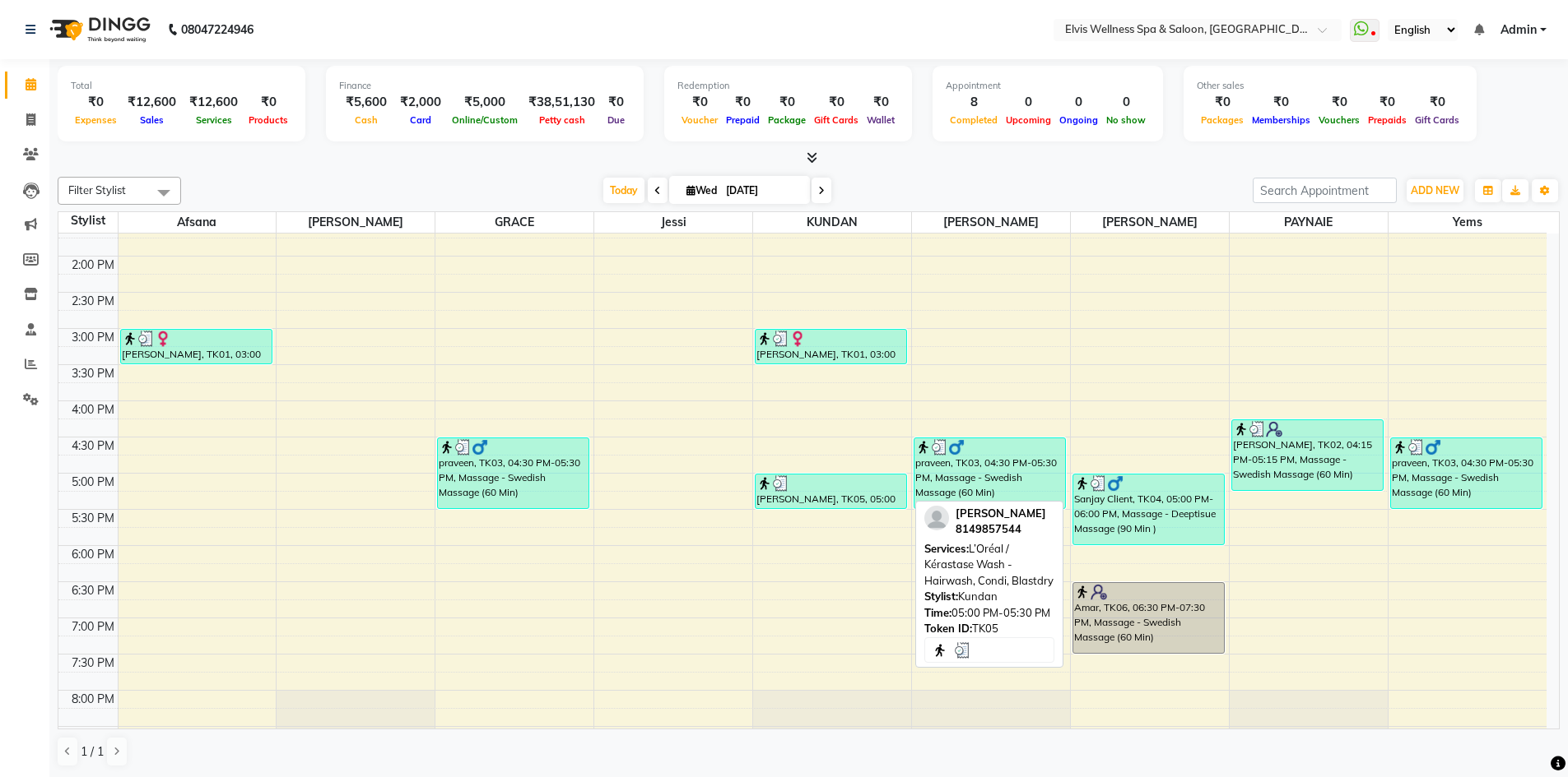
click at [814, 496] on div "[PERSON_NAME], TK05, 05:00 PM-05:30 PM, L’Oréal / Kérastase Wash - Hairwash, Co…" at bounding box center [831, 491] width 150 height 34
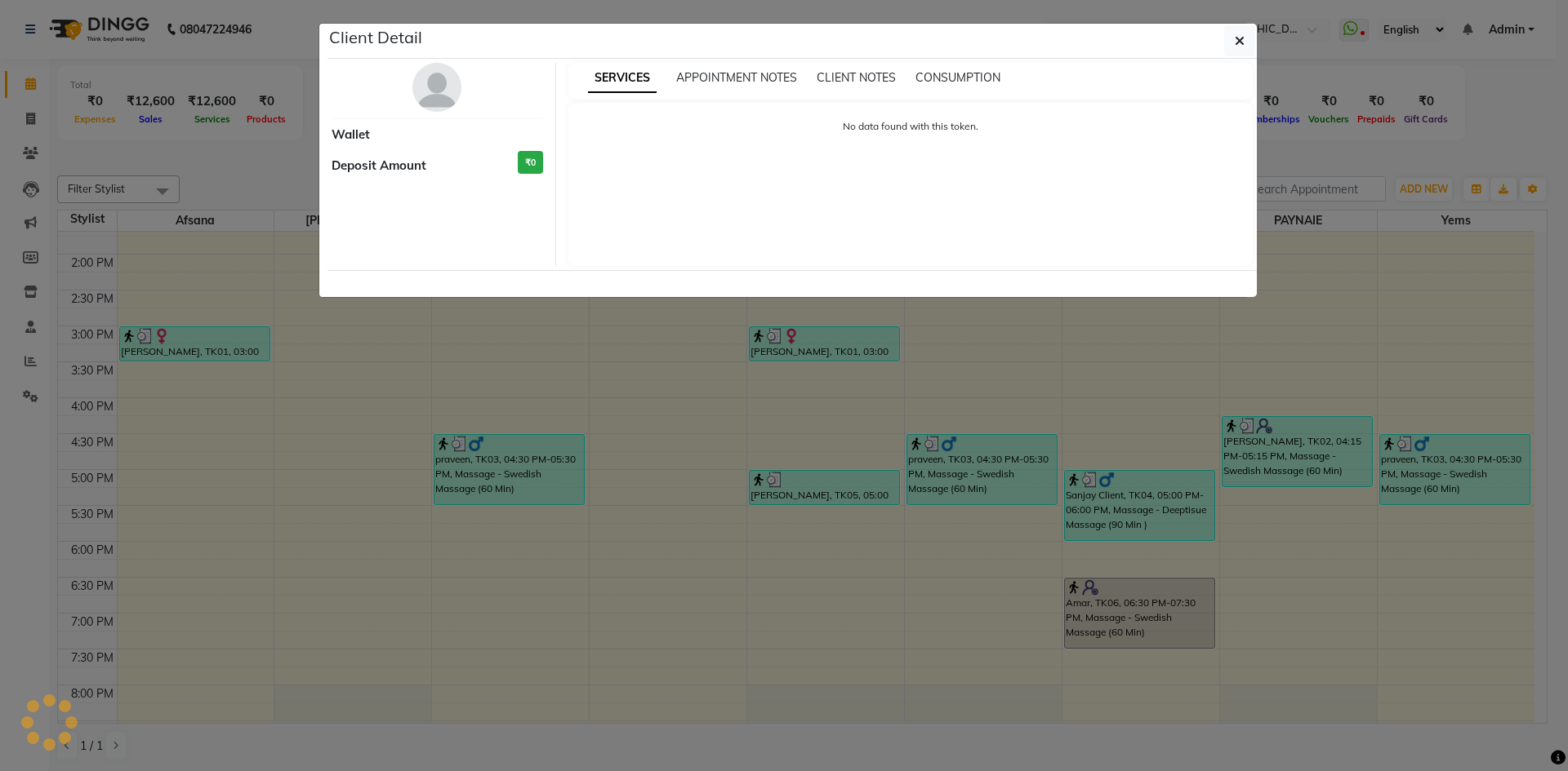
select select "3"
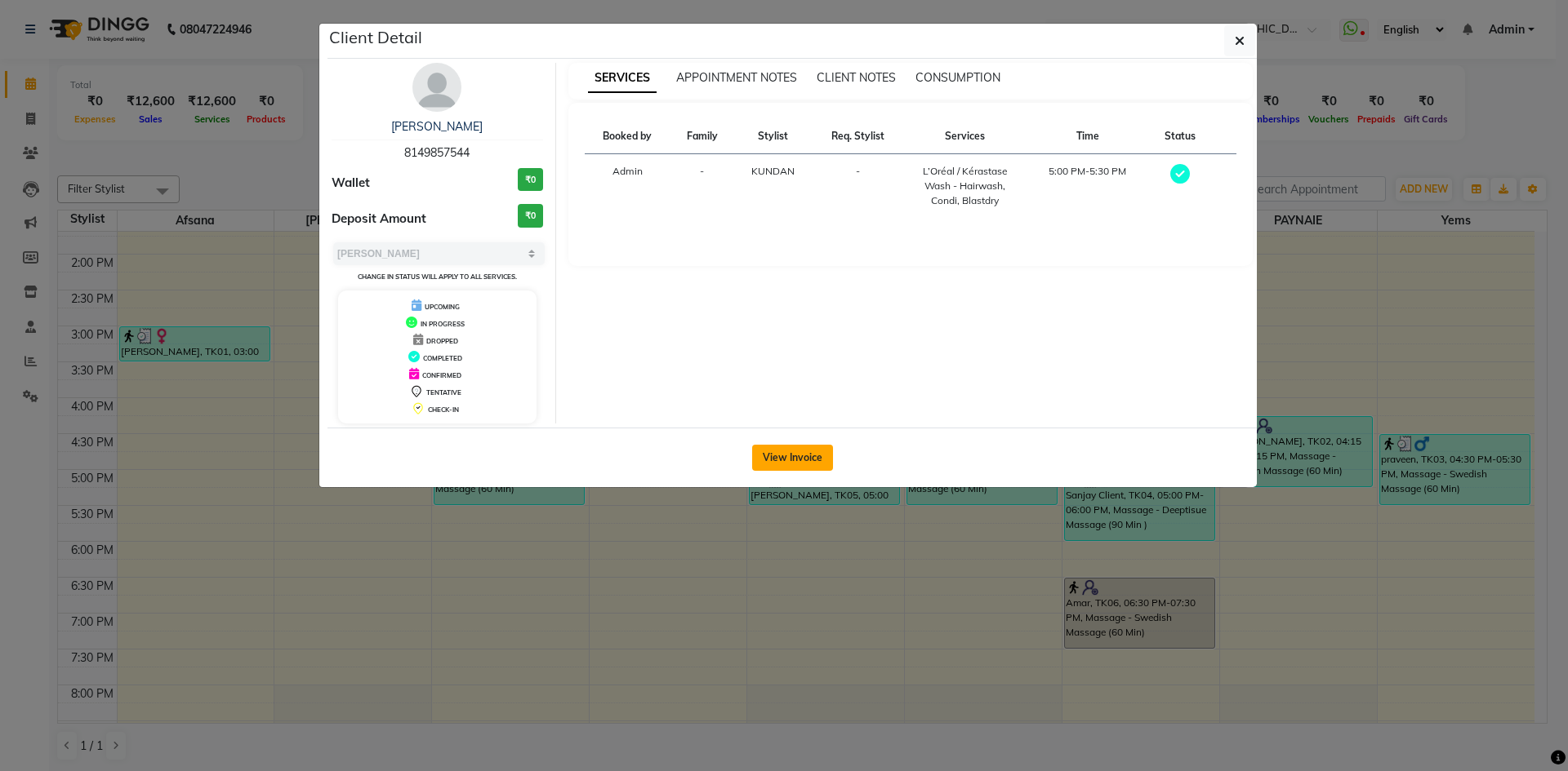
click at [793, 460] on button "View Invoice" at bounding box center [792, 458] width 81 height 26
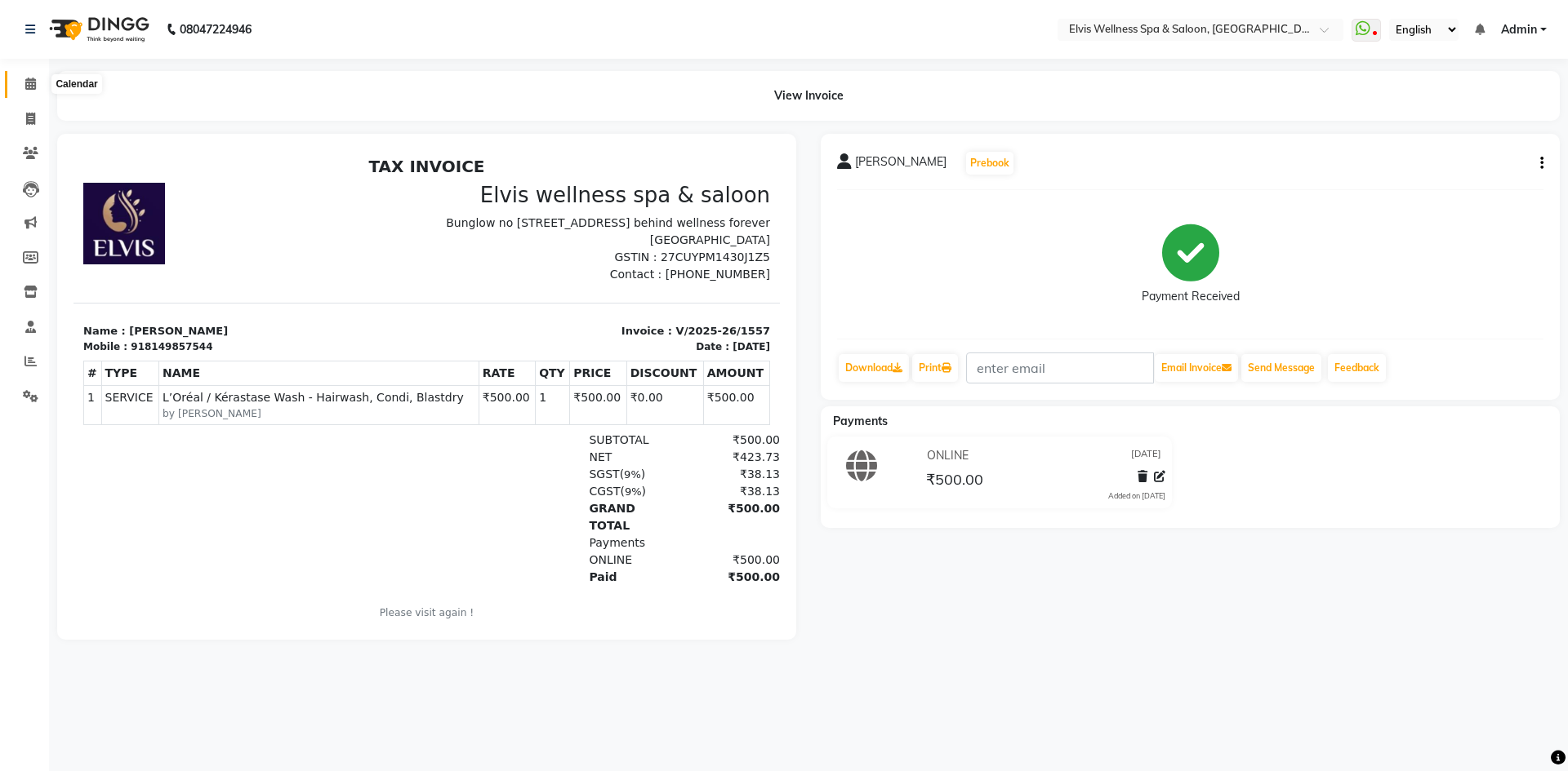
click at [31, 79] on icon at bounding box center [30, 83] width 10 height 12
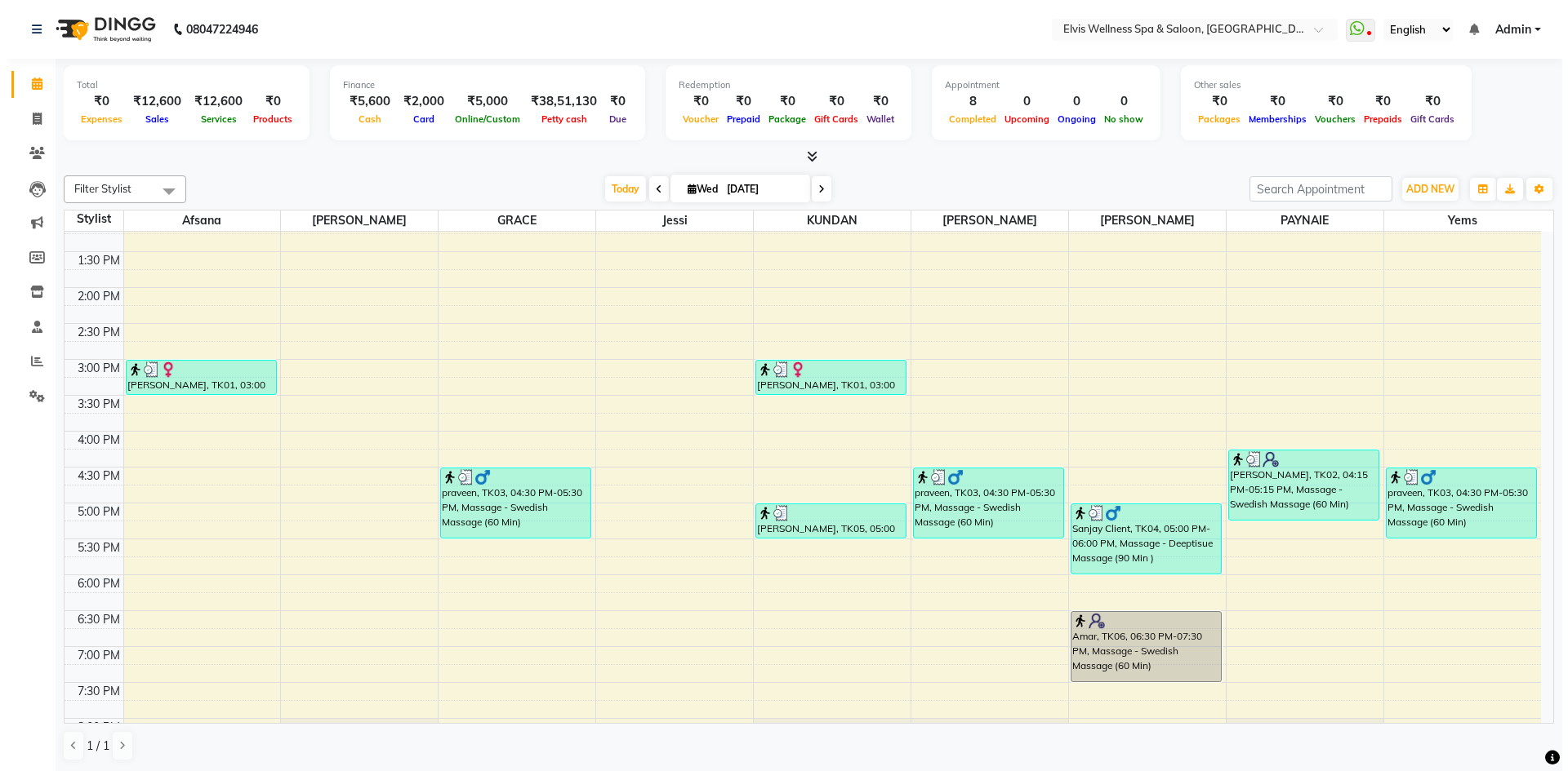
scroll to position [490, 0]
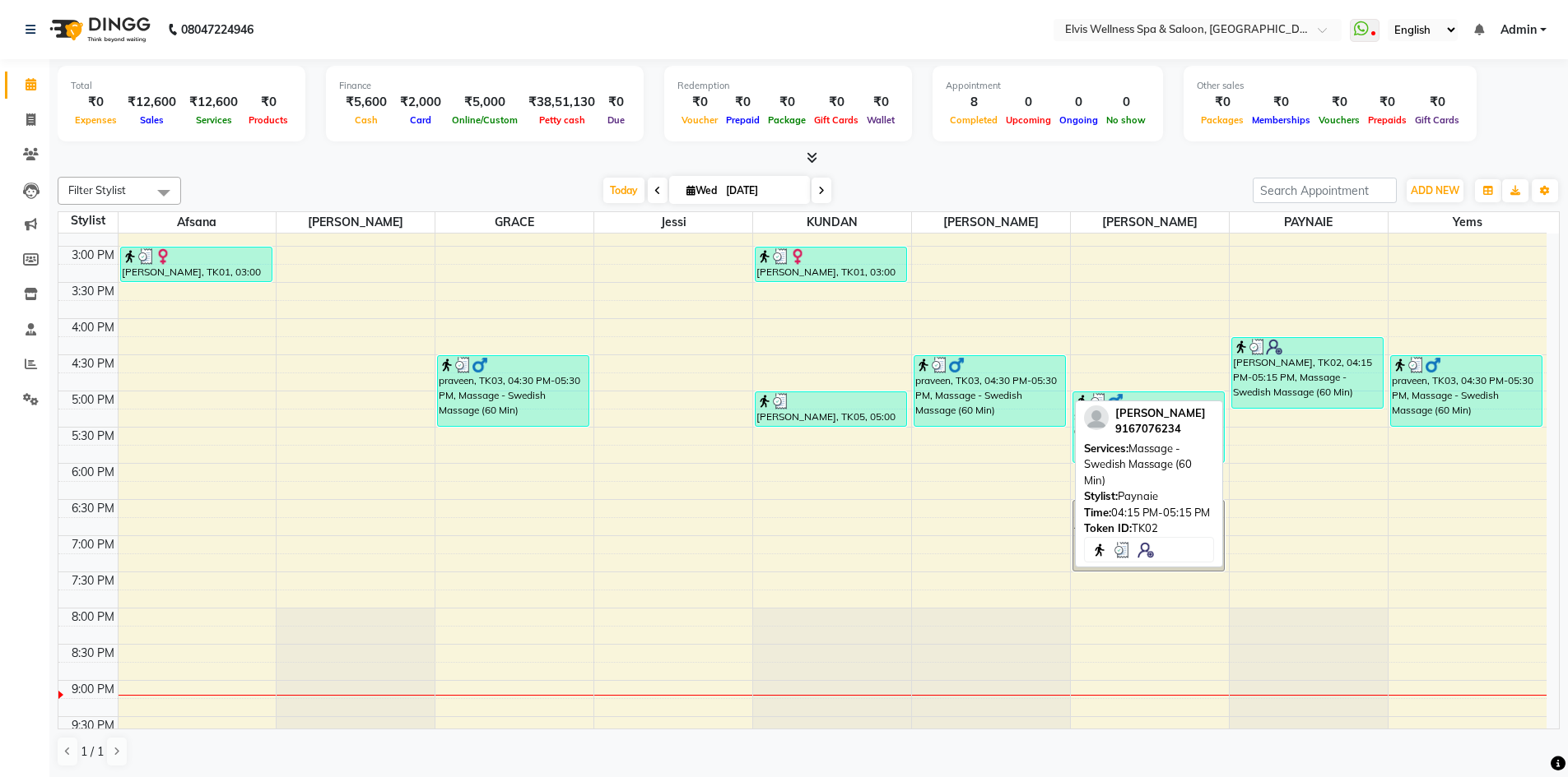
click at [1273, 369] on div "[PERSON_NAME], TK02, 04:15 PM-05:15 PM, Massage - Swedish Massage (60 Min)" at bounding box center [1307, 373] width 150 height 70
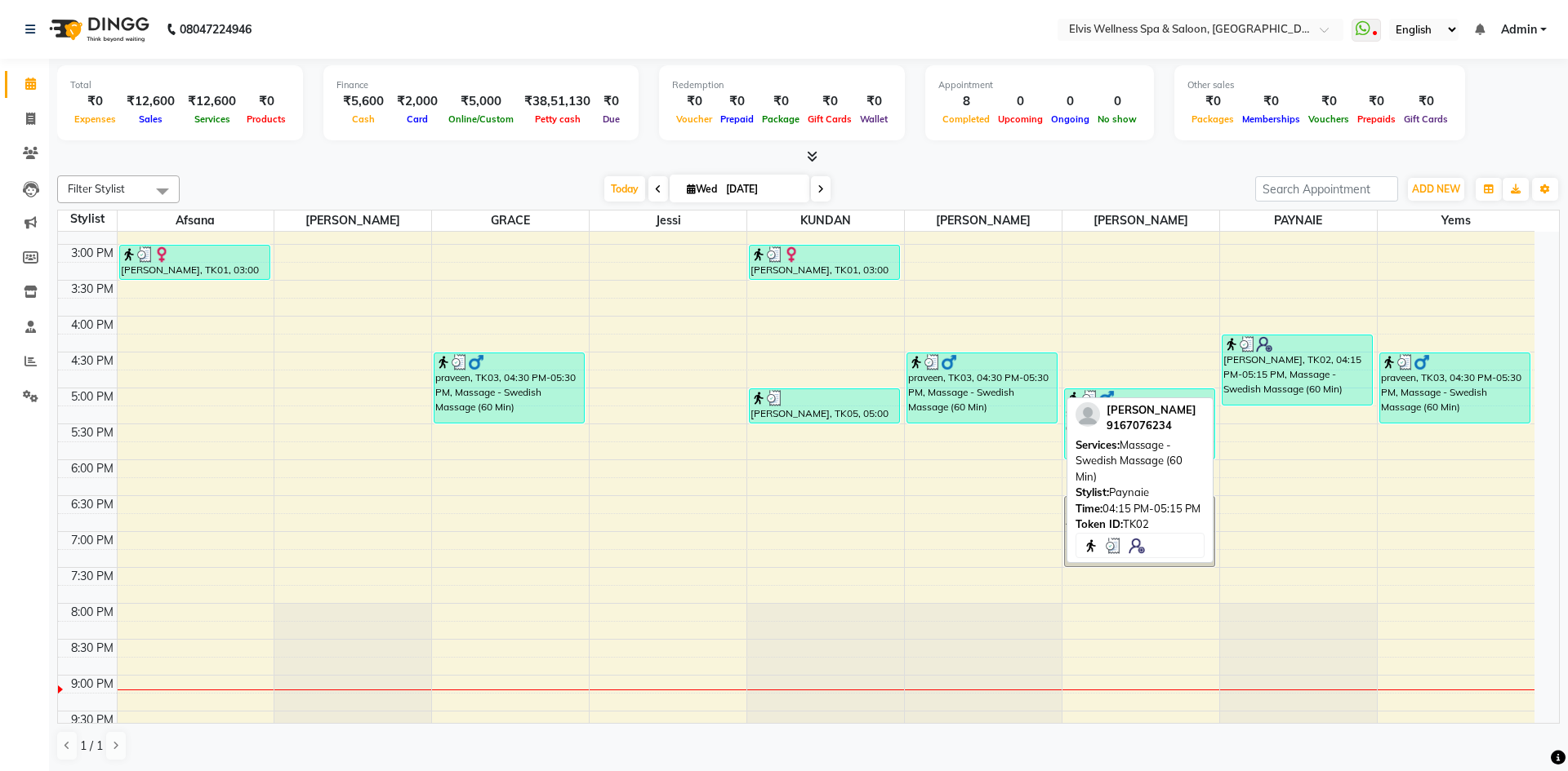
select select "3"
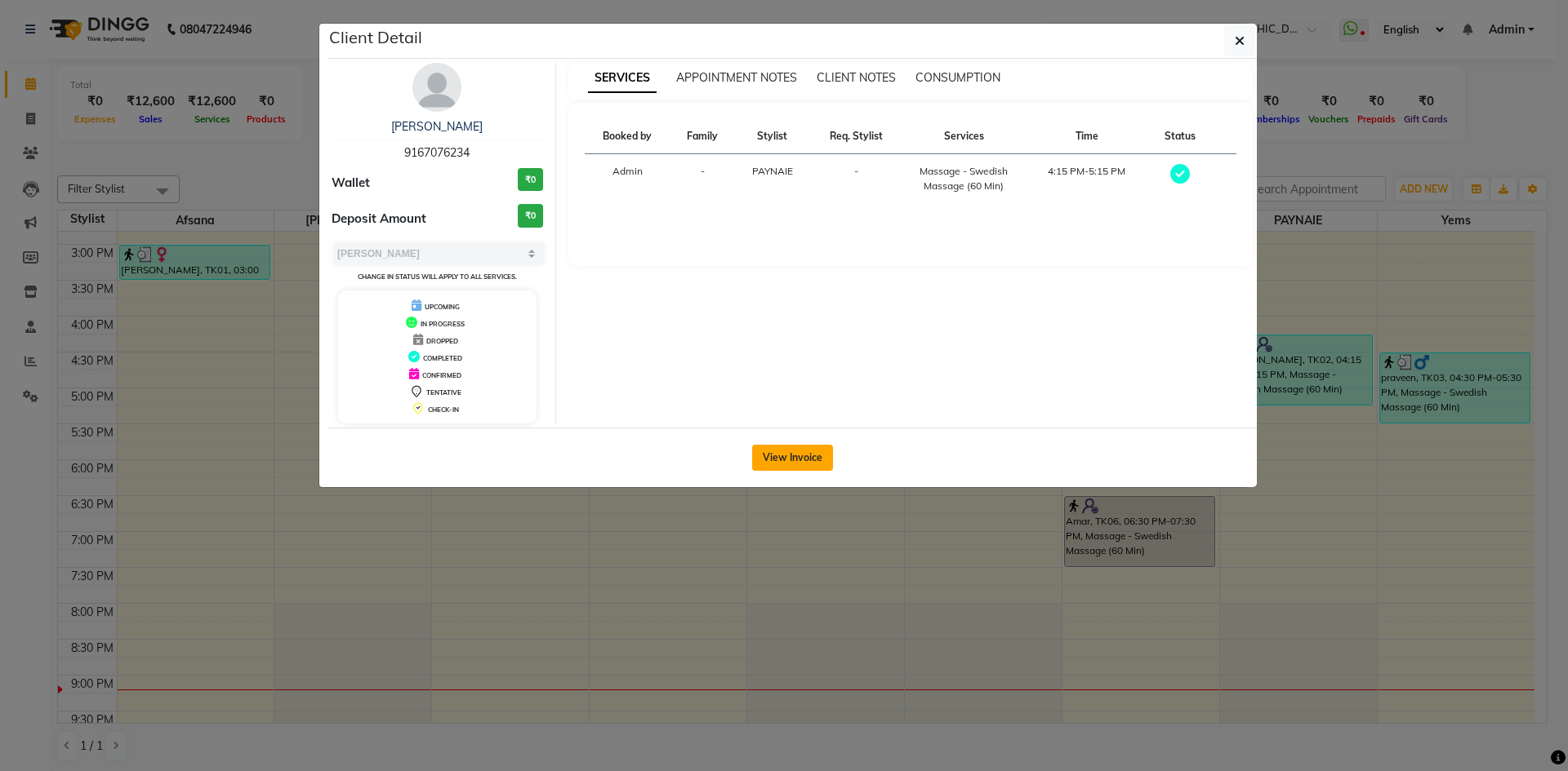
click at [786, 454] on button "View Invoice" at bounding box center [792, 458] width 81 height 26
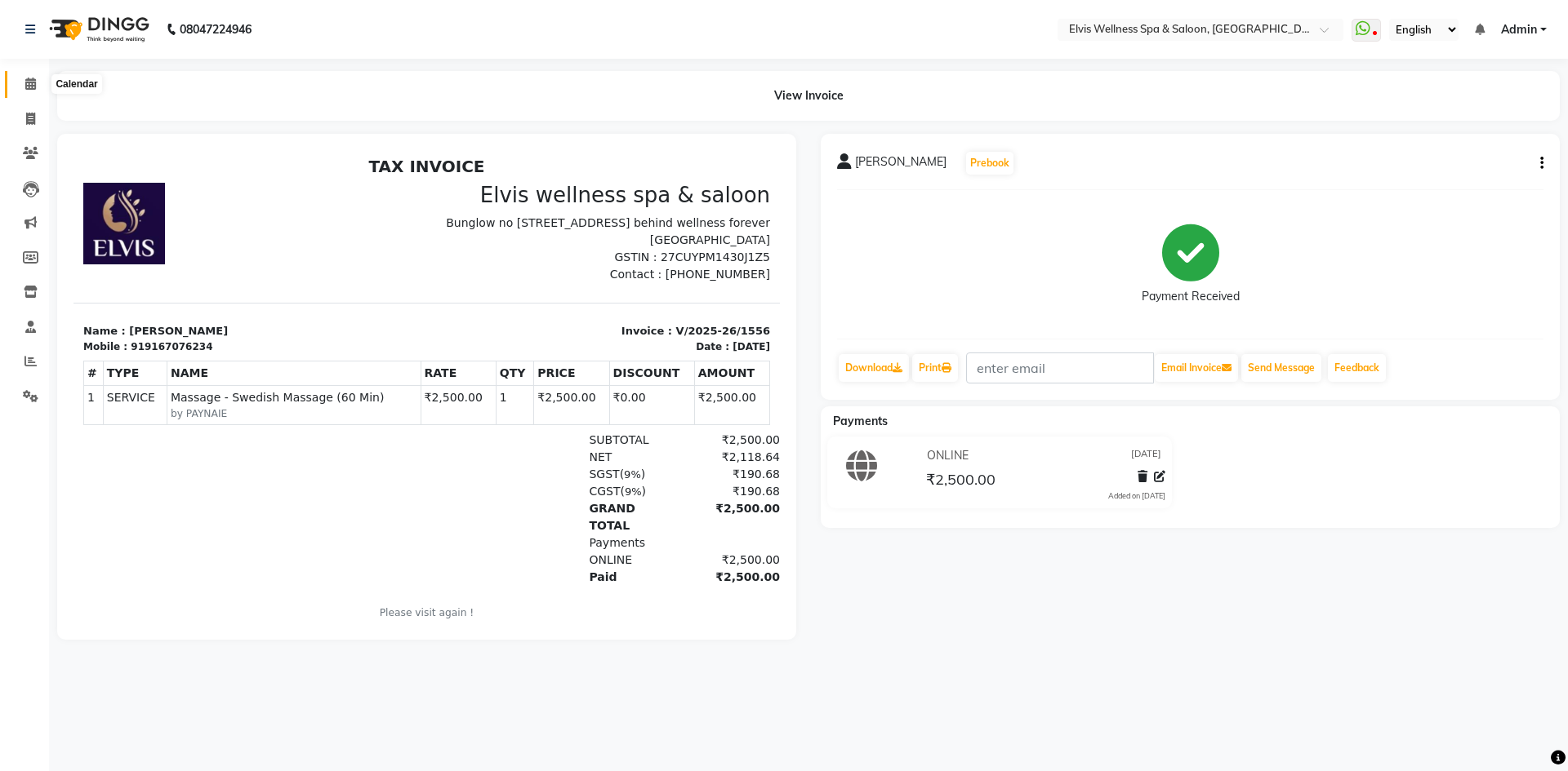
click at [26, 83] on icon at bounding box center [30, 83] width 10 height 12
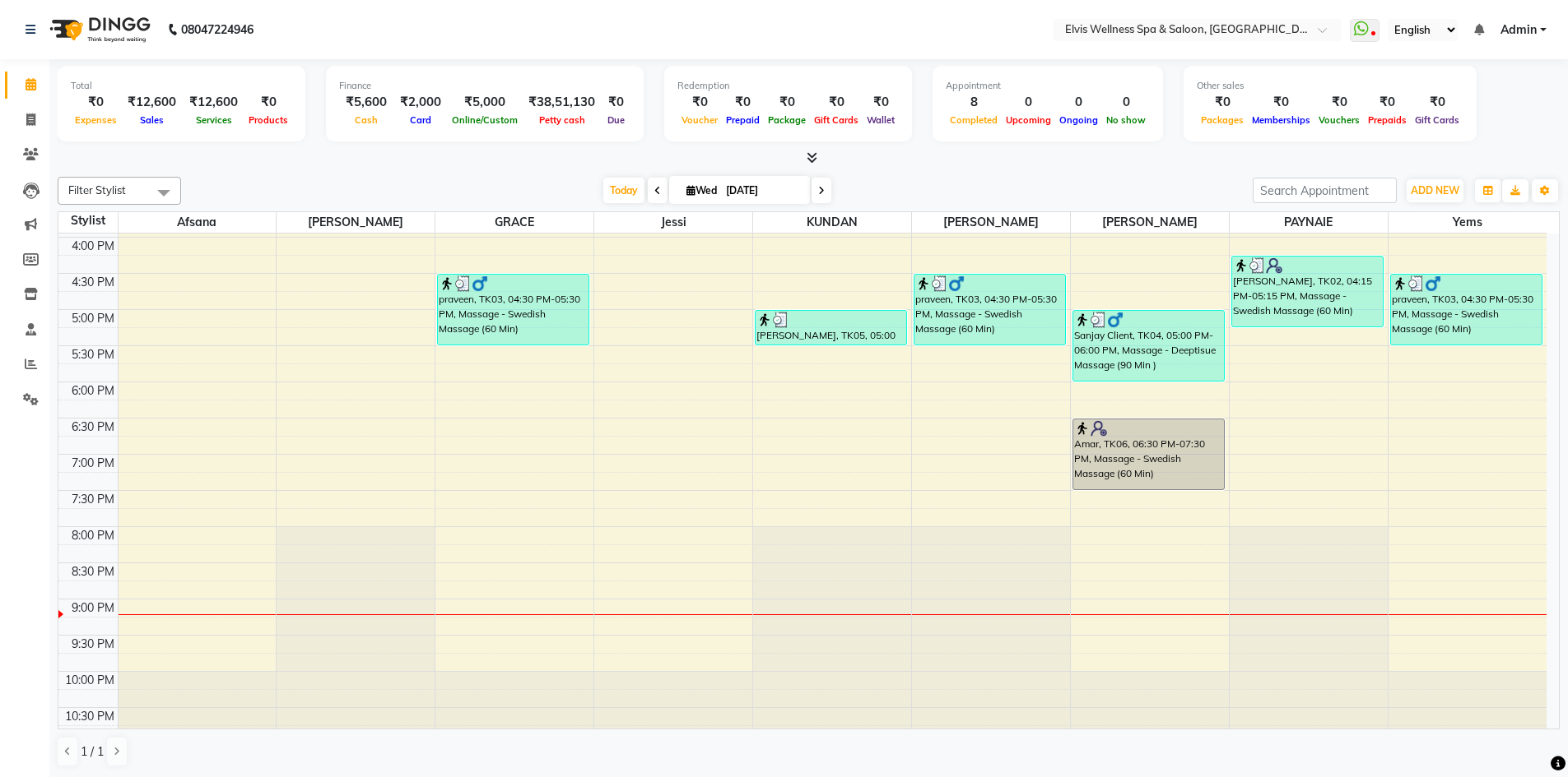
scroll to position [576, 0]
